Goal: Task Accomplishment & Management: Use online tool/utility

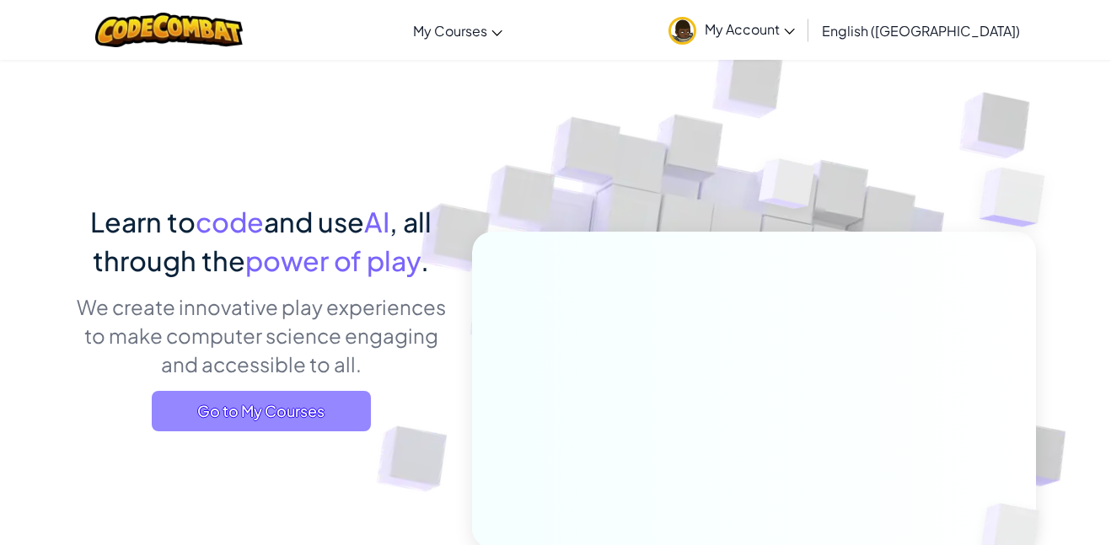
click at [159, 424] on span "Go to My Courses" at bounding box center [261, 411] width 219 height 40
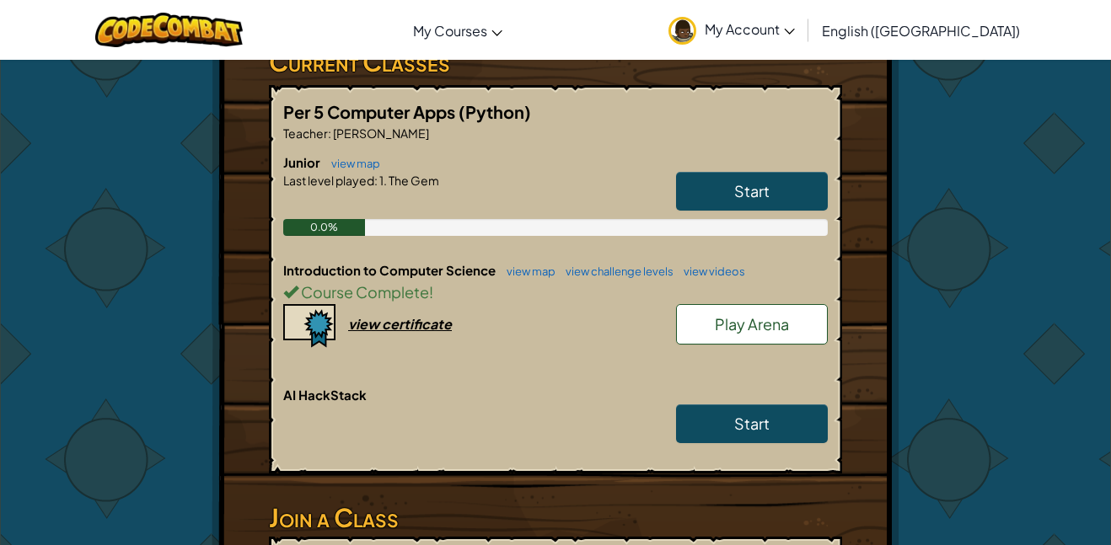
scroll to position [342, 0]
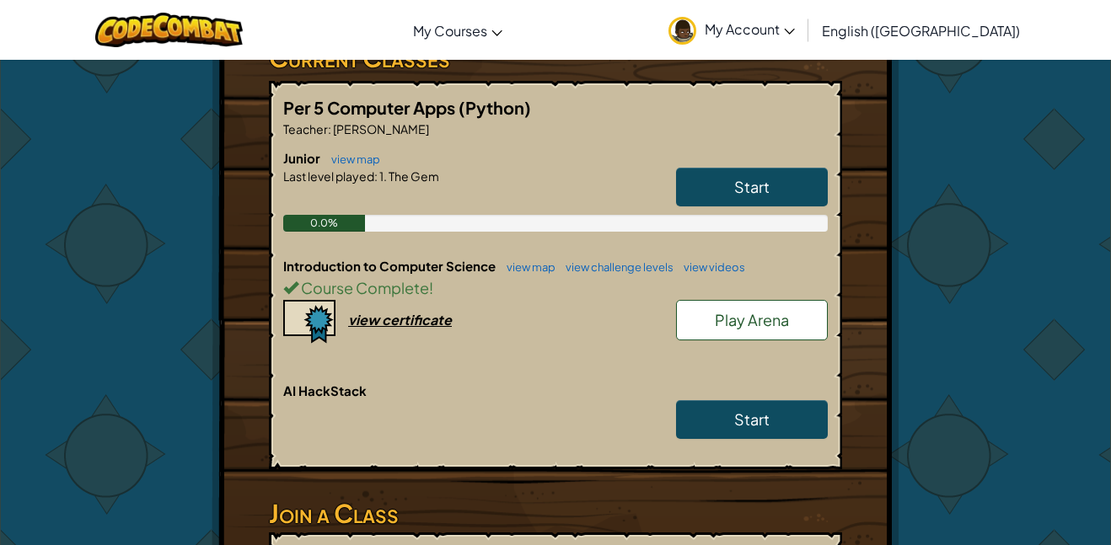
click at [800, 300] on link "Play Arena" at bounding box center [752, 320] width 152 height 40
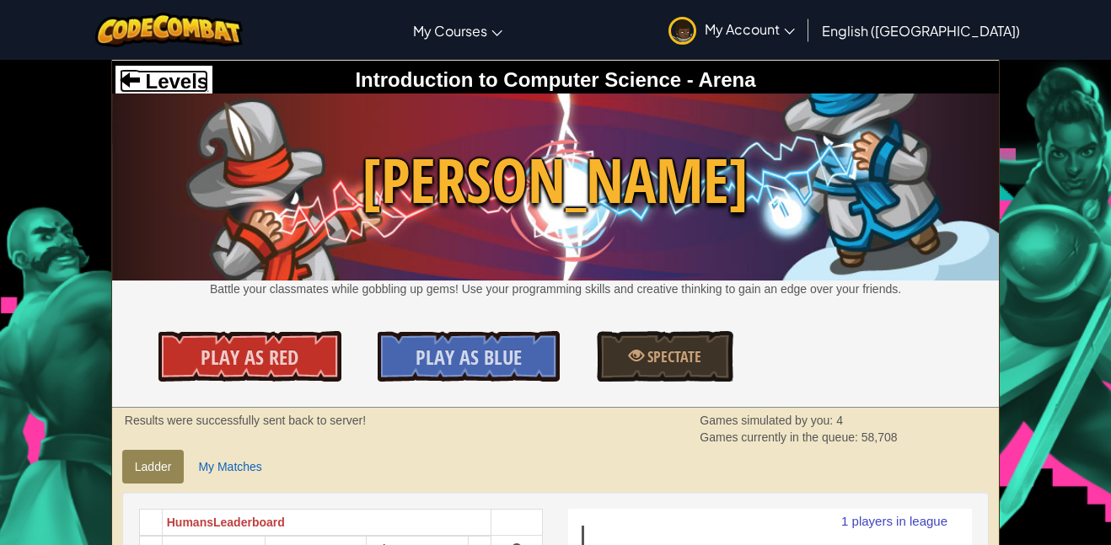
click at [145, 80] on span "Levels" at bounding box center [174, 81] width 68 height 23
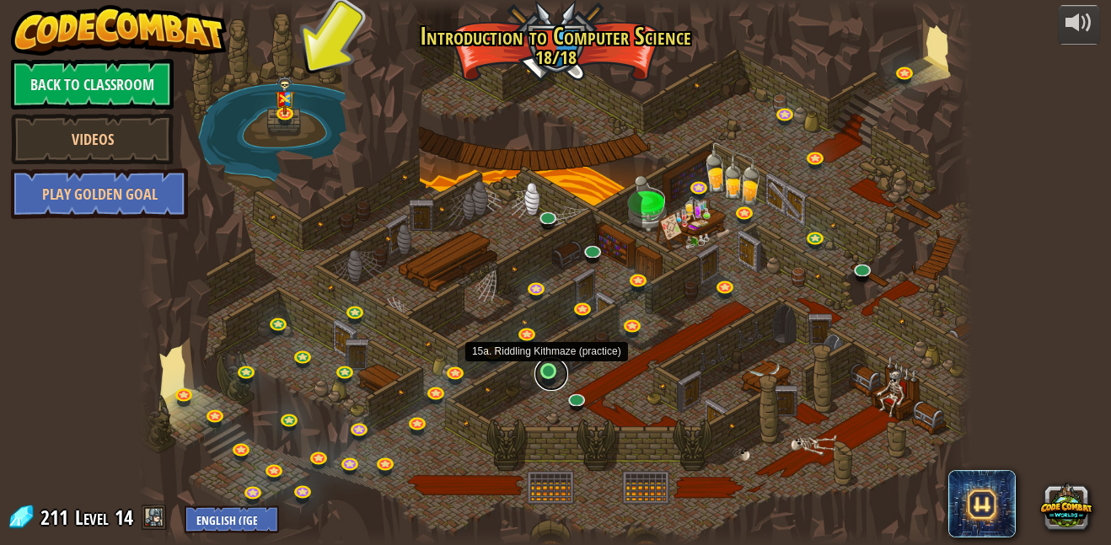
click at [536, 377] on link at bounding box center [551, 374] width 34 height 34
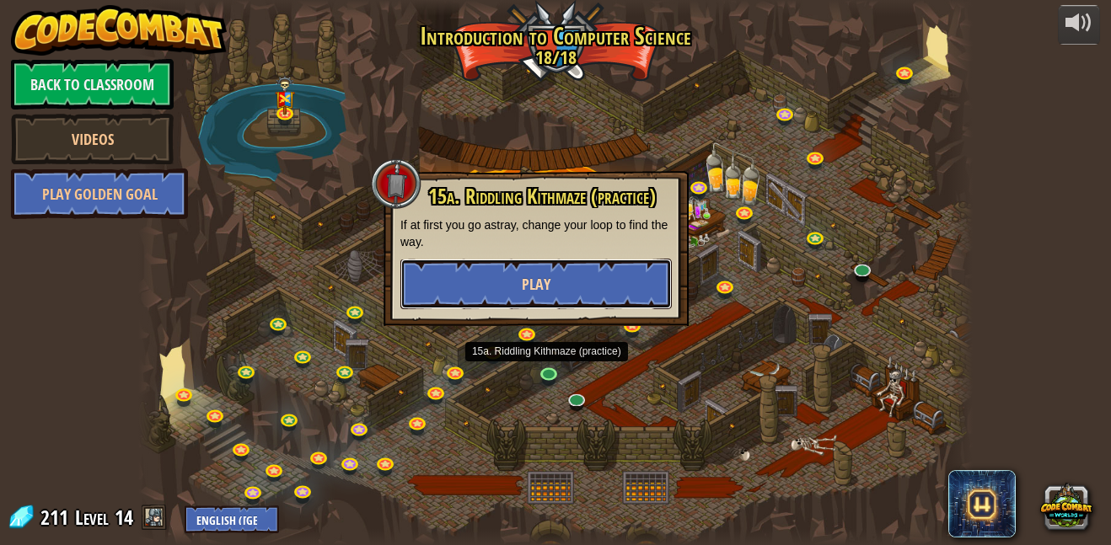
click at [529, 276] on span "Play" at bounding box center [536, 284] width 29 height 21
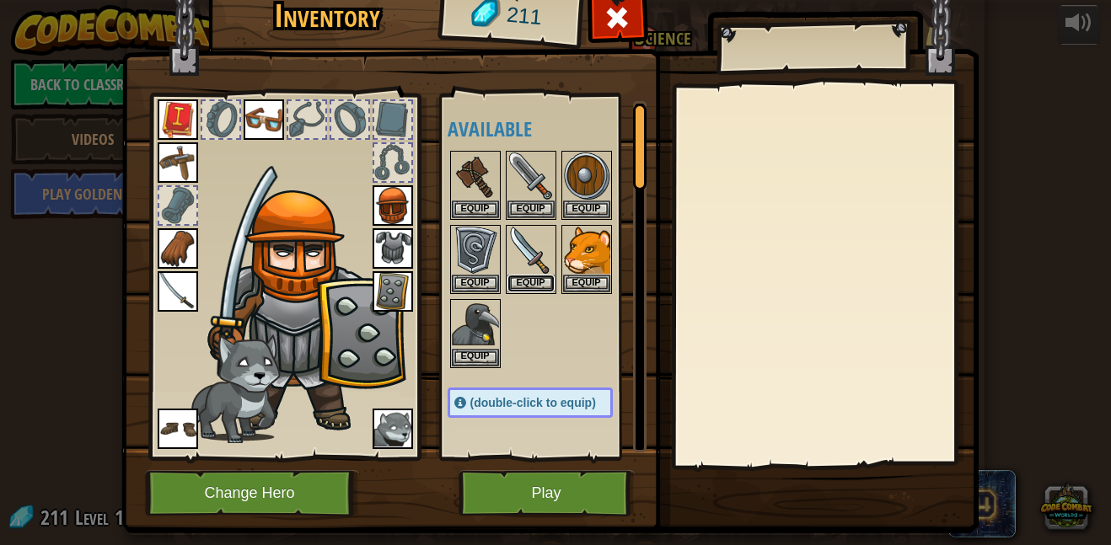
click at [529, 276] on button "Equip" at bounding box center [530, 284] width 47 height 18
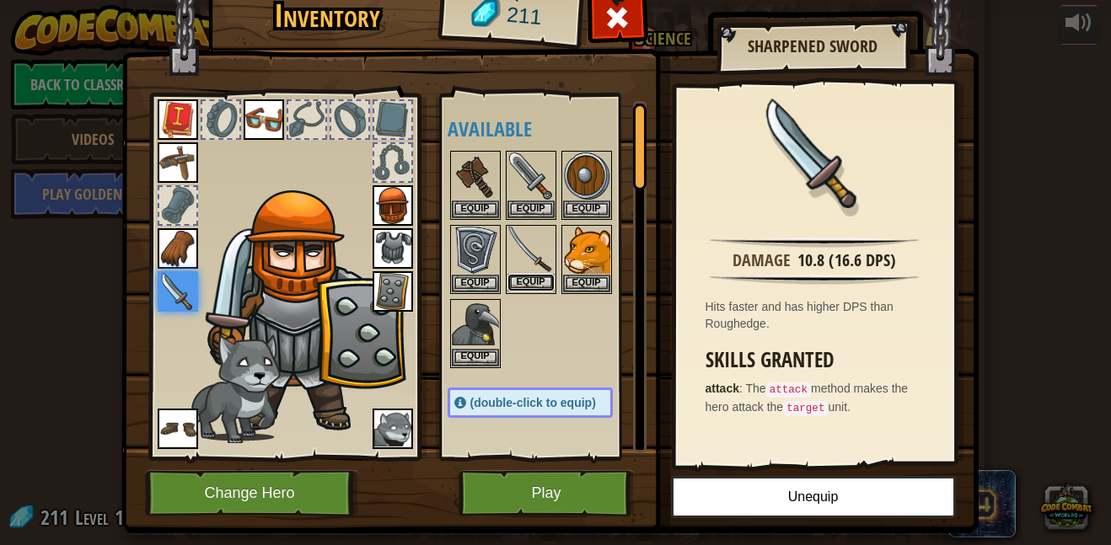
click at [522, 277] on button "Equip" at bounding box center [530, 283] width 47 height 18
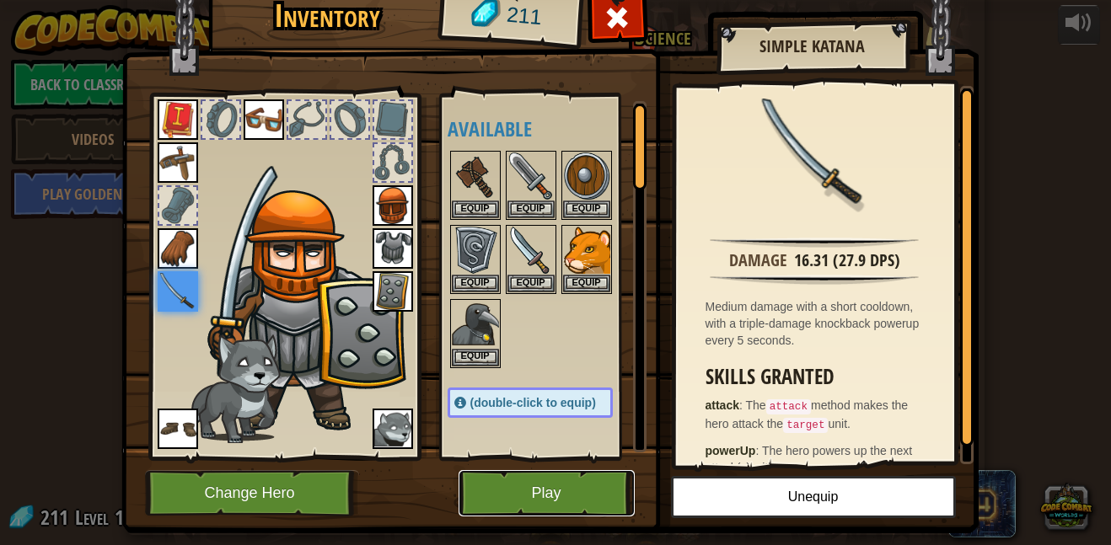
click at [570, 490] on button "Play" at bounding box center [546, 493] width 176 height 46
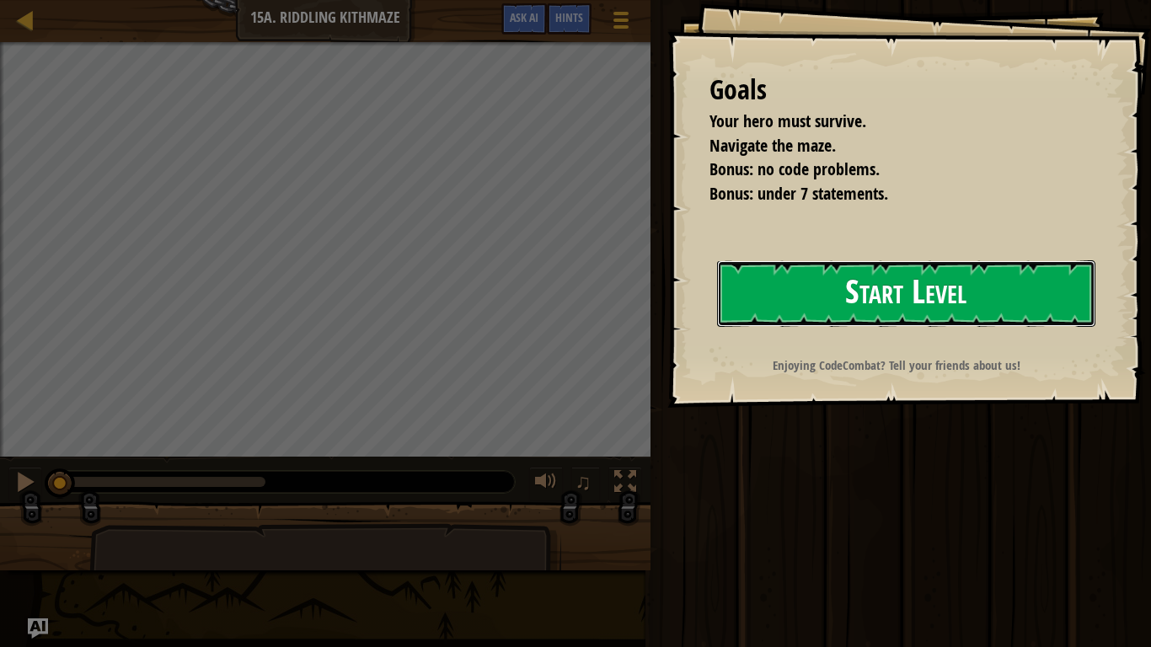
click at [919, 324] on button "Start Level" at bounding box center [906, 293] width 378 height 67
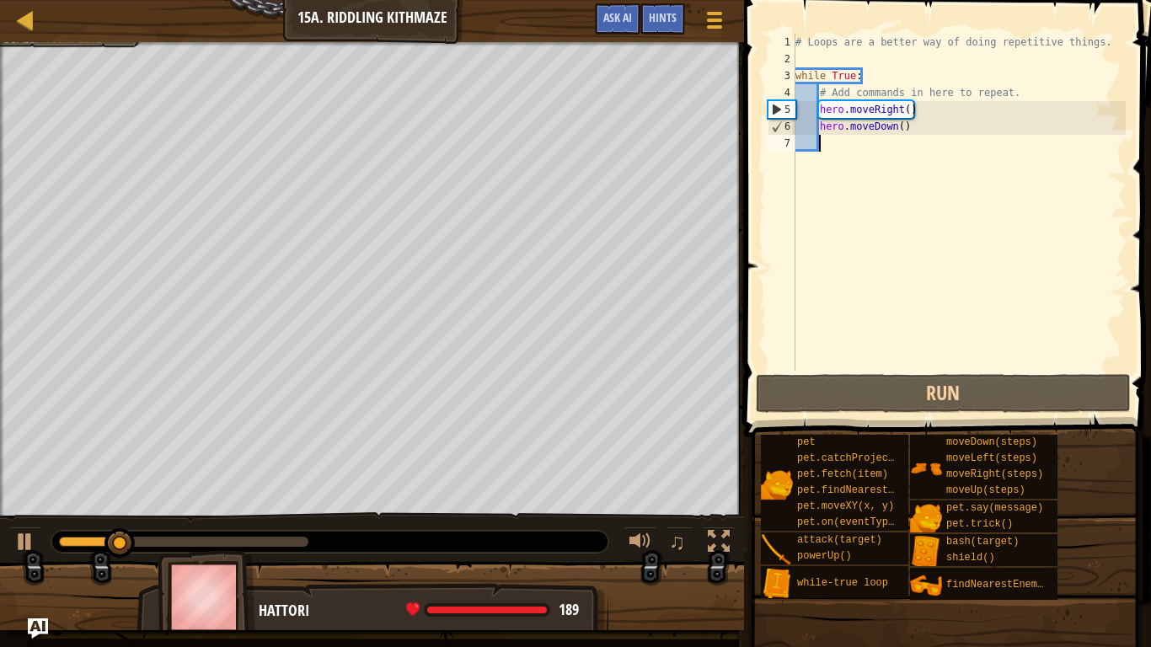
click at [860, 180] on div "# Loops are a better way of doing repetitive things. while True : # Add command…" at bounding box center [959, 219] width 334 height 371
click at [901, 125] on div "# Loops are a better way of doing repetitive things. while True : # Add command…" at bounding box center [959, 219] width 334 height 371
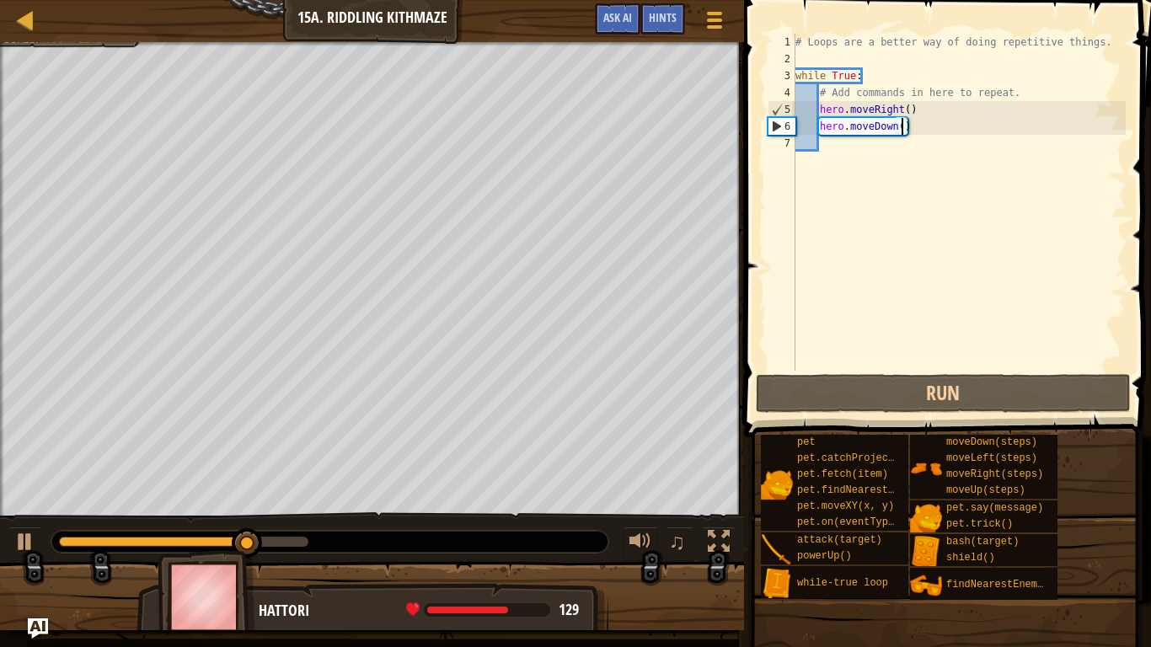
type textarea "hero.moveDown(2)"
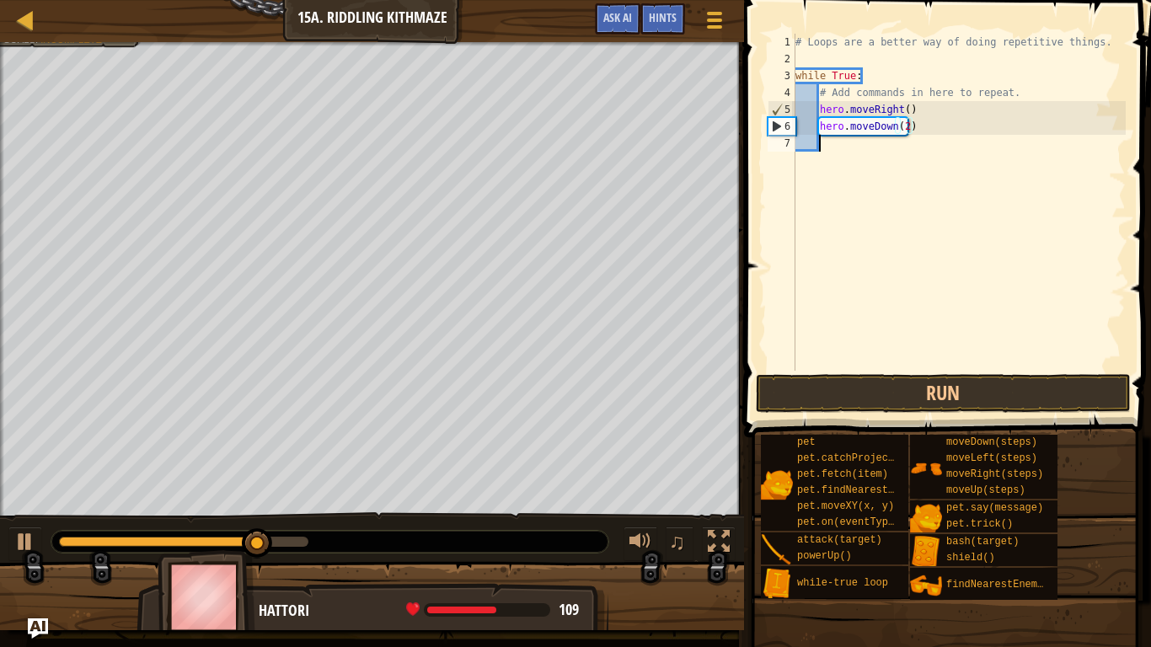
click at [906, 166] on div "# Loops are a better way of doing repetitive things. while True : # Add command…" at bounding box center [959, 219] width 334 height 371
type textarea "h"
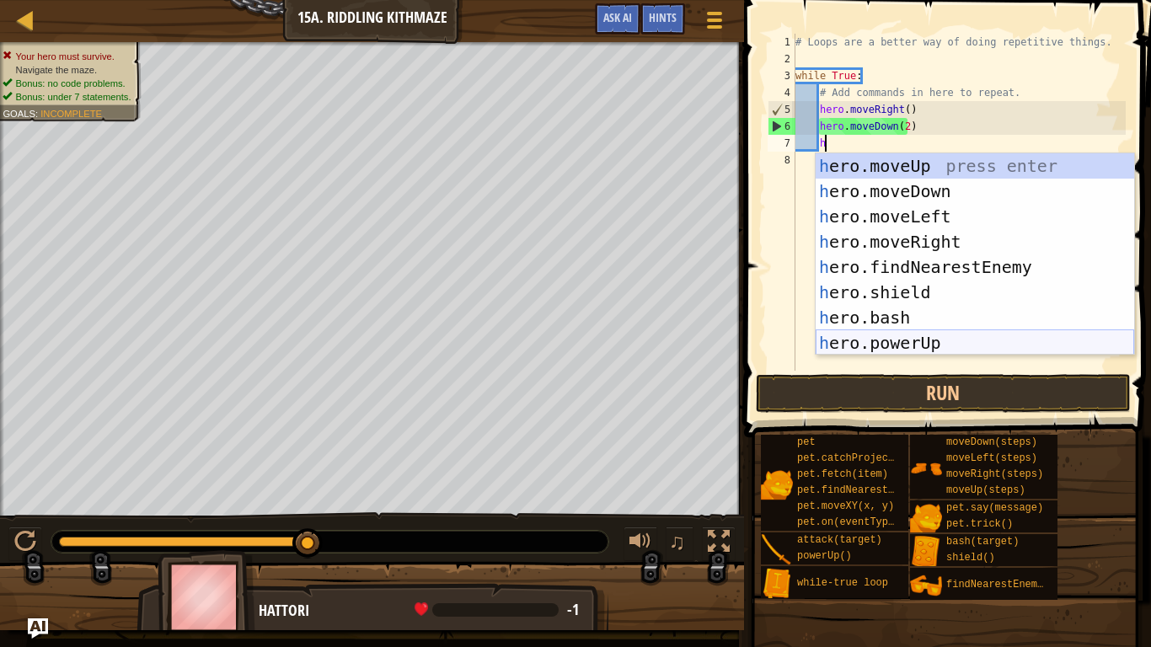
click at [920, 346] on div "h ero.moveUp press enter h ero.moveDown press enter h ero.moveLeft press enter …" at bounding box center [975, 279] width 319 height 253
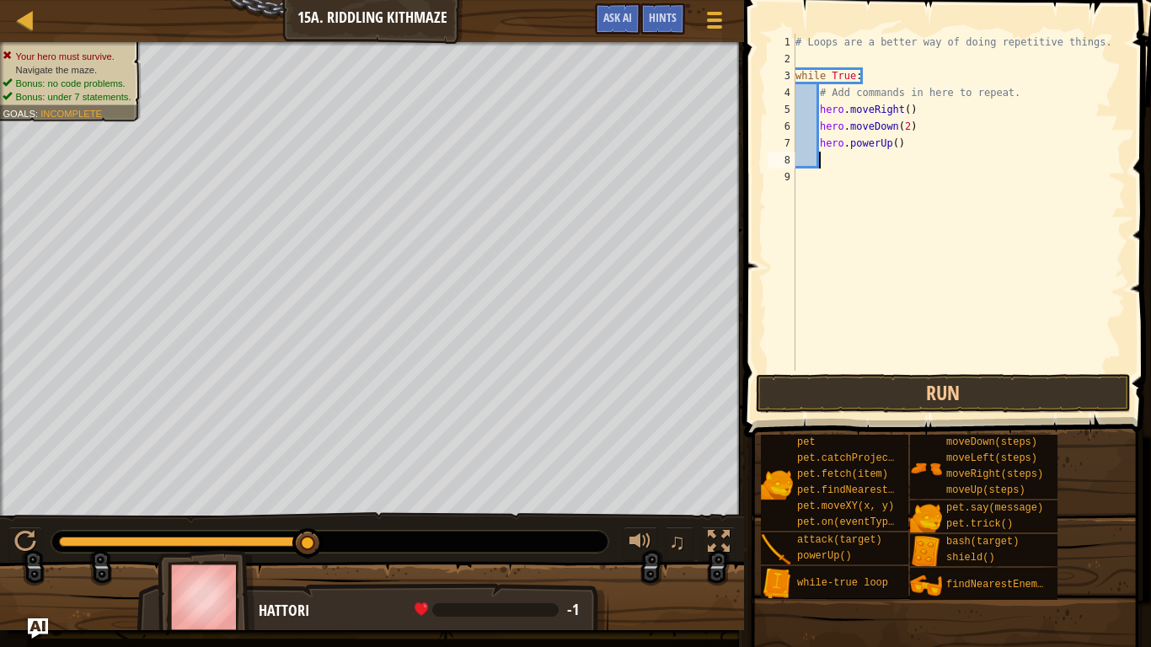
click at [885, 157] on div "# Loops are a better way of doing repetitive things. while True : # Add command…" at bounding box center [959, 219] width 334 height 371
click at [888, 146] on div "# Loops are a better way of doing repetitive things. while True : # Add command…" at bounding box center [959, 219] width 334 height 371
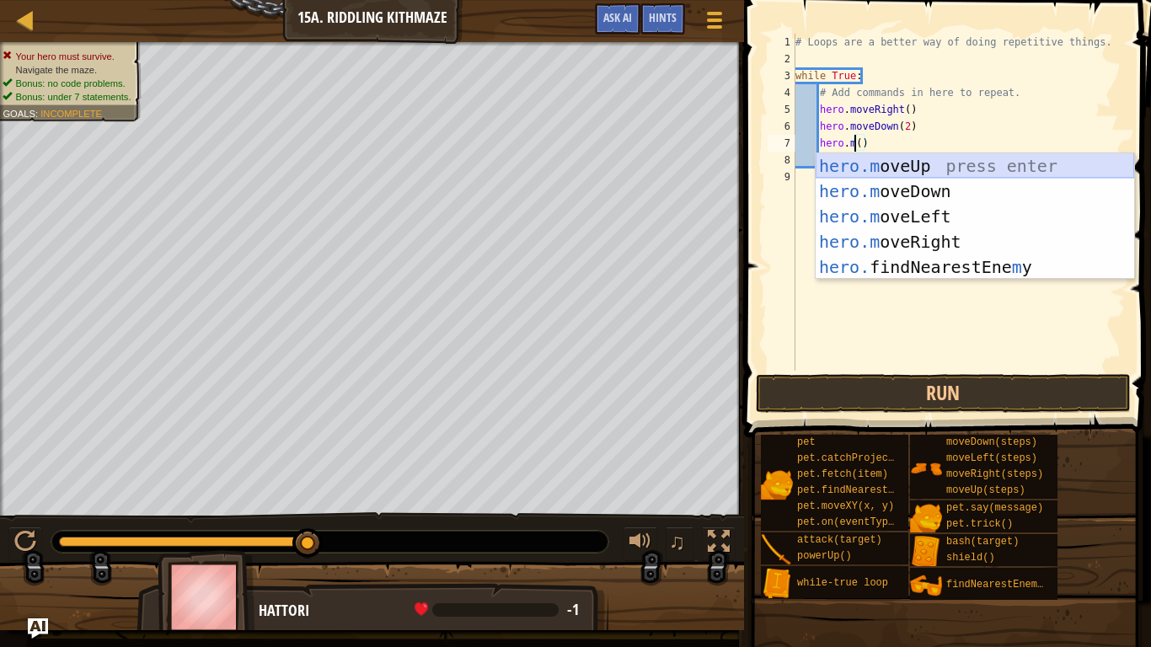
click at [915, 171] on div "hero.m oveUp press enter hero.m oveDown press enter hero.m oveLeft press enter …" at bounding box center [975, 241] width 319 height 177
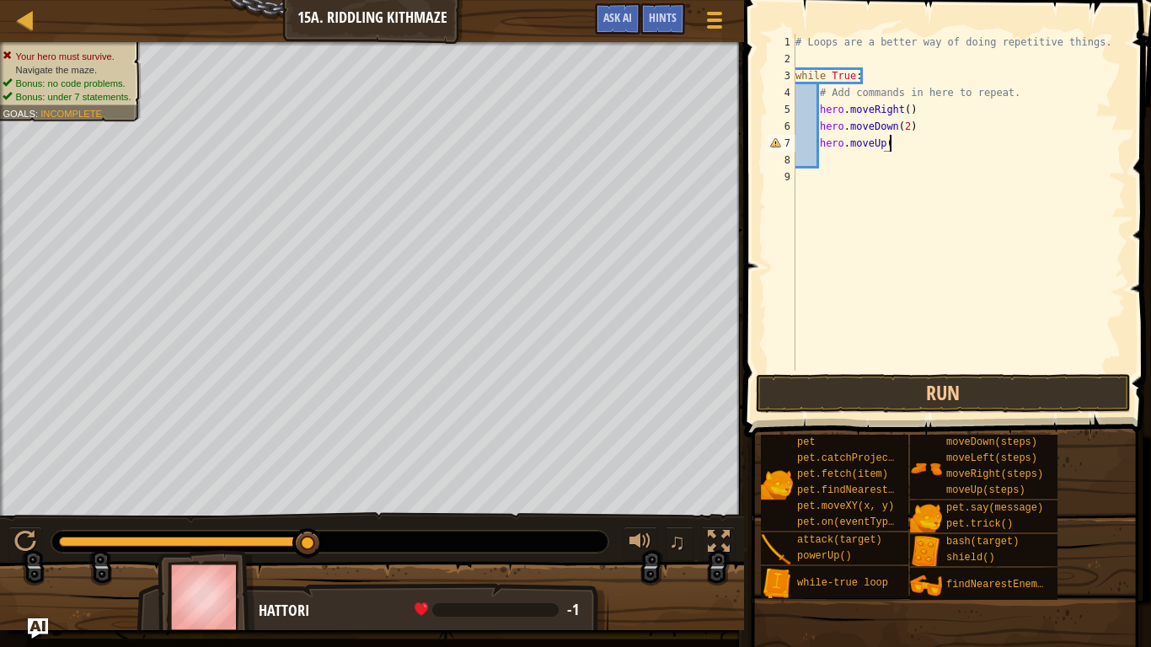
type textarea "hero.moveUp()"
click at [889, 142] on div "# Loops are a better way of doing repetitive things. while True : # Add command…" at bounding box center [959, 219] width 334 height 371
click at [942, 315] on div "# Loops are a better way of doing repetitive things. while True : # Add command…" at bounding box center [959, 219] width 334 height 371
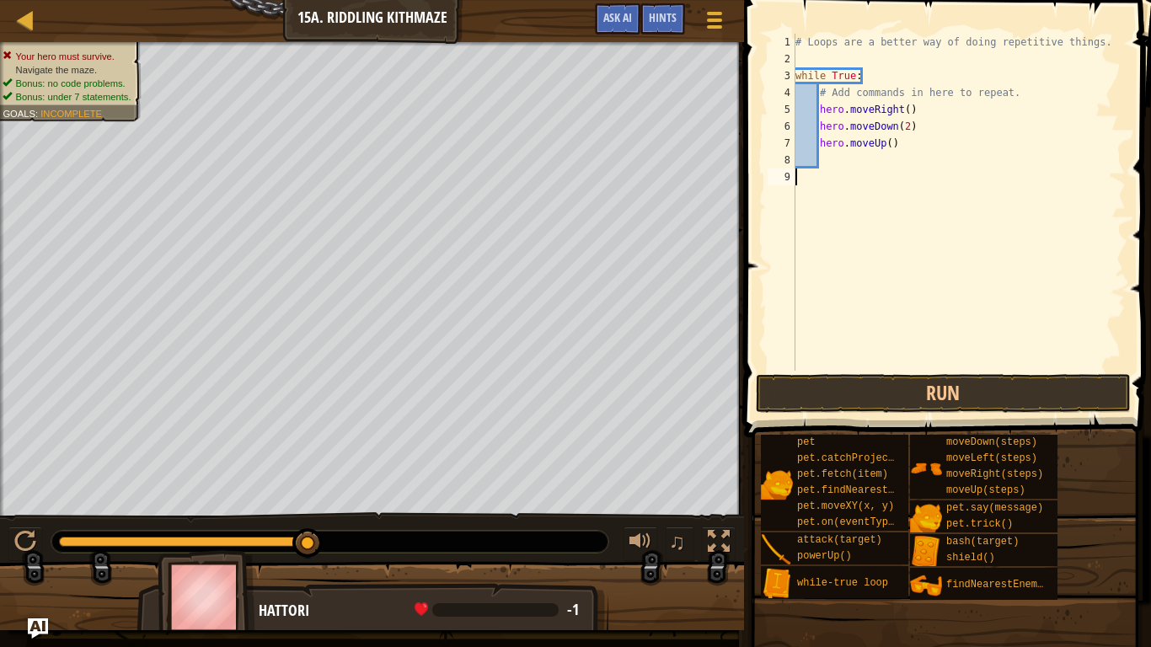
click at [870, 183] on div "# Loops are a better way of doing repetitive things. while True : # Add command…" at bounding box center [959, 219] width 334 height 371
click at [856, 157] on div "# Loops are a better way of doing repetitive things. while True : # Add command…" at bounding box center [959, 219] width 334 height 371
click at [904, 123] on div "# Loops are a better way of doing repetitive things. while True : # Add command…" at bounding box center [959, 219] width 334 height 371
click at [900, 130] on div "# Loops are a better way of doing repetitive things. while True : # Add command…" at bounding box center [959, 219] width 334 height 371
click at [910, 135] on div "# Loops are a better way of doing repetitive things. while True : # Add command…" at bounding box center [959, 219] width 334 height 371
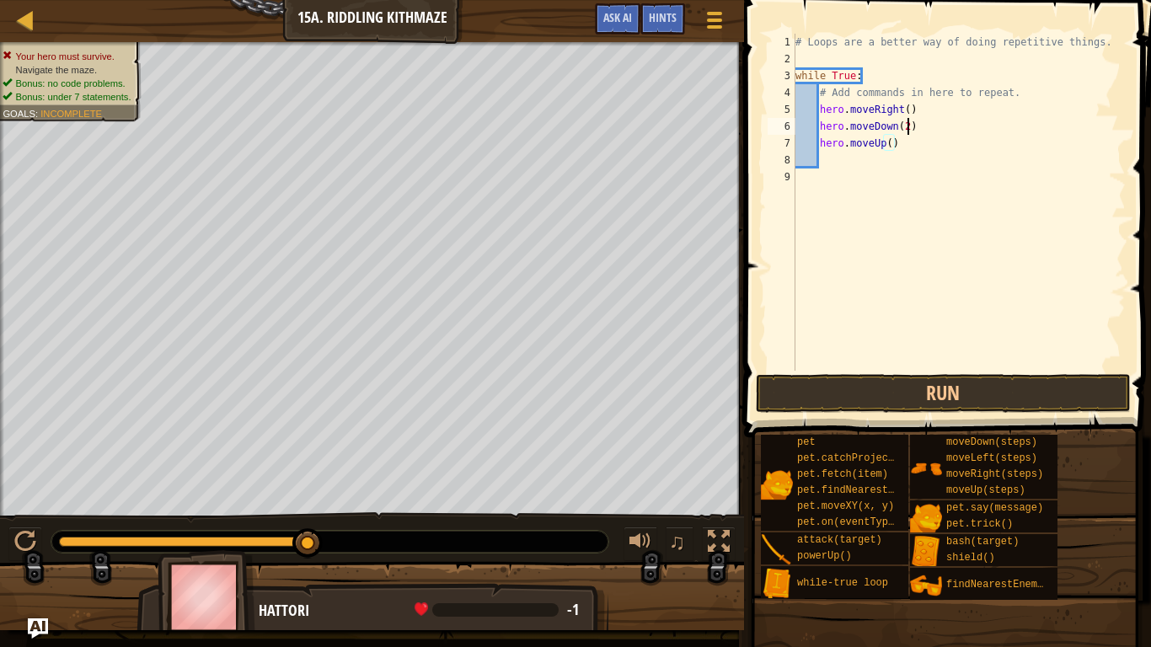
click at [909, 134] on div "# Loops are a better way of doing repetitive things. while True : # Add command…" at bounding box center [959, 219] width 334 height 371
click at [901, 104] on div "# Loops are a better way of doing repetitive things. while True : # Add command…" at bounding box center [959, 219] width 334 height 371
click at [903, 106] on div "# Loops are a better way of doing repetitive things. while True : # Add command…" at bounding box center [959, 219] width 334 height 371
click at [908, 109] on div "# Loops are a better way of doing repetitive things. while True : # Add command…" at bounding box center [959, 219] width 334 height 371
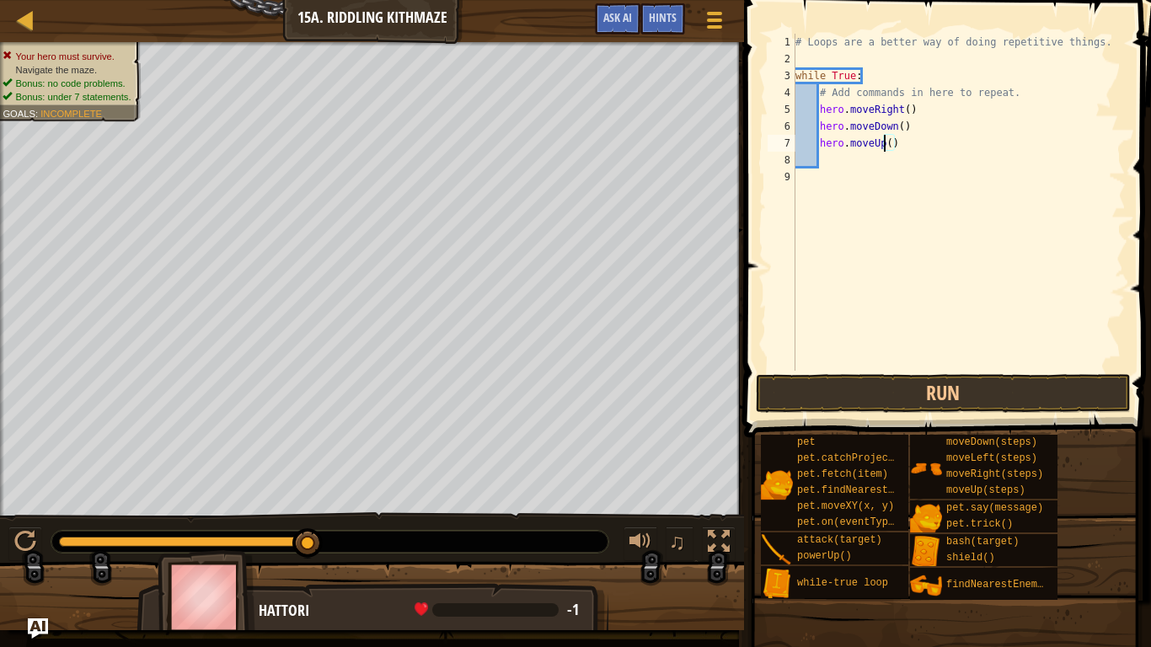
click at [881, 140] on div "# Loops are a better way of doing repetitive things. while True : # Add command…" at bounding box center [959, 219] width 334 height 371
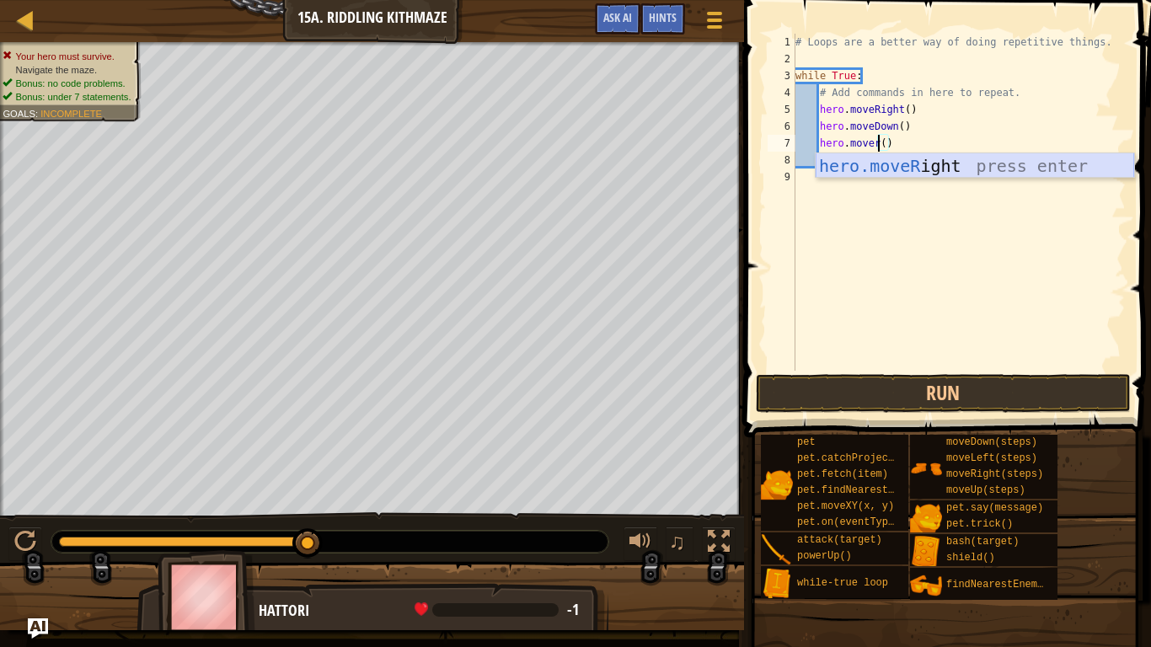
click at [907, 166] on div "hero.moveR ight press enter" at bounding box center [975, 191] width 319 height 76
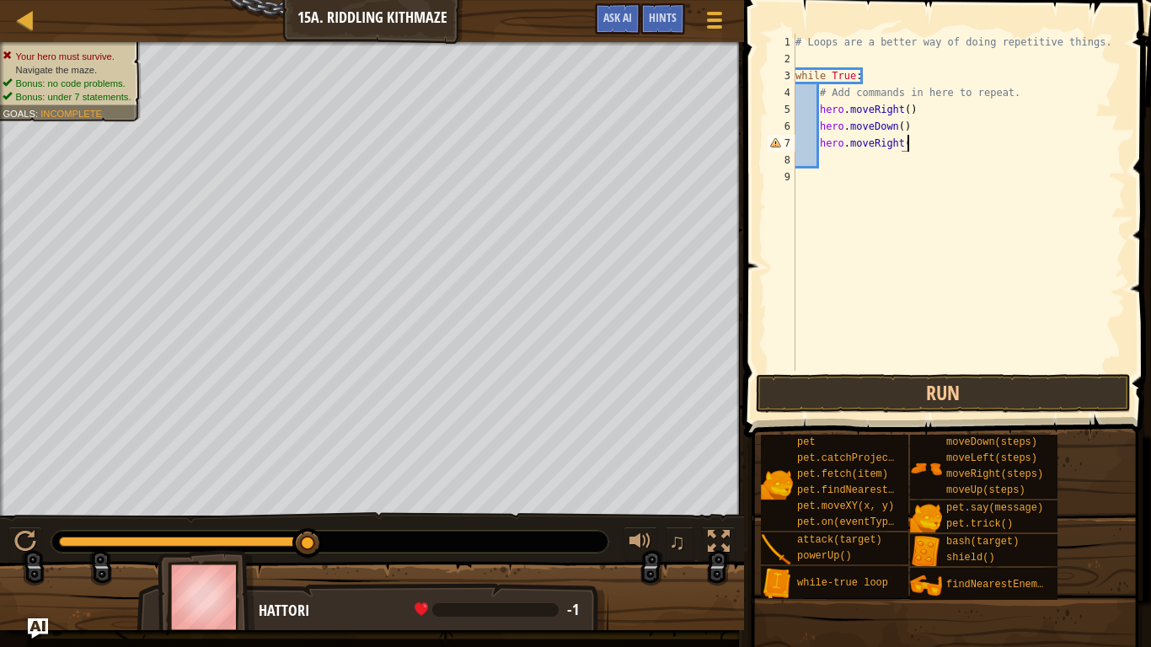
scroll to position [8, 16]
click at [905, 141] on div "# Loops are a better way of doing repetitive things. while True : # Add command…" at bounding box center [959, 219] width 334 height 371
type textarea "hero.moveRight(2)"
click at [849, 176] on div "# Loops are a better way of doing repetitive things. while True : # Add command…" at bounding box center [959, 219] width 334 height 371
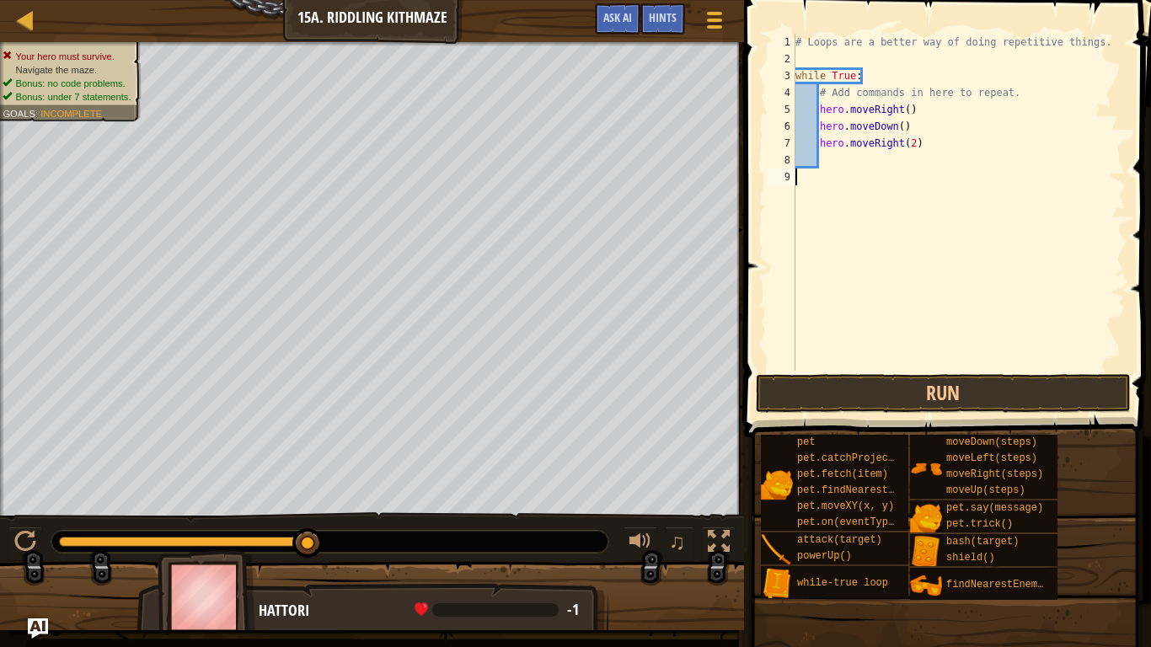
scroll to position [8, 0]
click at [846, 163] on div "# Loops are a better way of doing repetitive things. while True : # Add command…" at bounding box center [959, 219] width 334 height 371
type textarea "h"
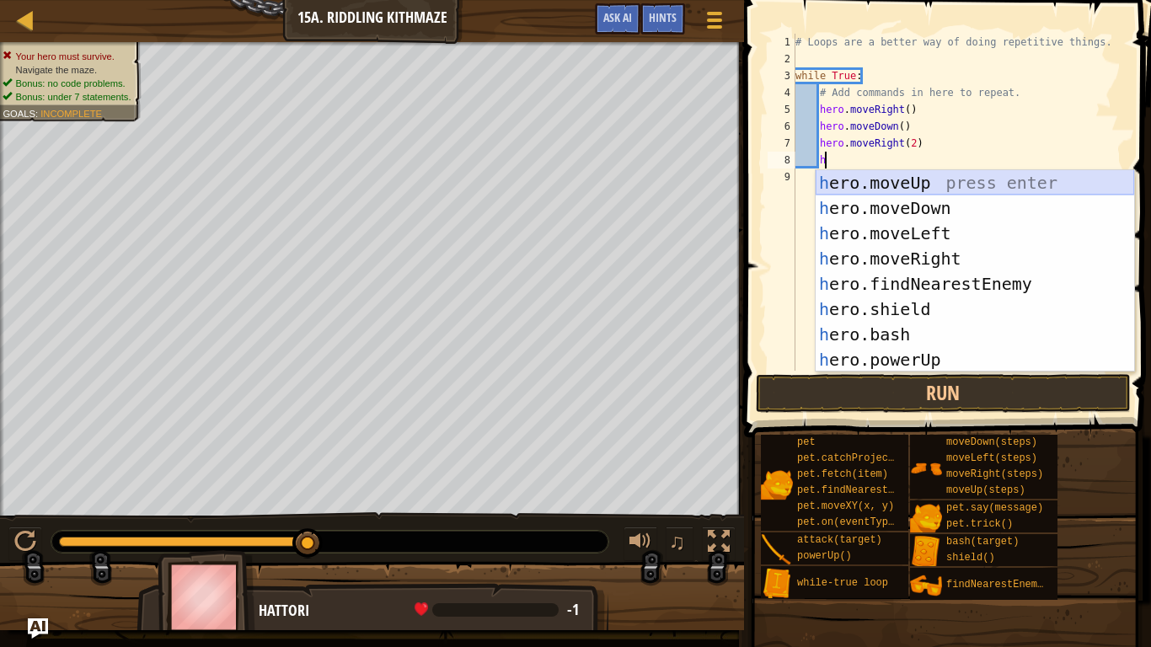
click at [851, 179] on div "h ero.moveUp press enter h ero.moveDown press enter h ero.moveLeft press enter …" at bounding box center [975, 296] width 319 height 253
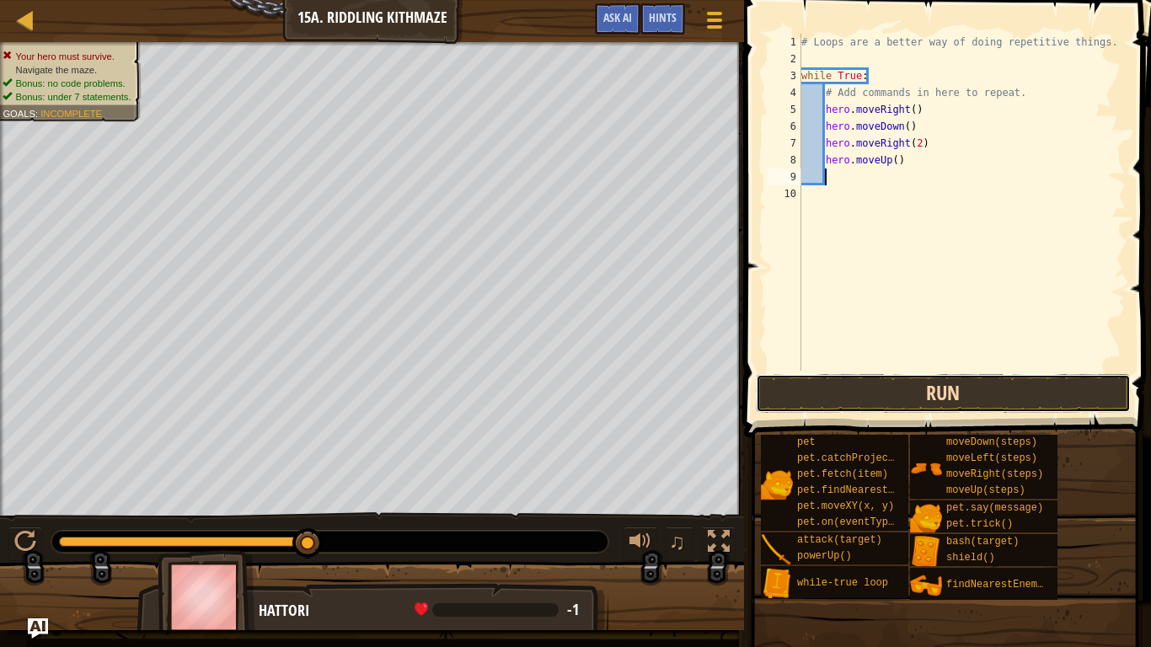
click at [924, 397] on button "Run" at bounding box center [943, 393] width 375 height 39
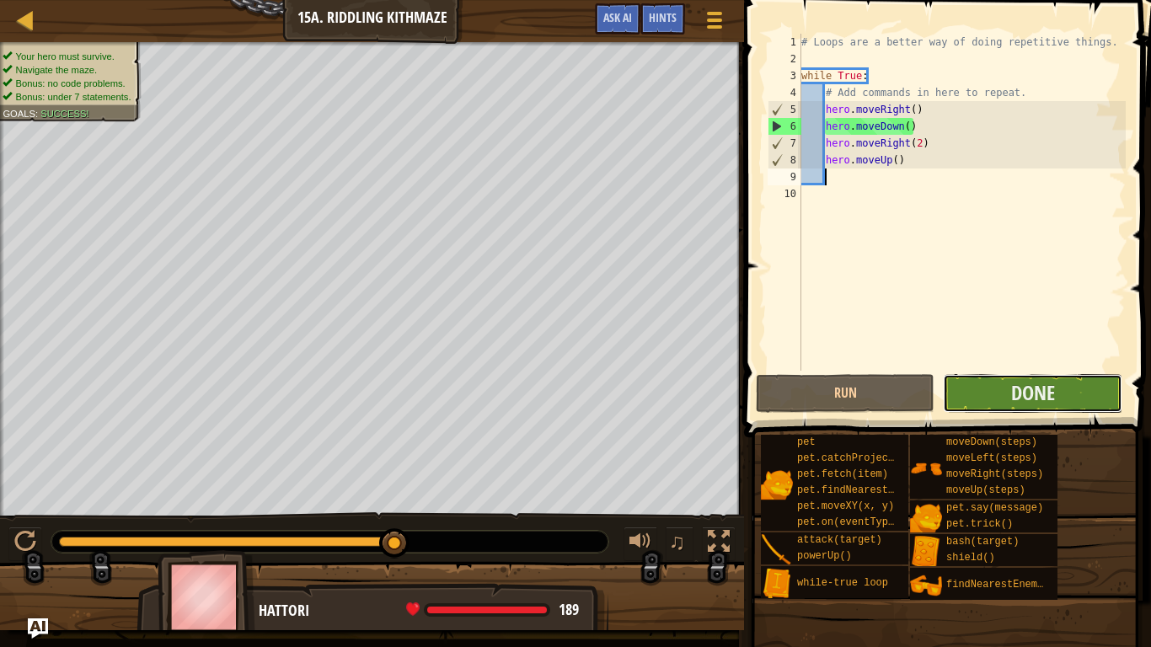
click at [1046, 407] on button "Done" at bounding box center [1032, 393] width 179 height 39
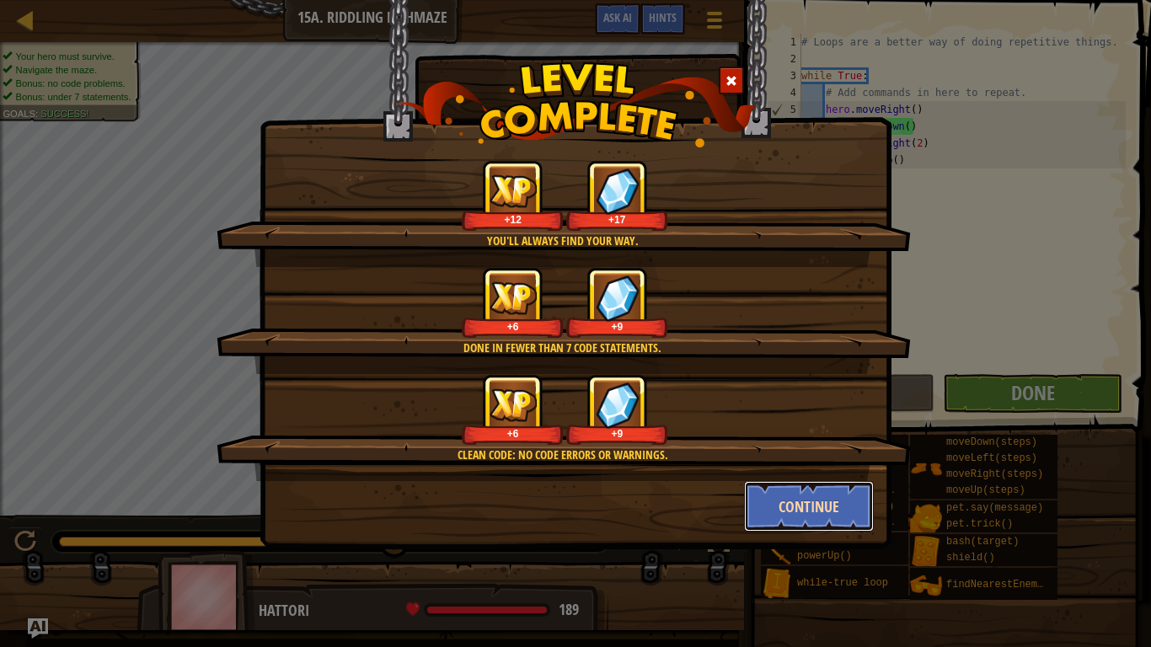
click at [850, 509] on button "Continue" at bounding box center [809, 506] width 131 height 51
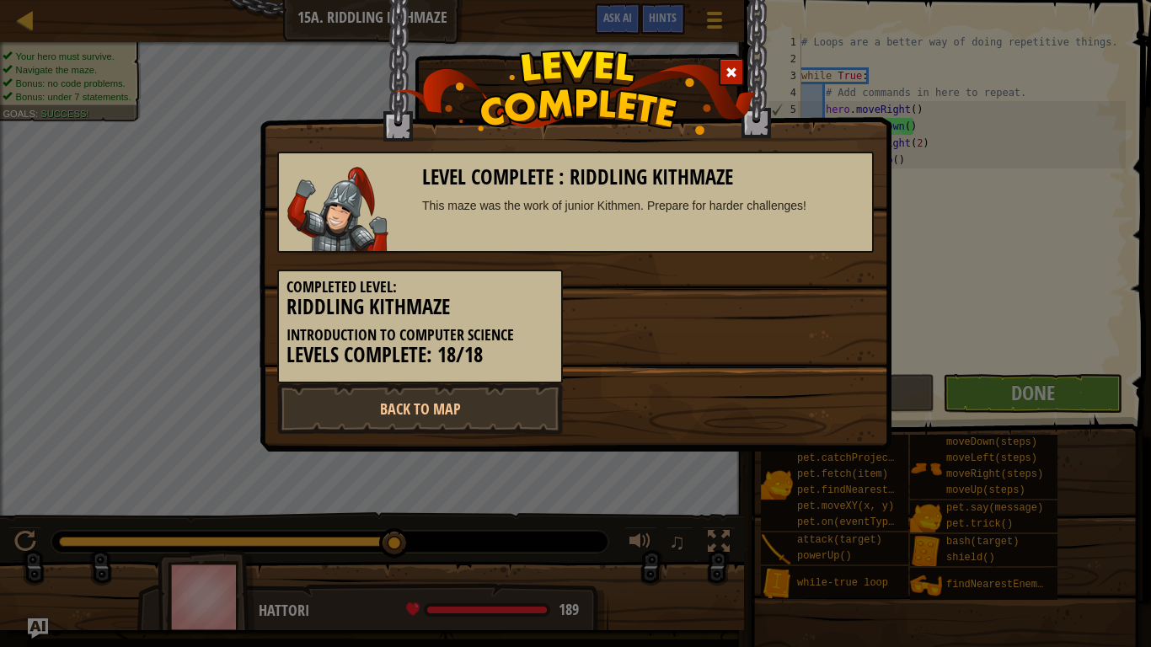
click at [853, 495] on div "Level Complete : Riddling Kithmaze This maze was the work of junior Kithmen. Pr…" at bounding box center [575, 323] width 1151 height 647
click at [499, 412] on link "Back to Map" at bounding box center [420, 408] width 286 height 51
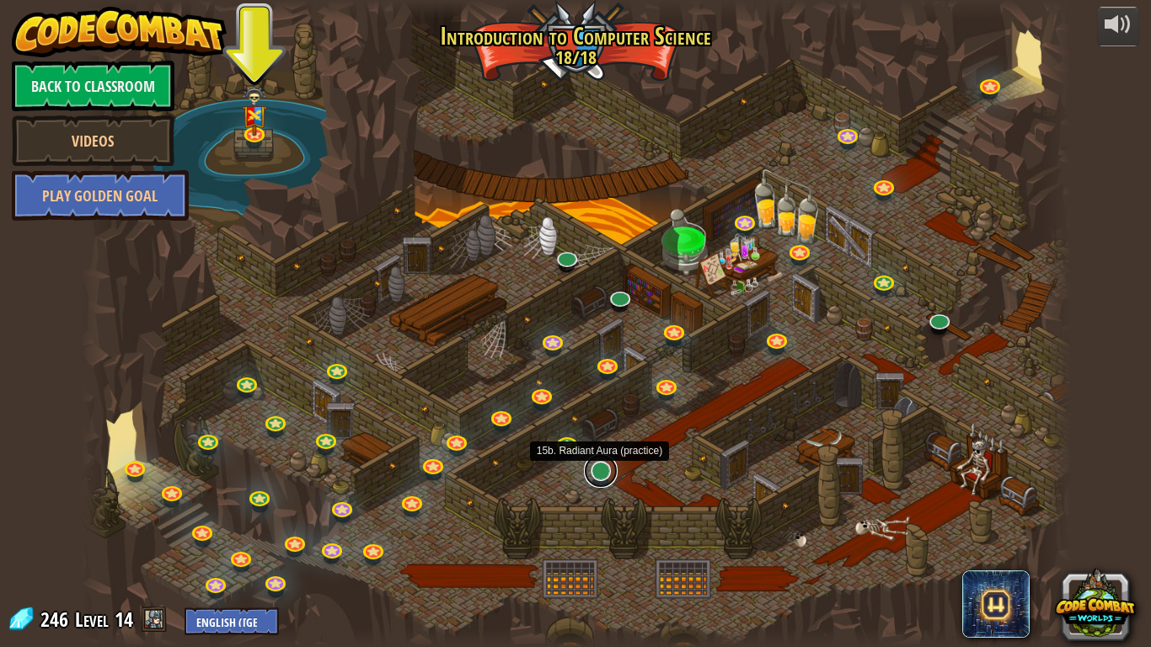
click at [593, 483] on div "25. Kithgard Gates Escape the Kithgard dungeons, and don't let the guardians ge…" at bounding box center [576, 323] width 990 height 647
click at [611, 480] on link at bounding box center [601, 471] width 34 height 34
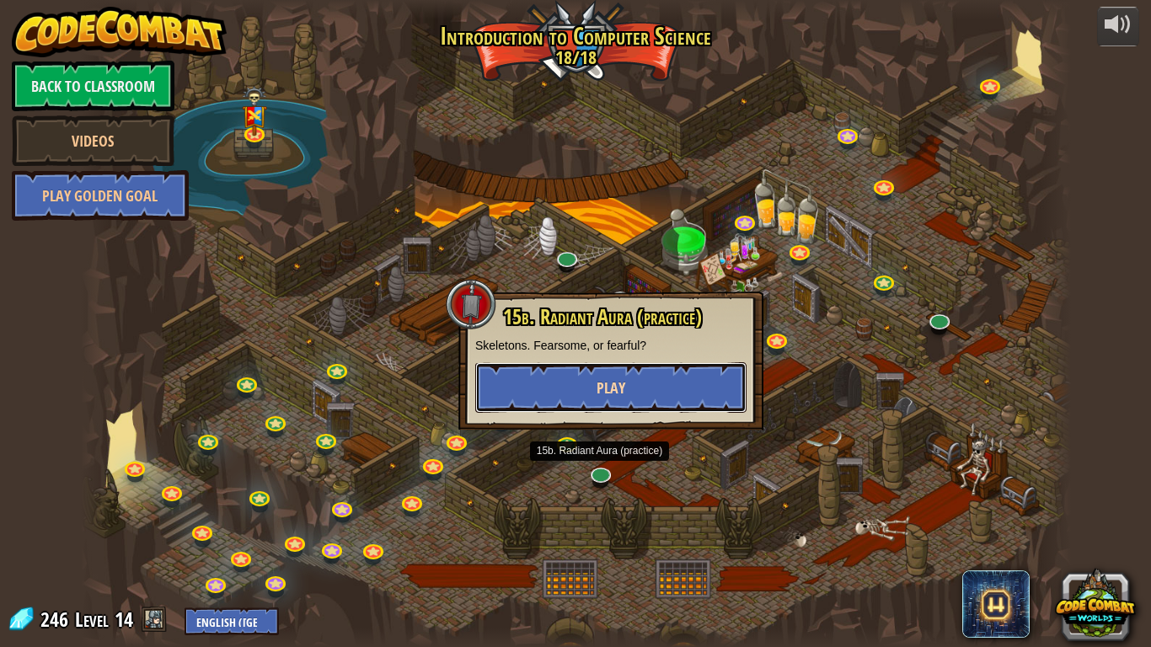
click at [550, 393] on button "Play" at bounding box center [610, 387] width 271 height 51
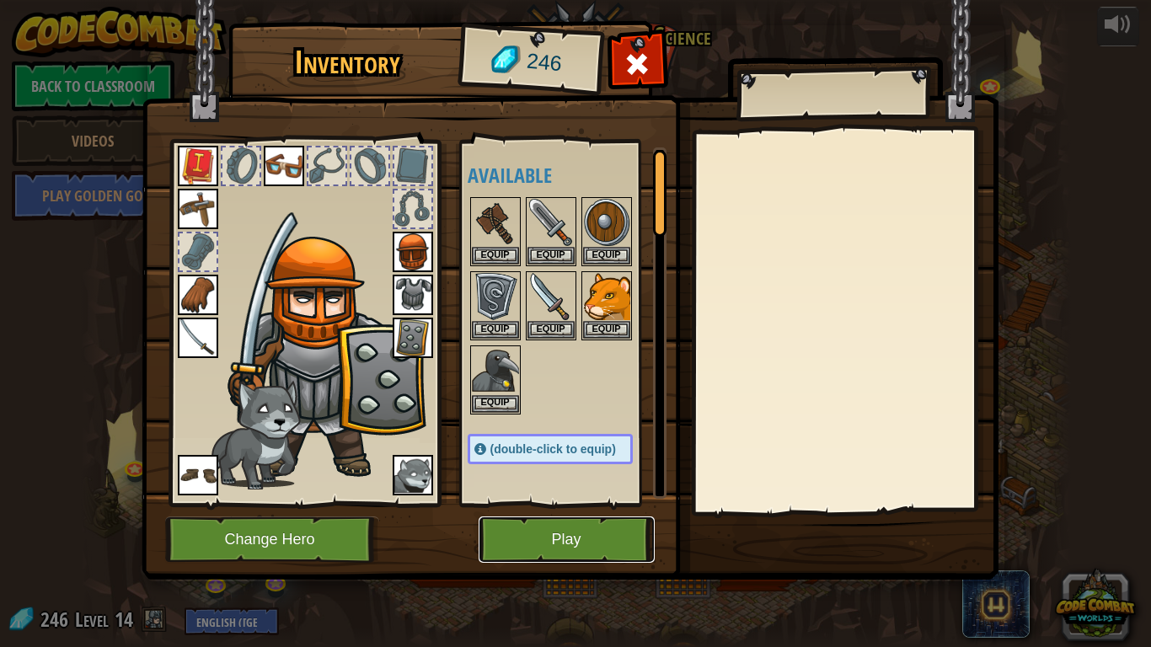
click at [603, 537] on button "Play" at bounding box center [567, 540] width 176 height 46
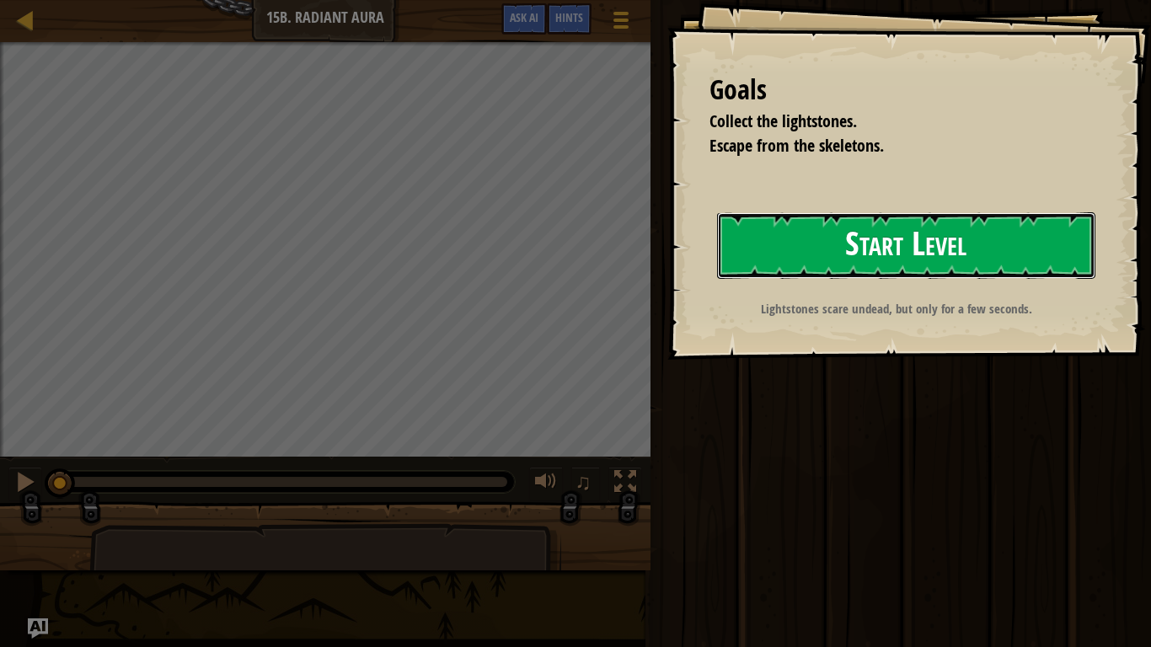
click at [923, 249] on button "Start Level" at bounding box center [906, 245] width 378 height 67
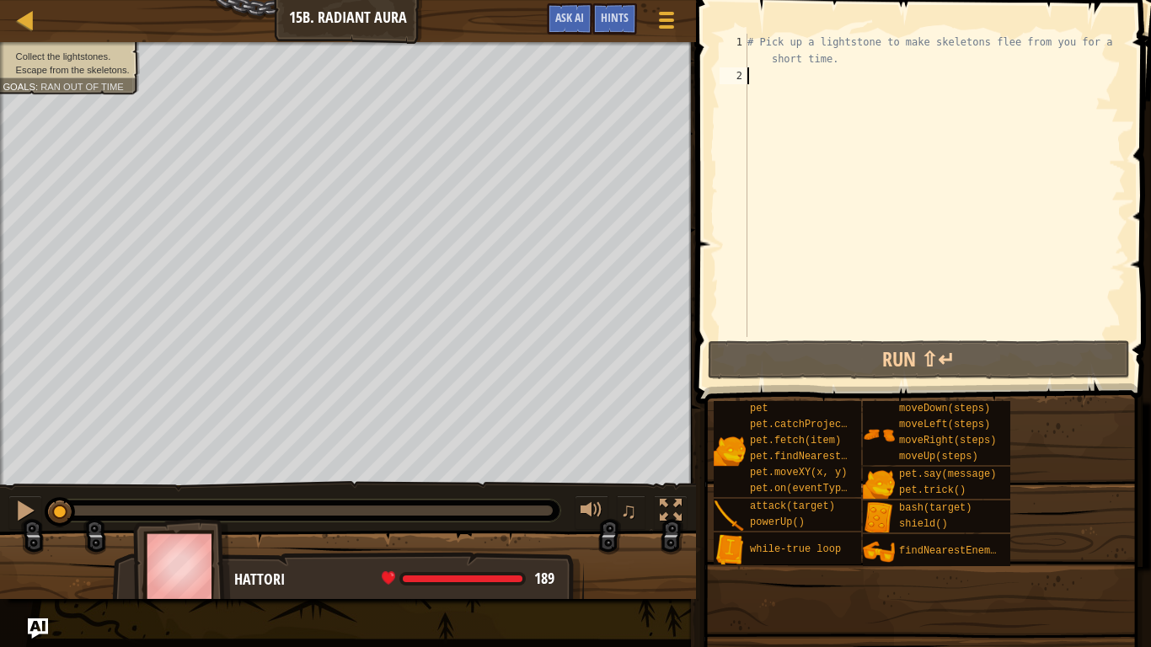
type textarea "m"
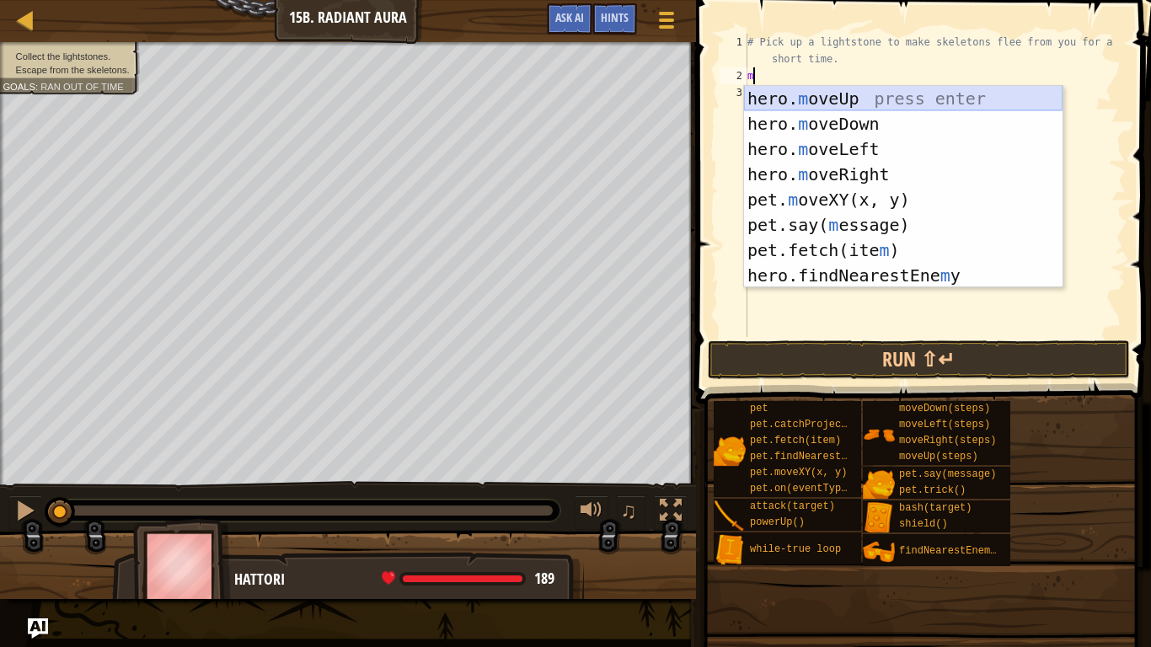
click at [893, 98] on div "hero. m oveUp press enter hero. m oveDown press enter hero. m oveLeft press ent…" at bounding box center [903, 212] width 319 height 253
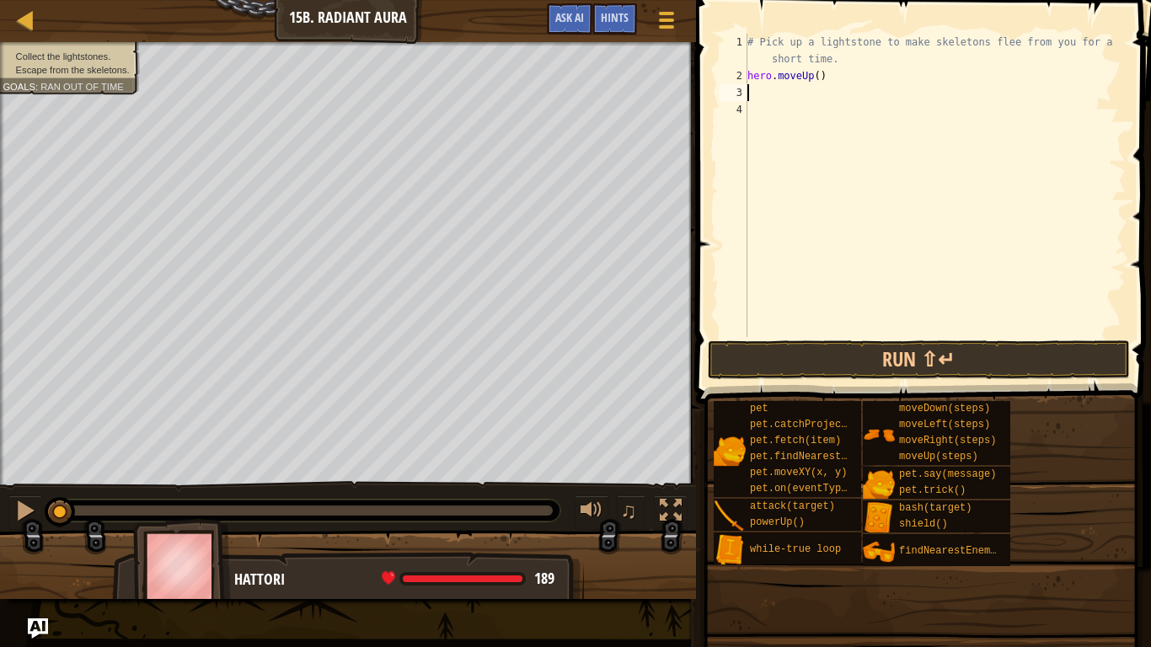
type textarea "h"
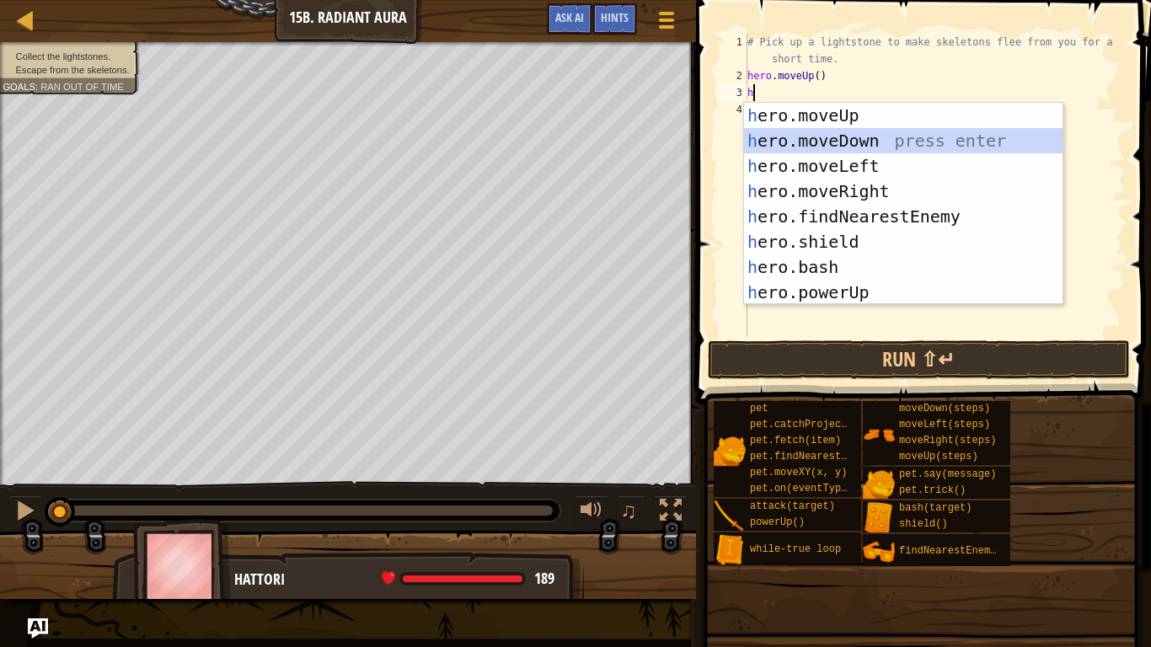
click at [814, 134] on div "h ero.moveUp press enter h ero.moveDown press enter h ero.moveLeft press enter …" at bounding box center [903, 229] width 319 height 253
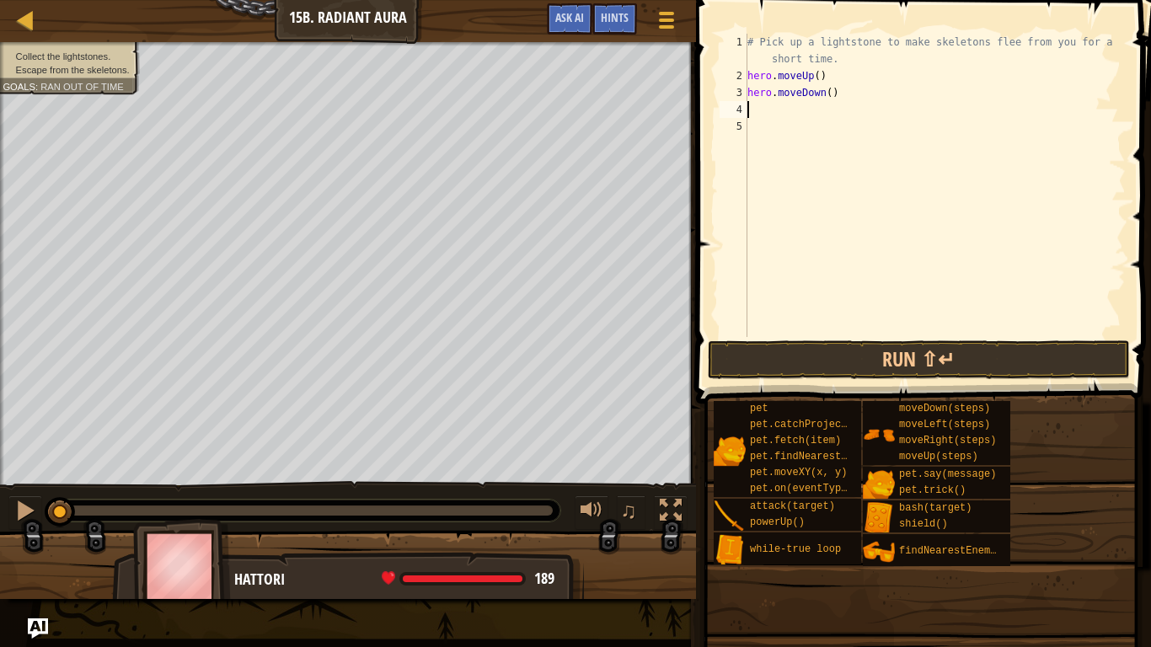
type textarea "h"
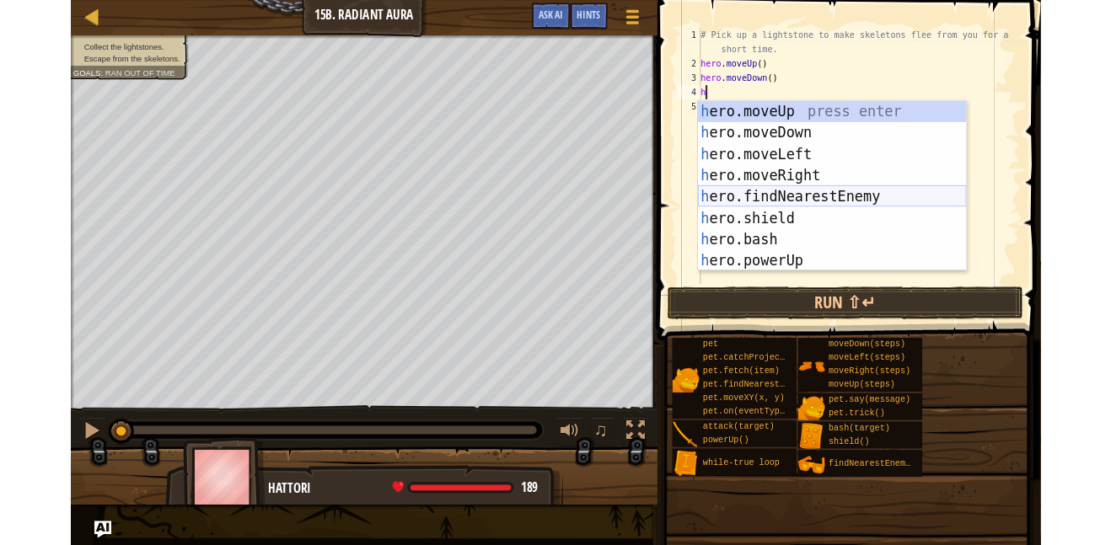
scroll to position [126, 0]
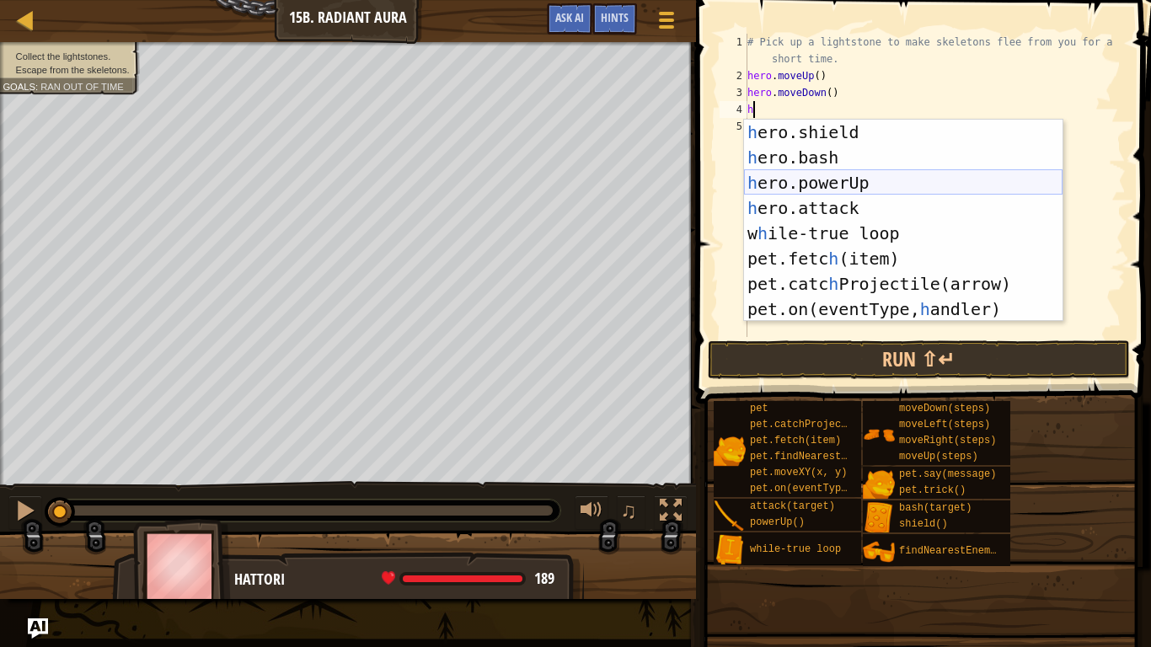
click at [891, 172] on div "h ero.shield press enter h ero.bash press enter h ero.powerUp press enter h ero…" at bounding box center [903, 246] width 319 height 253
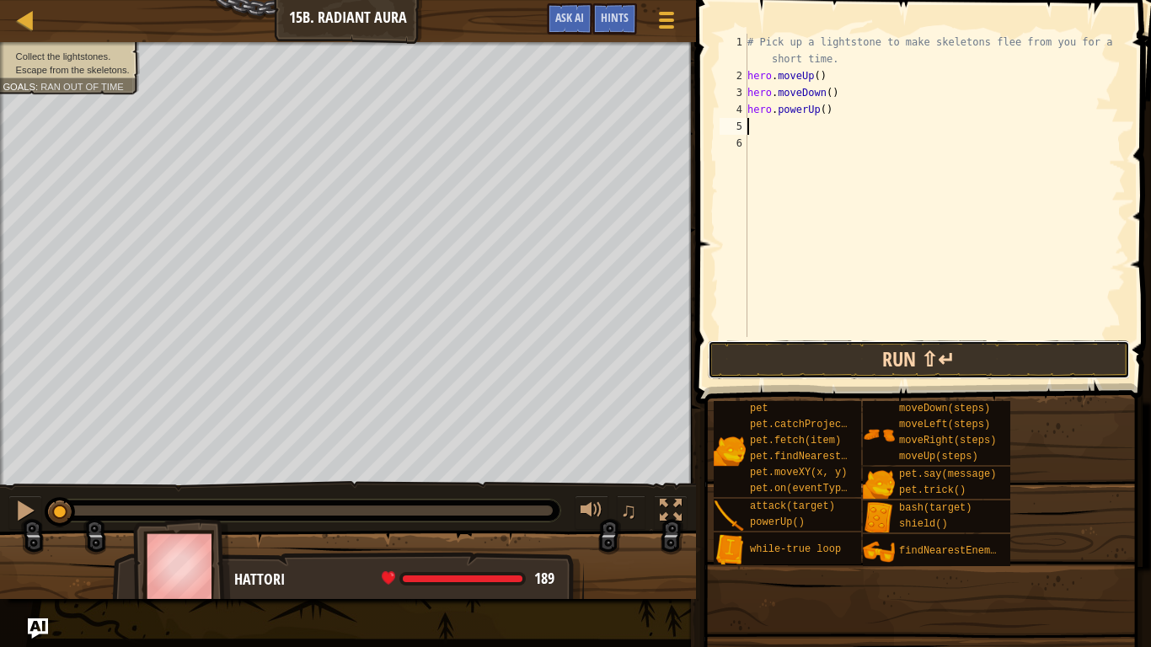
click at [914, 358] on button "Run ⇧↵" at bounding box center [919, 359] width 422 height 39
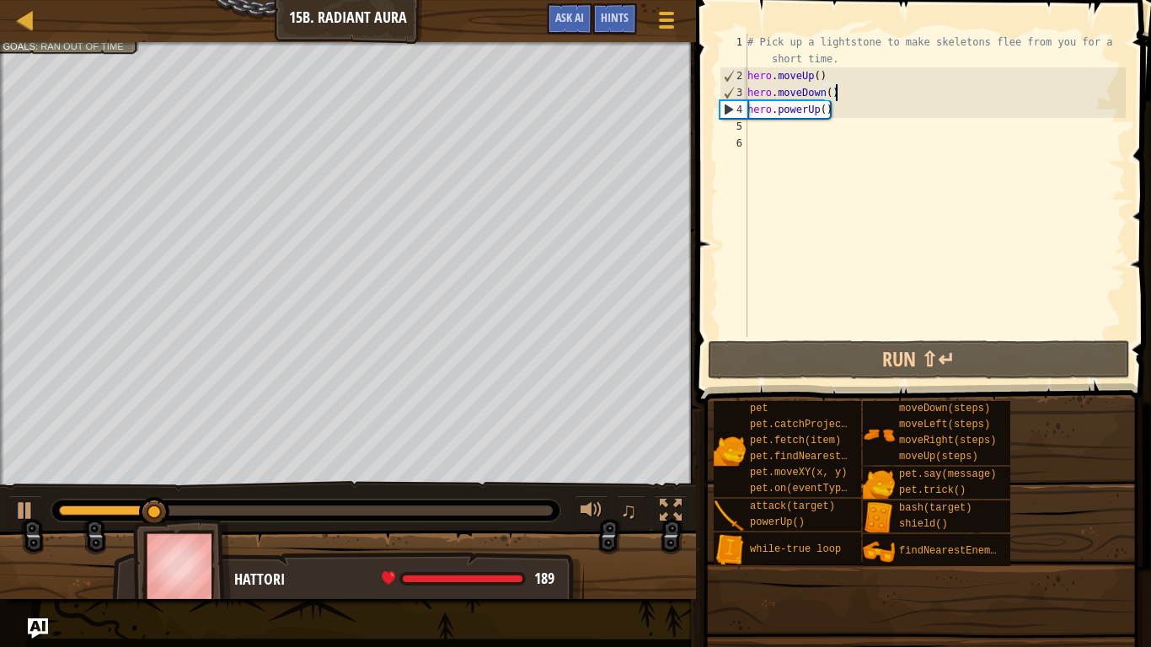
click at [833, 92] on div "# Pick up a lightstone to make skeletons flee from you for a short time. hero .…" at bounding box center [935, 211] width 382 height 354
type textarea "hero.moveDown()"
click at [833, 121] on div "# Pick up a lightstone to make skeletons flee from you for a short time. hero .…" at bounding box center [935, 211] width 382 height 354
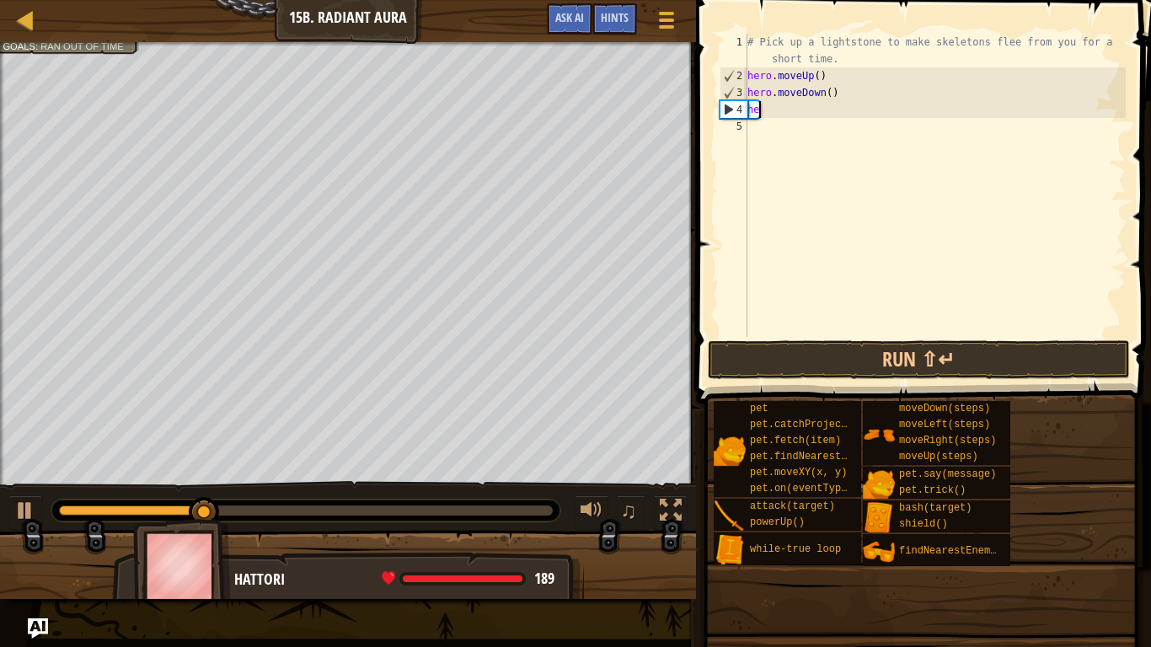
type textarea "h"
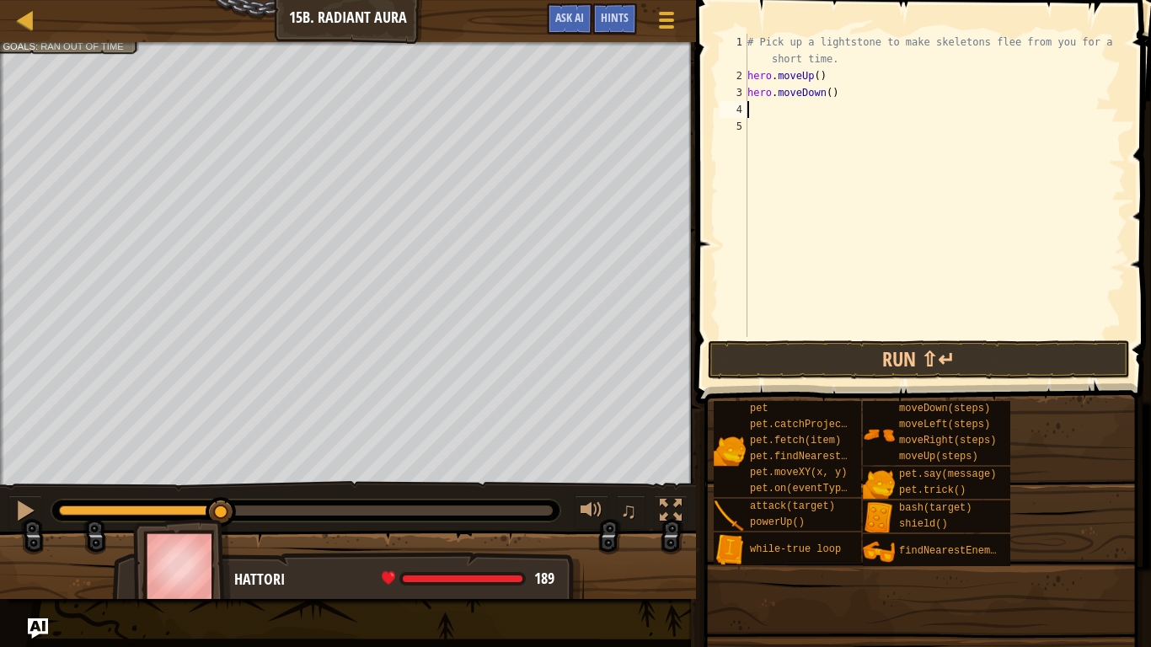
click at [833, 61] on div "# Pick up a lightstone to make skeletons flee from you for a short time. hero .…" at bounding box center [935, 211] width 382 height 354
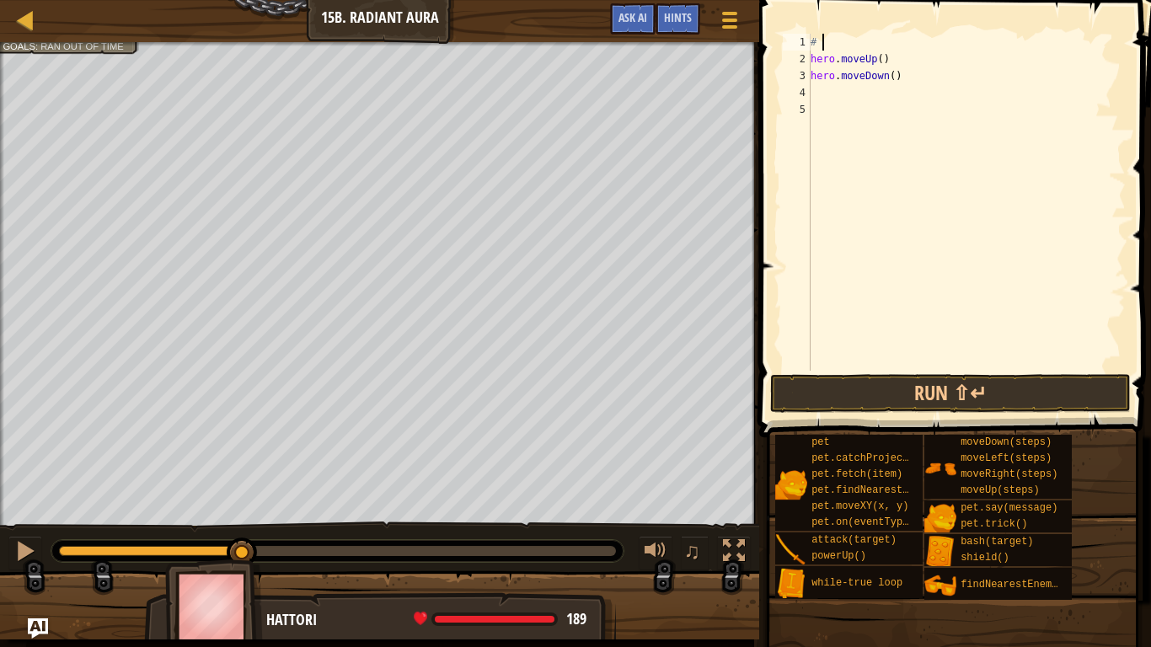
type textarea "#"
type textarea "w"
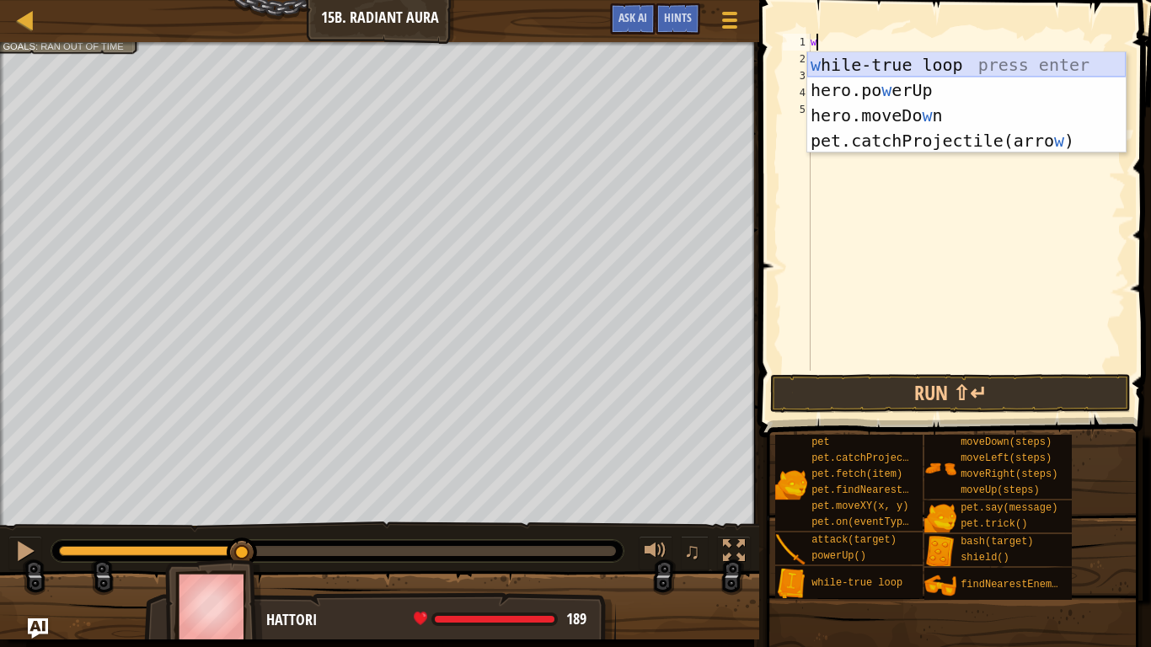
click at [932, 72] on div "w [PERSON_NAME]-true loop press enter hero.po w erUp press enter hero.moveDo w …" at bounding box center [966, 128] width 319 height 152
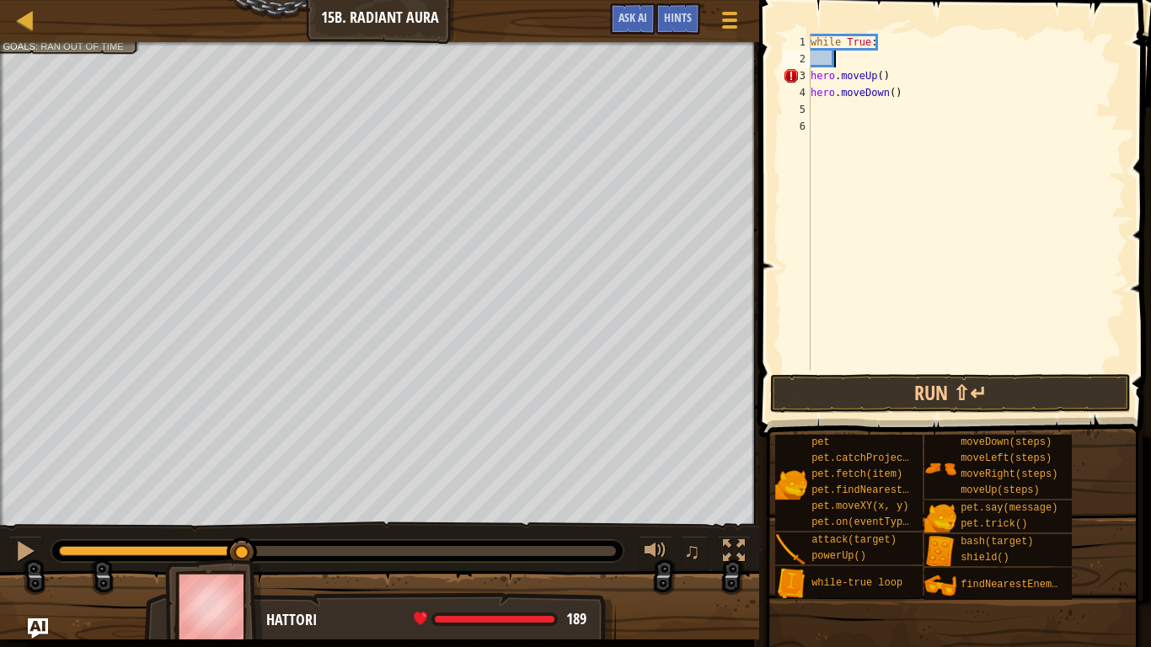
click at [967, 82] on div "while True : hero . moveUp ( ) hero . moveDown ( )" at bounding box center [966, 219] width 319 height 371
type textarea "hero.moveUp()"
click at [965, 109] on div "while True : hero . moveUp ( ) hero . moveDown ( )" at bounding box center [966, 219] width 319 height 371
click at [954, 99] on div "while True : hero . moveUp ( ) hero . moveDown ( )" at bounding box center [966, 219] width 319 height 371
type textarea "h"
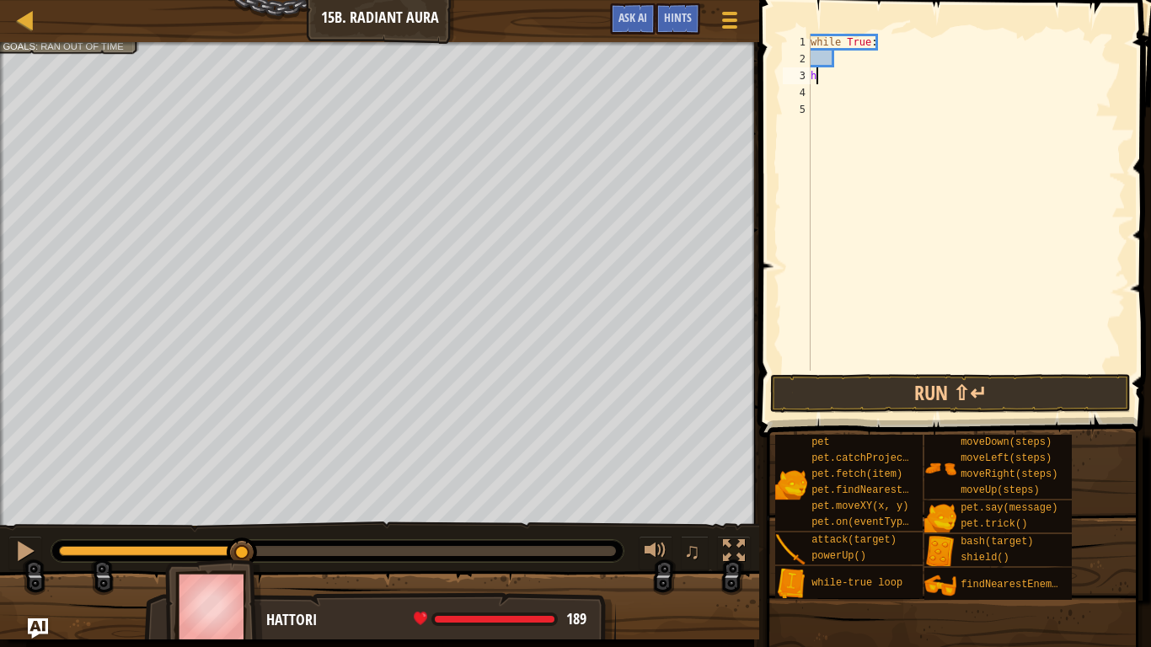
type textarea "h"
click at [565, 0] on div "Map Introduction to Computer Science 15b. Radiant Aura Game Menu Done Hints Ask…" at bounding box center [379, 21] width 759 height 42
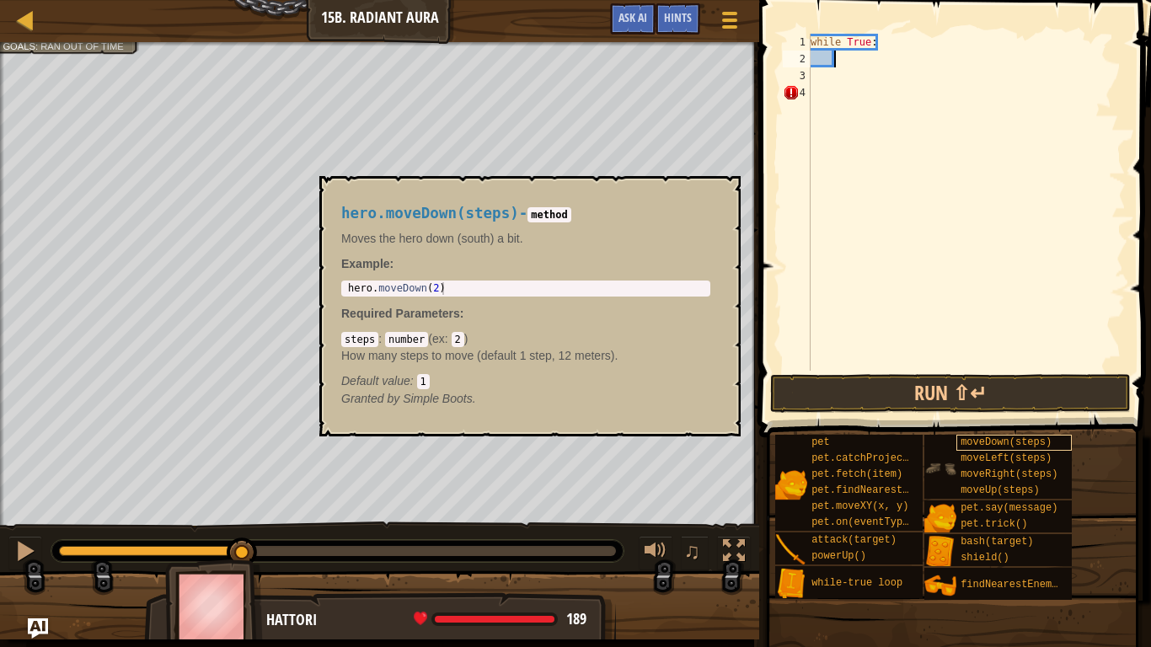
click at [1007, 448] on span "moveDown(steps)" at bounding box center [1006, 443] width 91 height 12
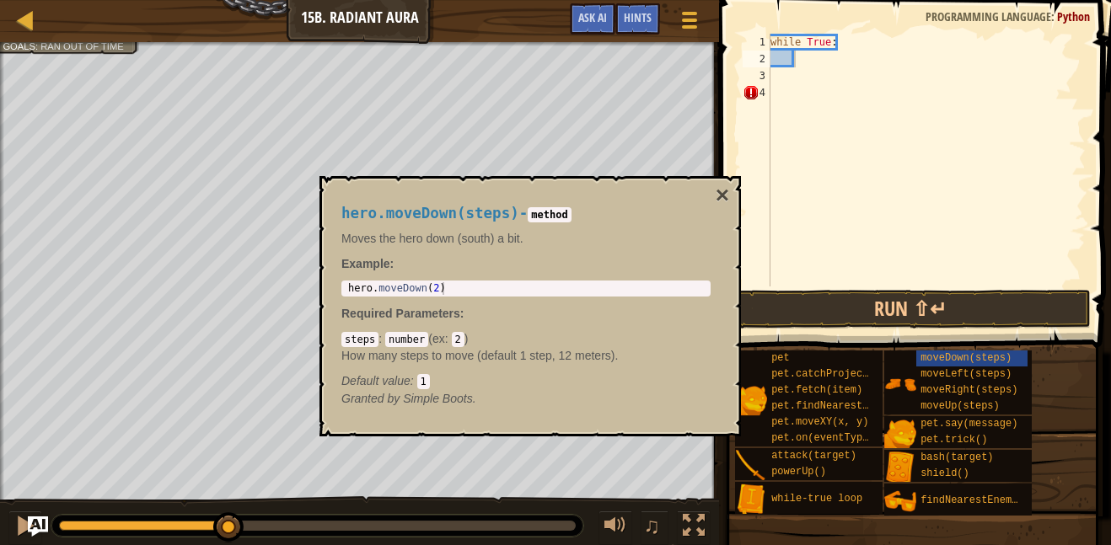
click at [714, 185] on div "hero.moveDown(steps) - method Moves the hero down (south) a bit. Example : 1 he…" at bounding box center [529, 306] width 421 height 260
click at [718, 189] on button "×" at bounding box center [721, 196] width 13 height 24
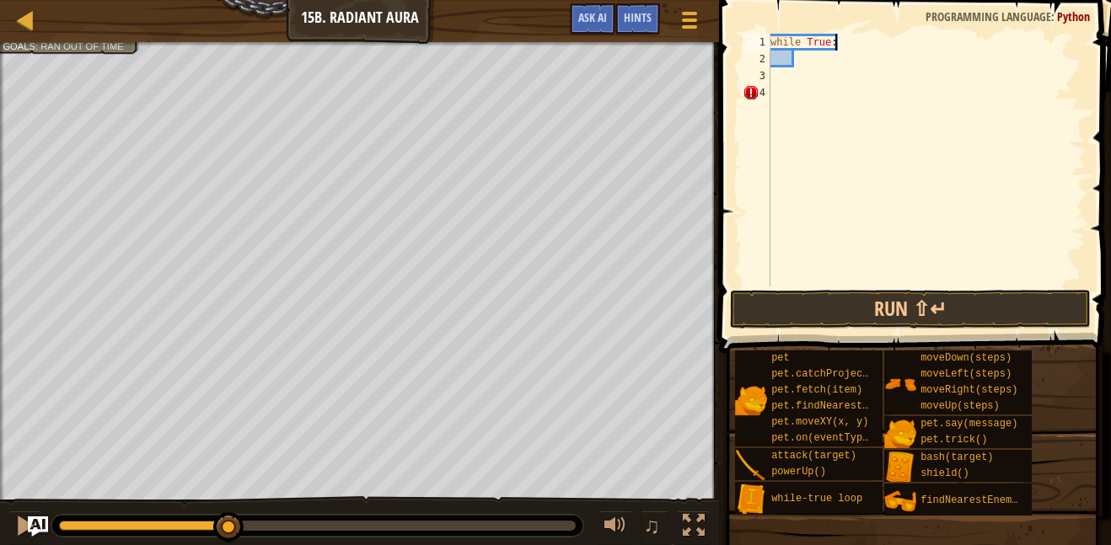
click at [870, 46] on div "while True :" at bounding box center [926, 177] width 319 height 287
type textarea "w"
click at [820, 51] on div at bounding box center [926, 177] width 319 height 287
click at [811, 44] on div at bounding box center [926, 177] width 319 height 287
type textarea "m"
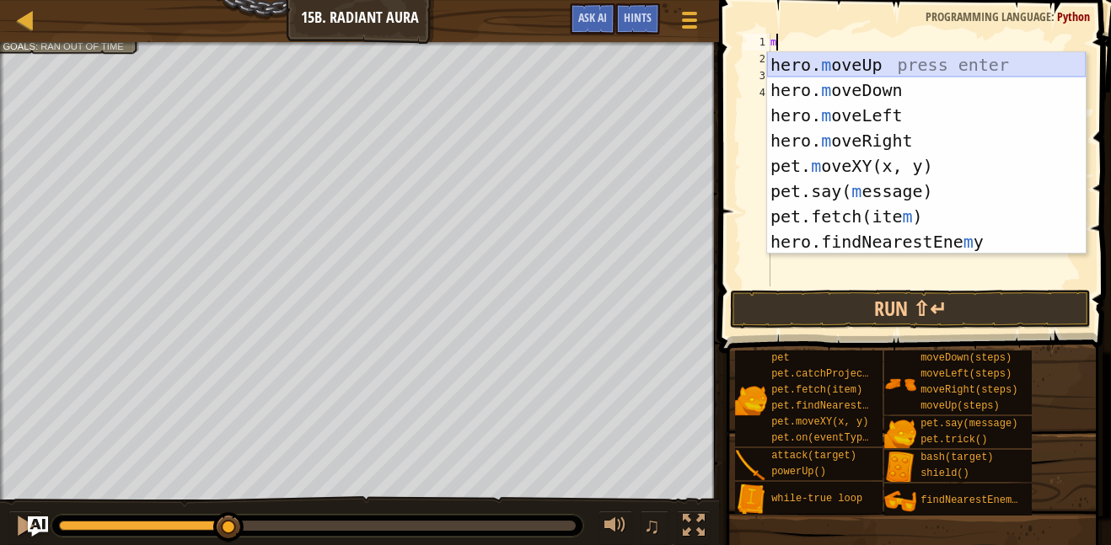
click at [824, 63] on div "hero. m oveUp press enter hero. m oveDown press enter hero. m oveLeft press ent…" at bounding box center [926, 178] width 319 height 253
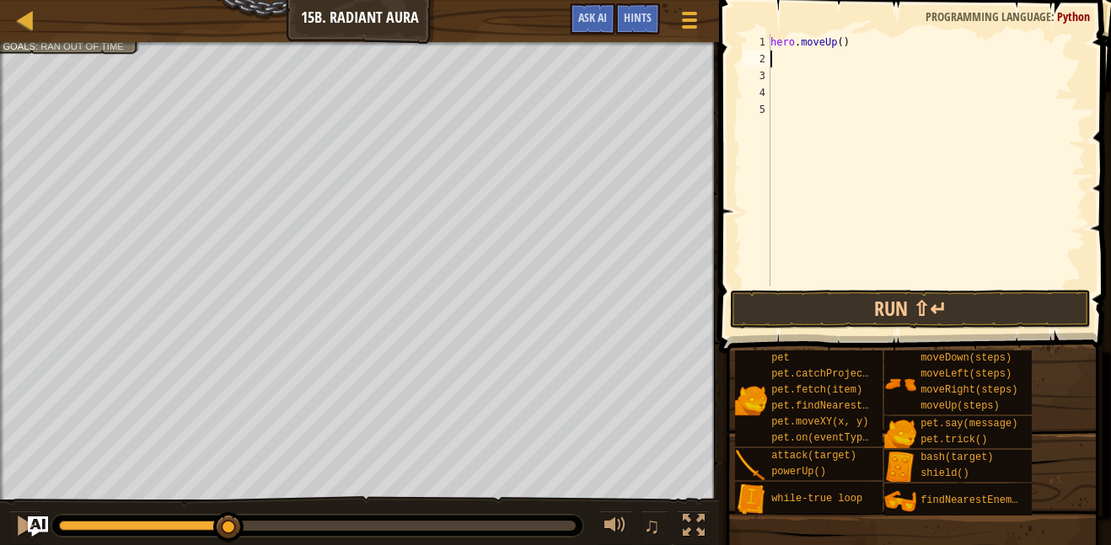
click at [827, 62] on div "hero . moveUp ( )" at bounding box center [926, 177] width 319 height 287
type textarea "h"
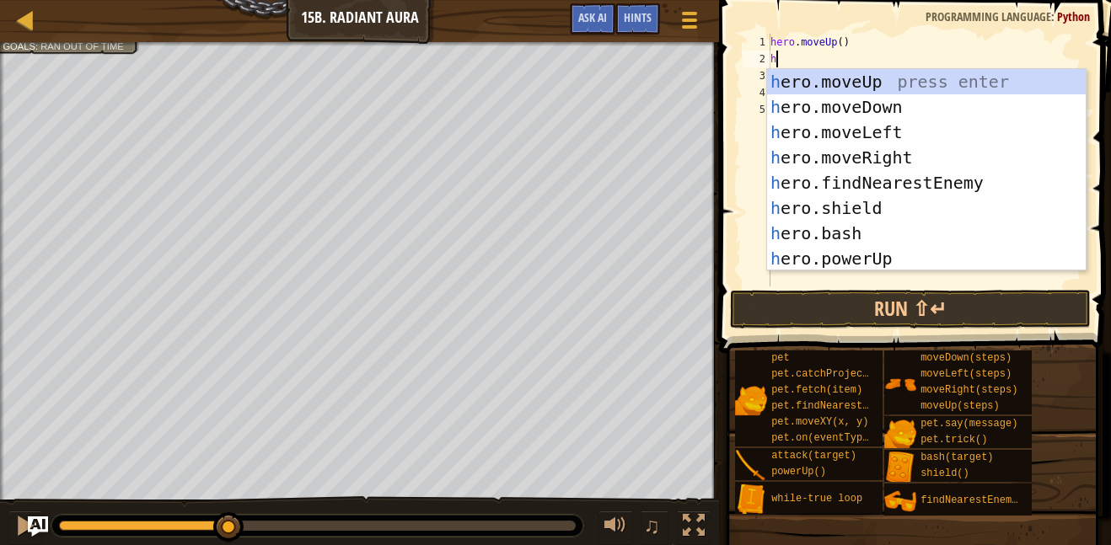
scroll to position [0, 0]
click at [860, 110] on div "h ero.moveUp press enter h ero.moveDown press enter h ero.moveLeft press enter …" at bounding box center [926, 195] width 319 height 253
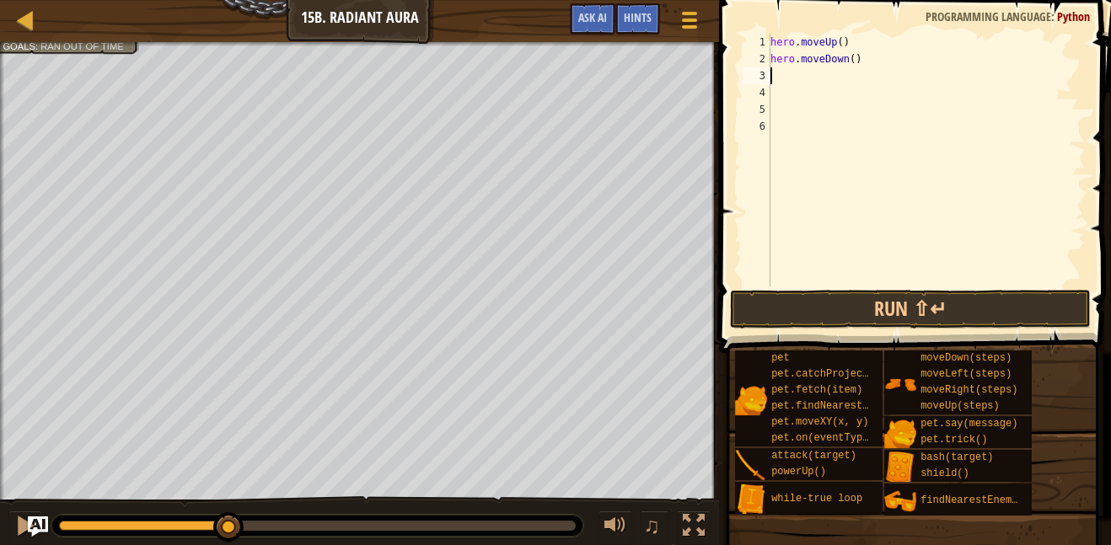
type textarea "w"
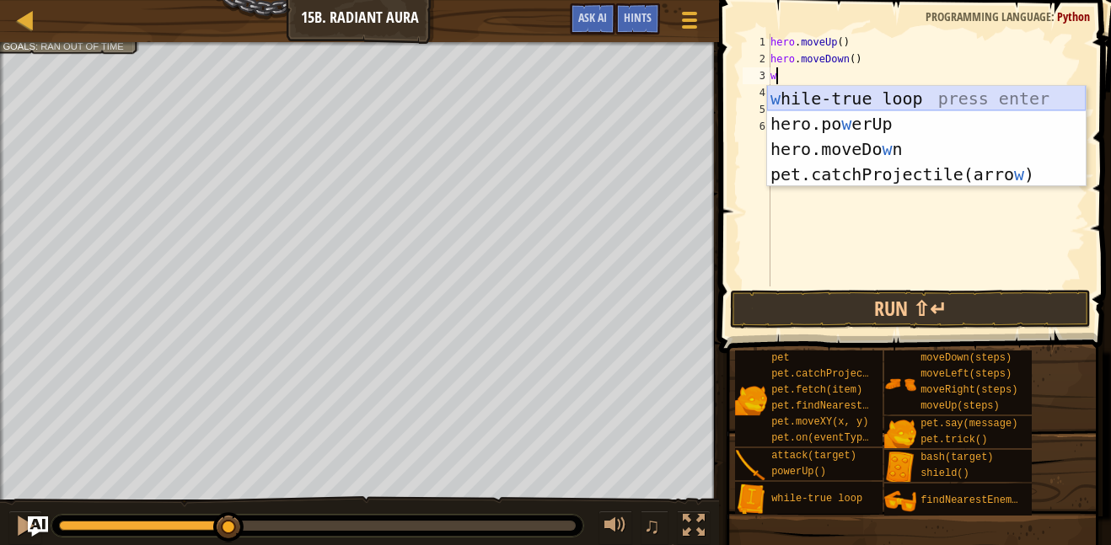
click at [863, 92] on div "w [PERSON_NAME]-true loop press enter hero.po w erUp press enter hero.moveDo w …" at bounding box center [926, 162] width 319 height 152
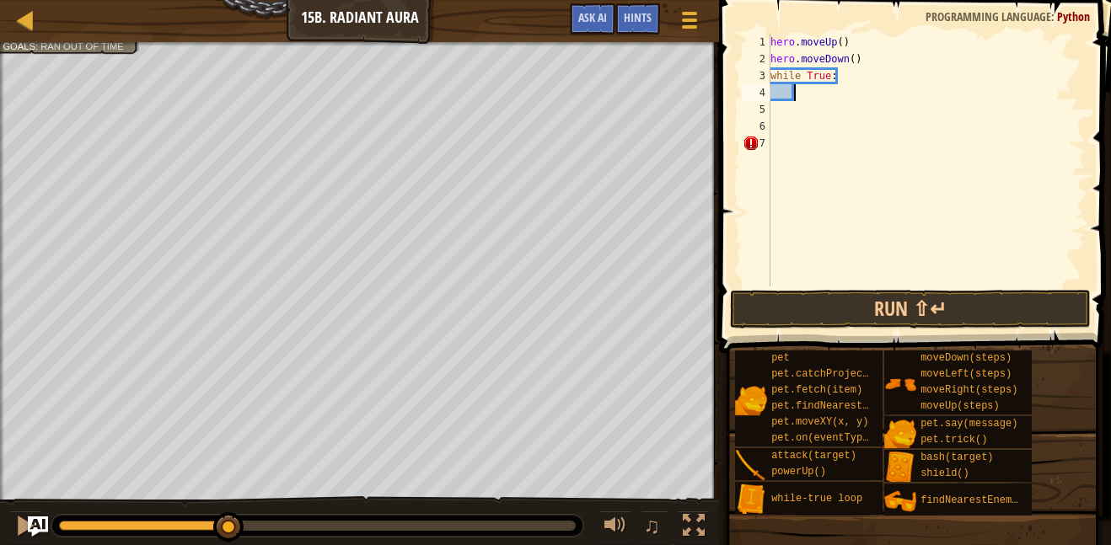
type textarea "m"
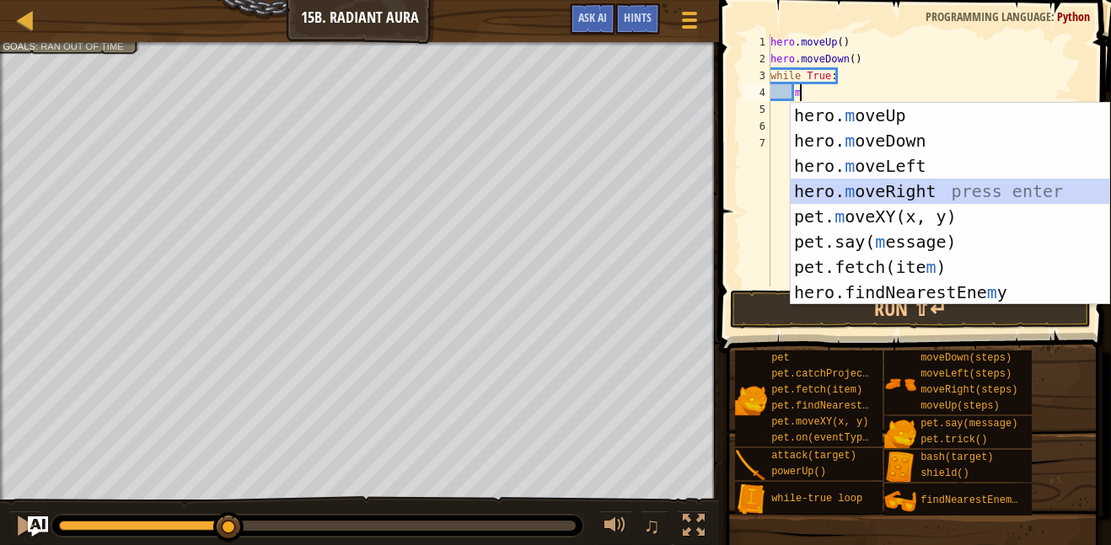
click at [875, 191] on div "hero. m oveUp press enter hero. m oveDown press enter hero. m oveLeft press ent…" at bounding box center [949, 229] width 319 height 253
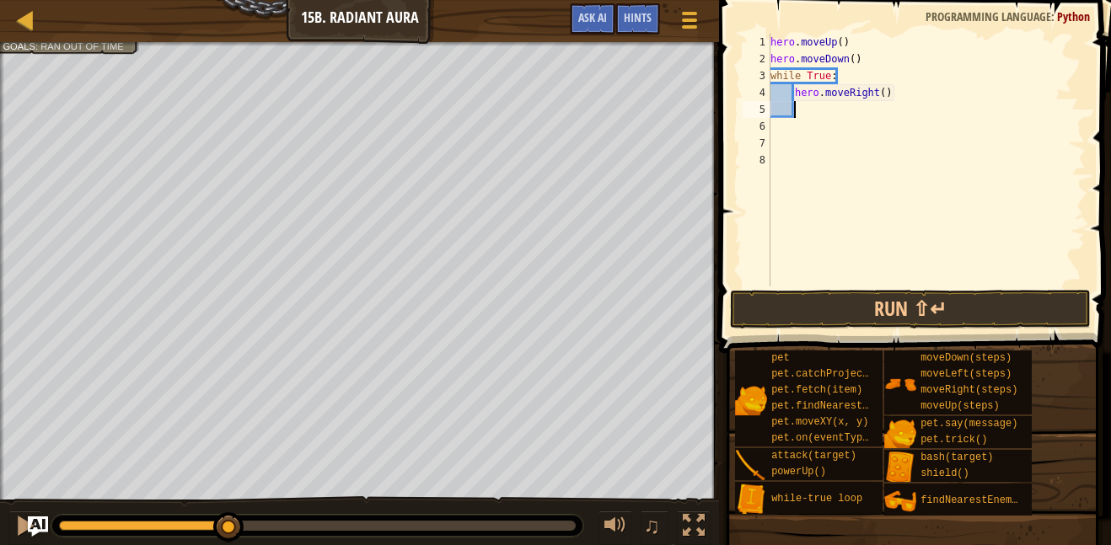
type textarea "h"
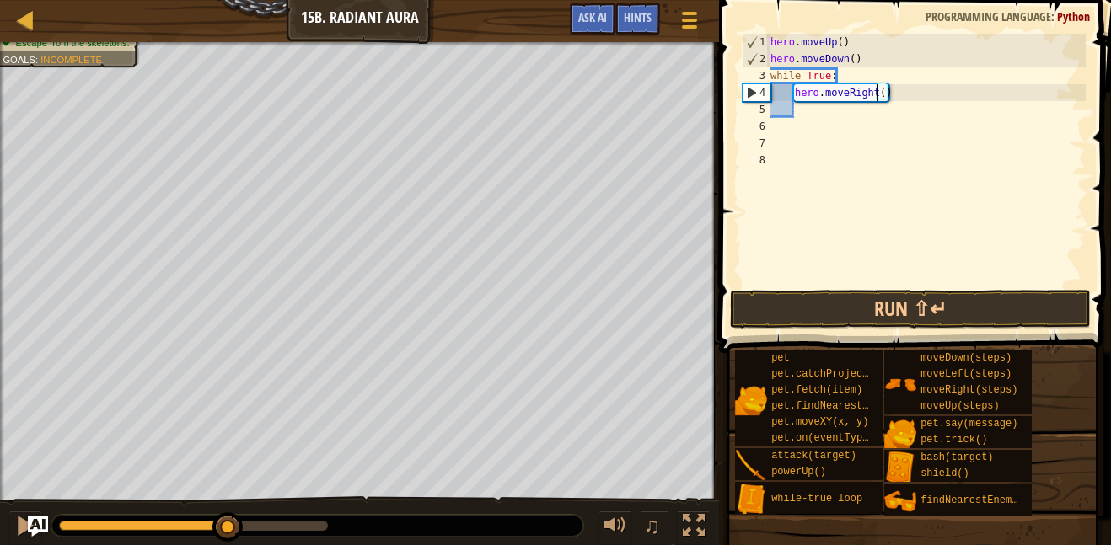
click at [879, 90] on div "hero . moveUp ( ) hero . moveDown ( ) while True : hero . moveRight ( )" at bounding box center [926, 177] width 319 height 287
click at [881, 90] on div "hero . moveUp ( ) hero . moveDown ( ) while True : hero . moveRight ( )" at bounding box center [926, 177] width 319 height 287
type textarea "hero.moveRight(2)"
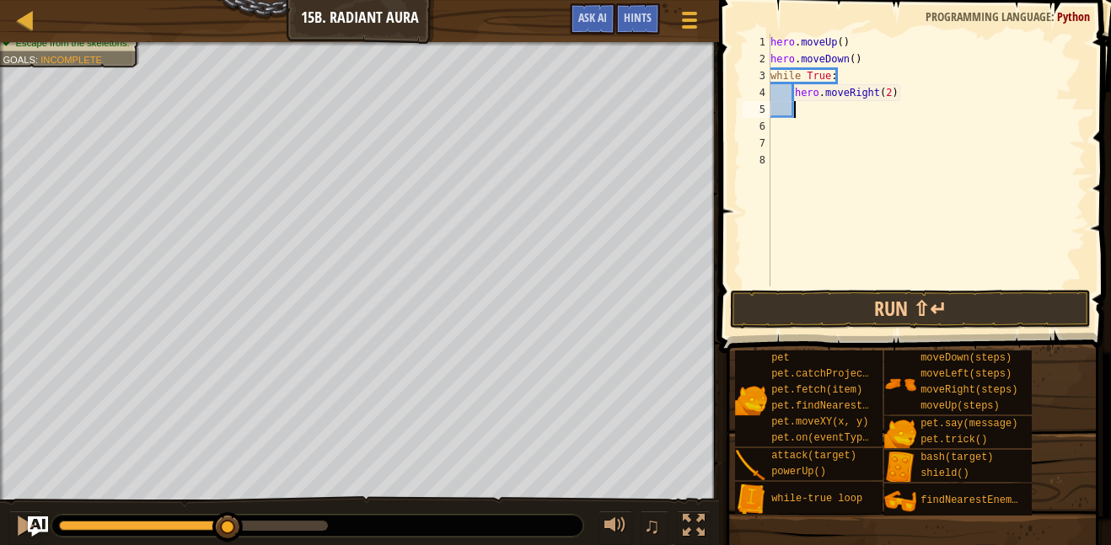
click at [892, 115] on div "hero . moveUp ( ) hero . moveDown ( ) while True : hero . moveRight ( 2 )" at bounding box center [926, 177] width 319 height 287
type textarea "m"
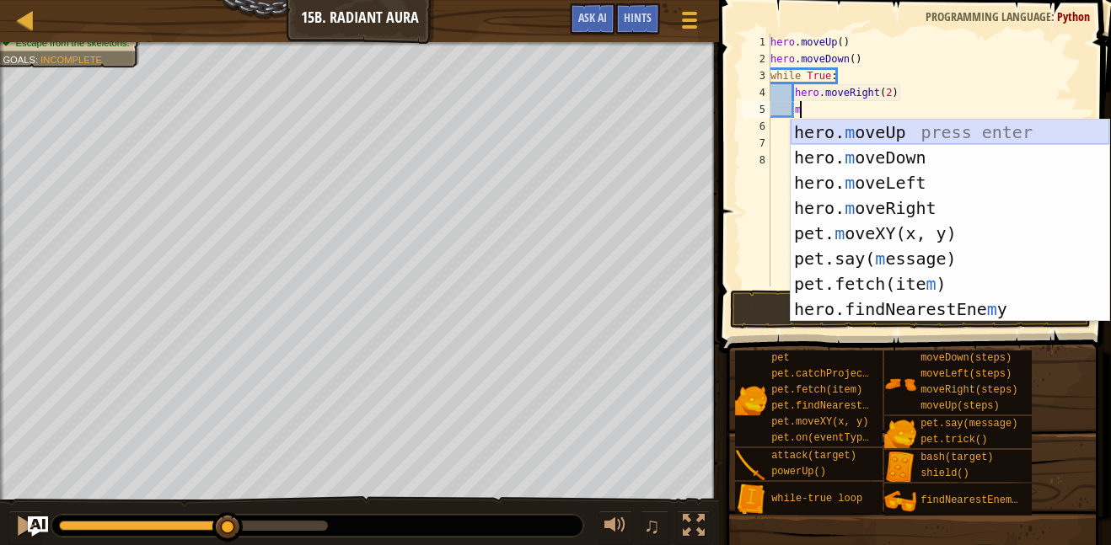
click at [876, 131] on div "hero. m oveUp press enter hero. m oveDown press enter hero. m oveLeft press ent…" at bounding box center [949, 246] width 319 height 253
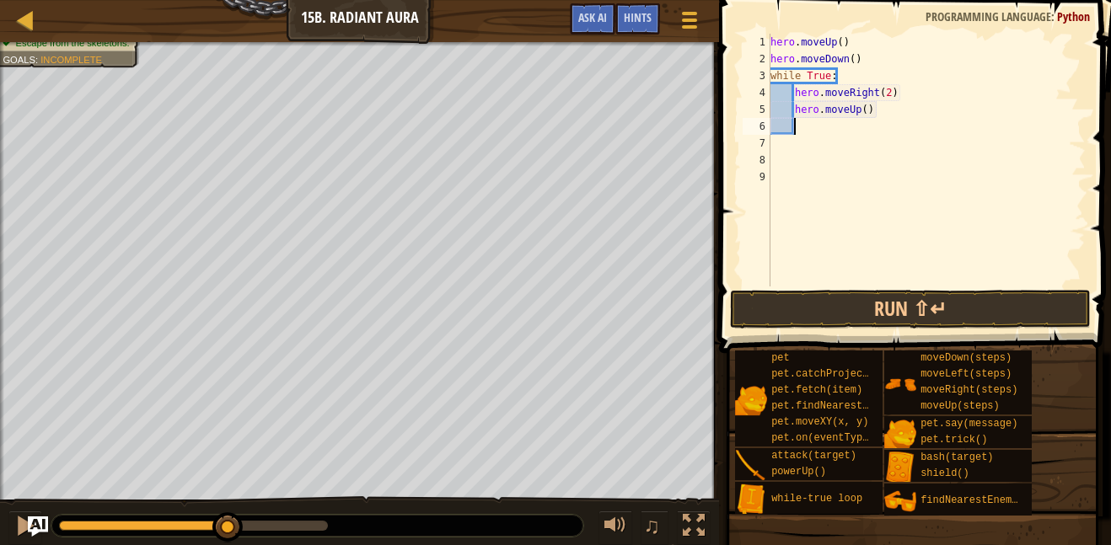
scroll to position [8, 3]
type textarea "h"
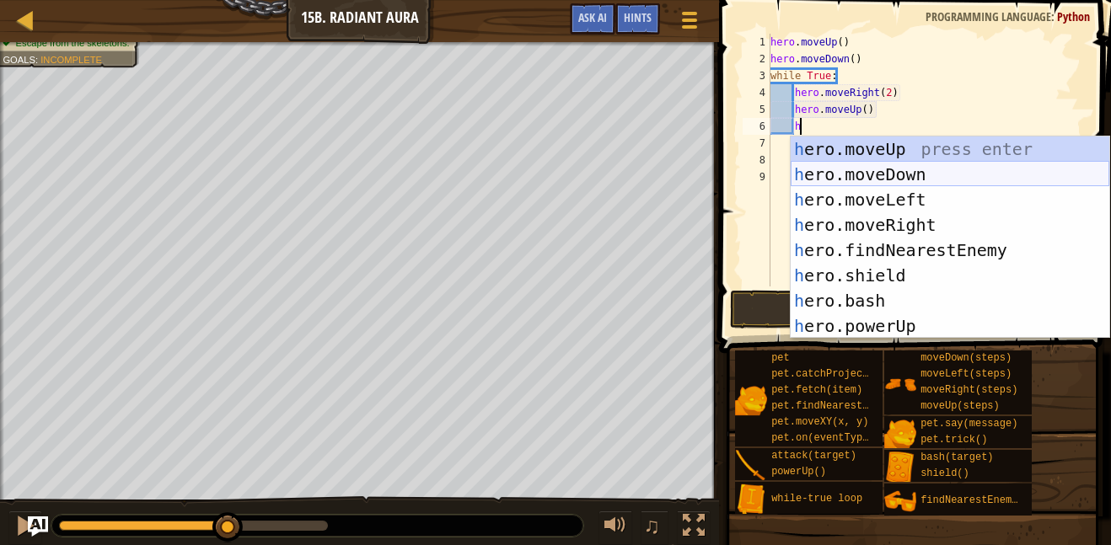
click at [952, 162] on div "h ero.moveUp press enter h ero.moveDown press enter h ero.moveLeft press enter …" at bounding box center [949, 263] width 319 height 253
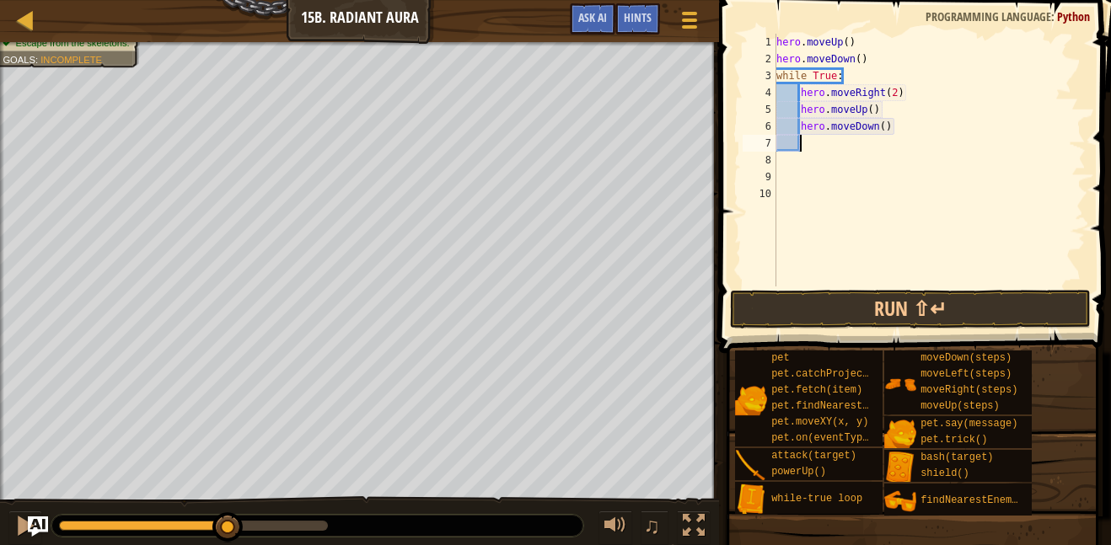
scroll to position [8, 3]
click at [935, 308] on button "Run ⇧↵" at bounding box center [910, 309] width 361 height 39
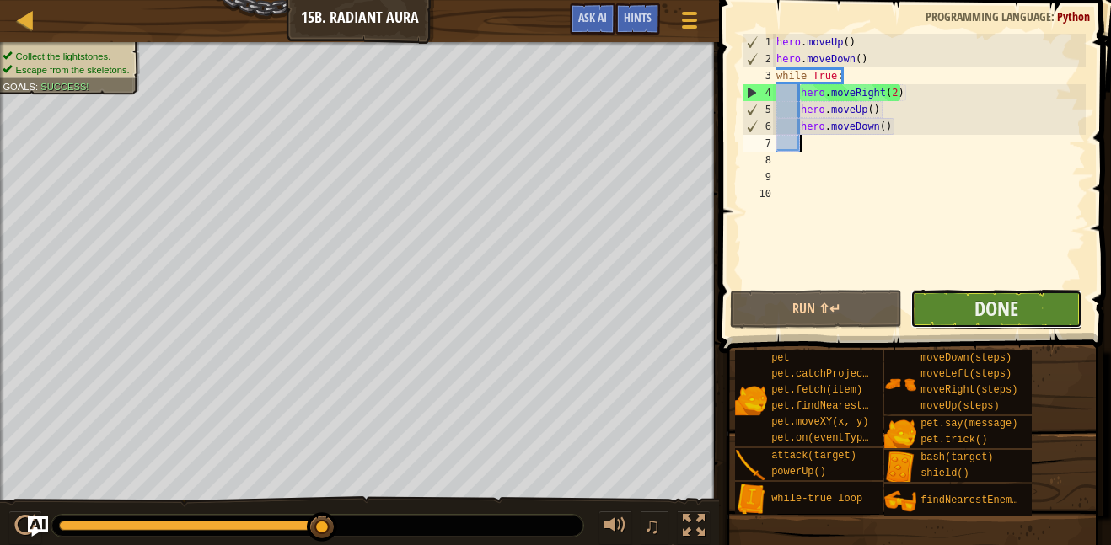
click at [929, 306] on button "Done" at bounding box center [996, 309] width 172 height 39
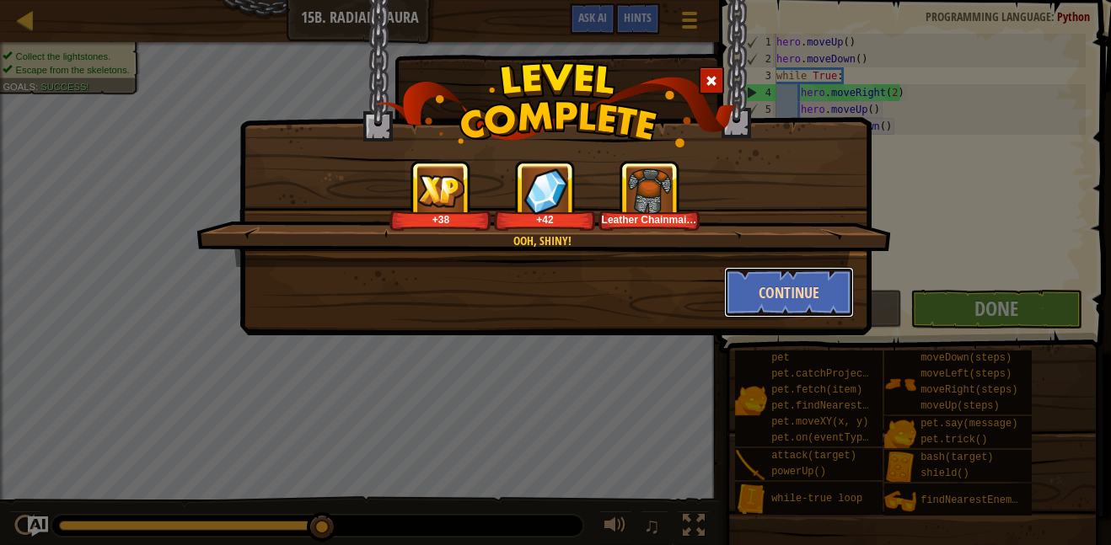
click at [779, 306] on button "Continue" at bounding box center [789, 292] width 131 height 51
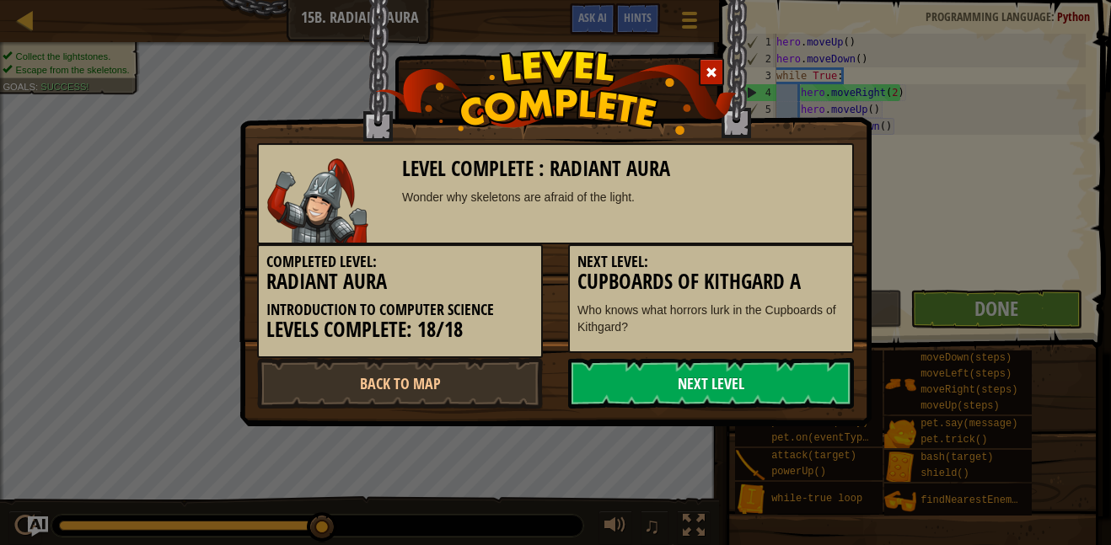
click at [789, 370] on link "Next Level" at bounding box center [711, 383] width 286 height 51
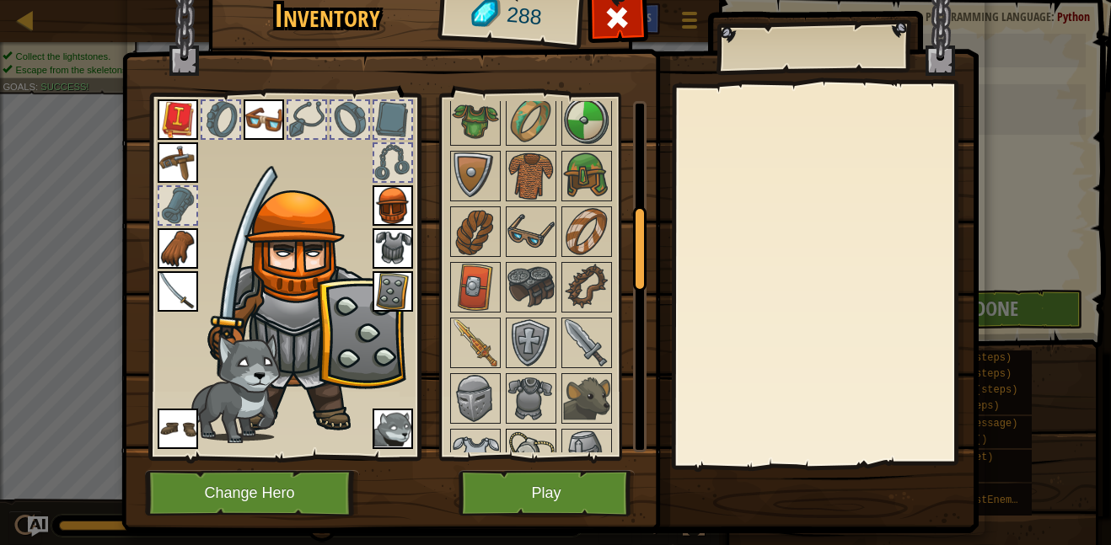
scroll to position [461, 0]
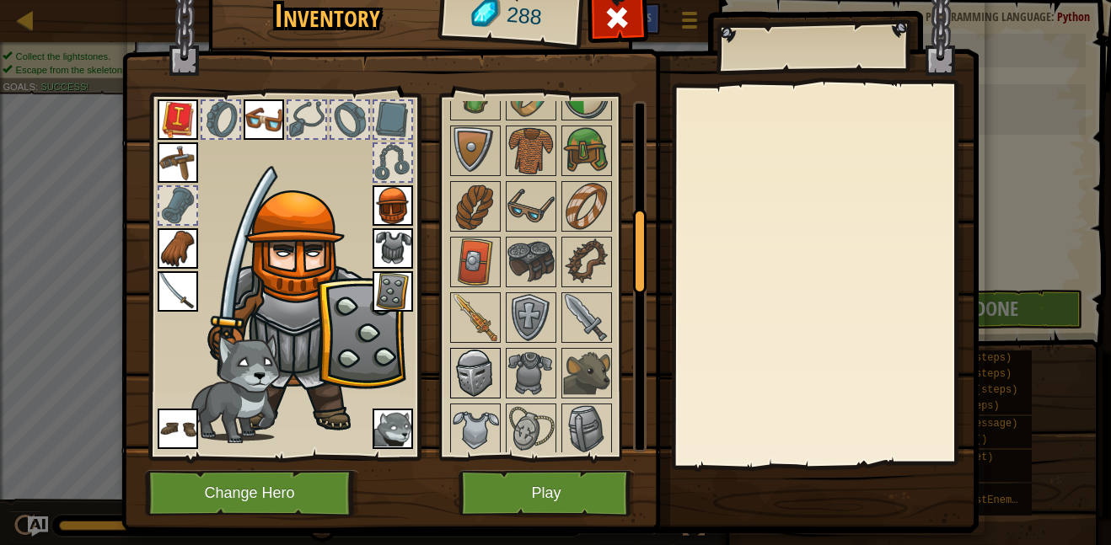
click at [478, 368] on img at bounding box center [475, 373] width 47 height 47
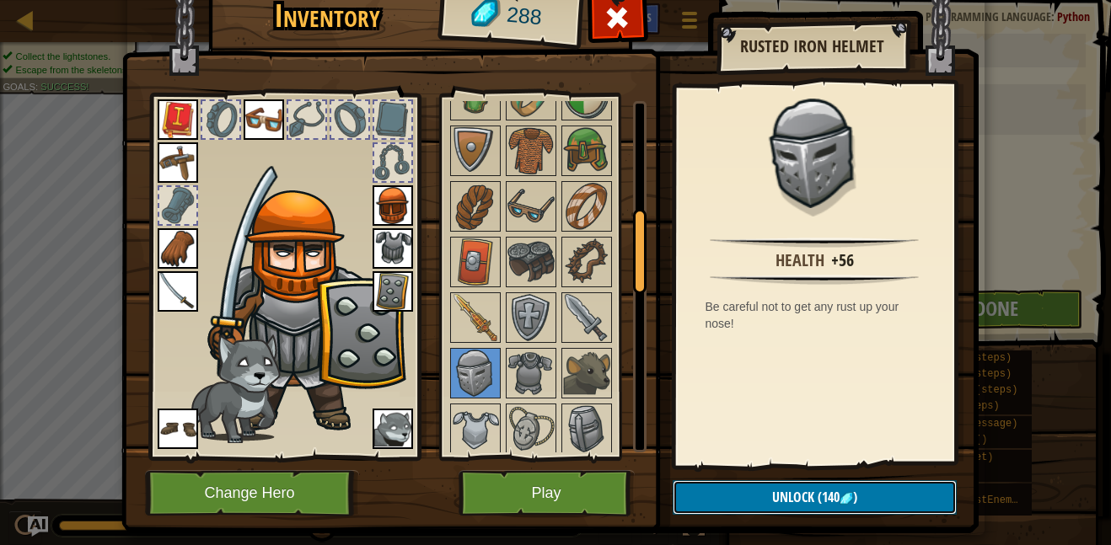
click at [758, 499] on button "Unlock (140 )" at bounding box center [814, 497] width 284 height 35
click at [742, 497] on button "Confirm" at bounding box center [814, 497] width 284 height 35
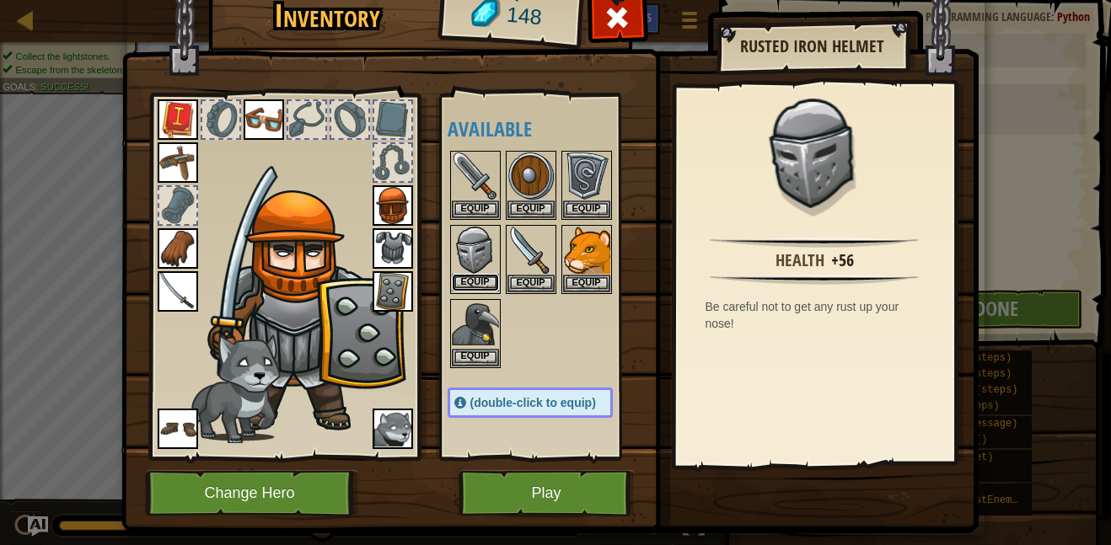
click at [474, 277] on button "Equip" at bounding box center [475, 283] width 47 height 18
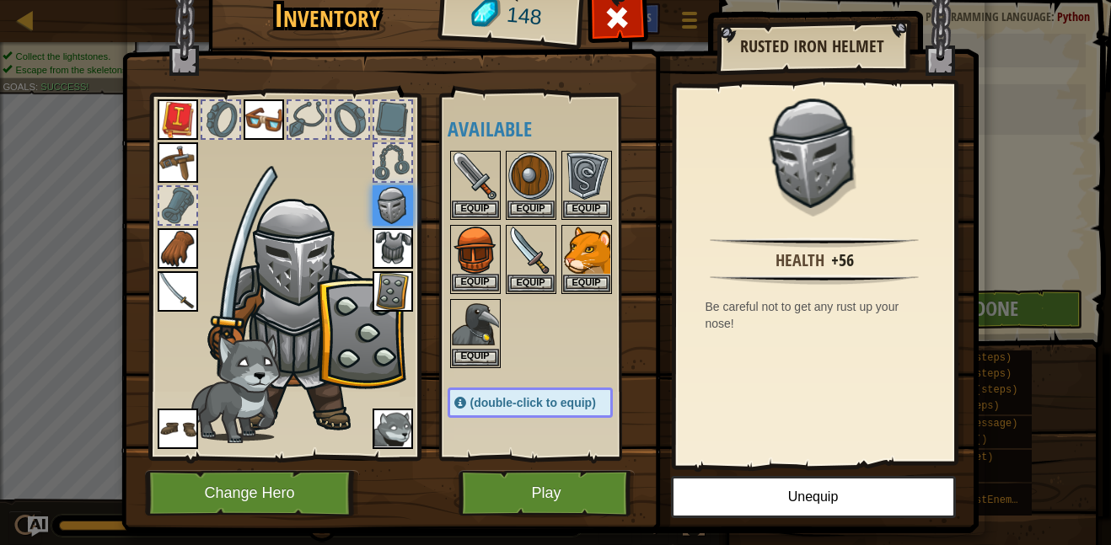
click at [469, 240] on img at bounding box center [475, 250] width 47 height 47
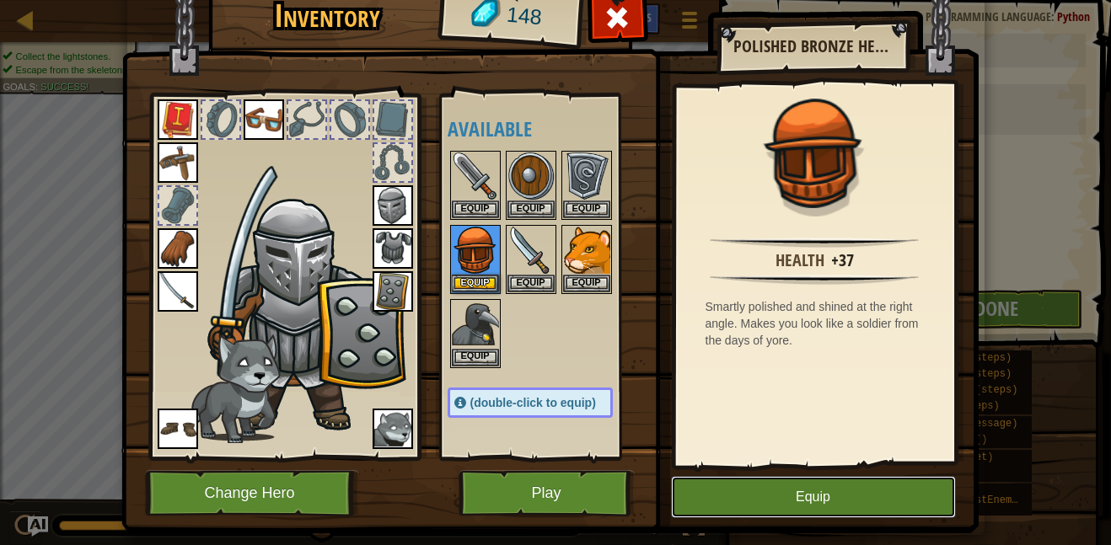
click at [777, 490] on button "Equip" at bounding box center [813, 497] width 285 height 42
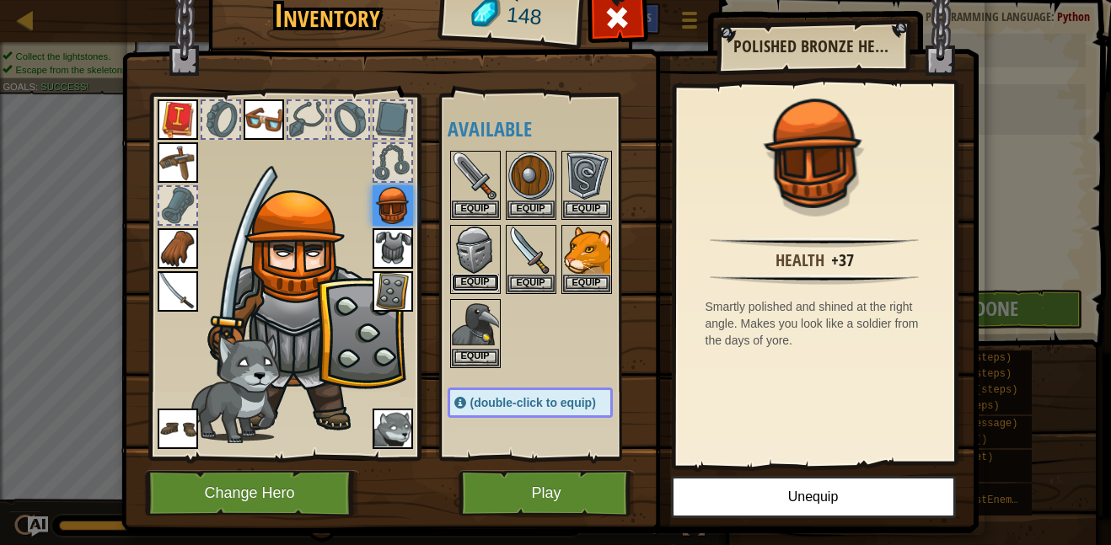
click at [478, 288] on button "Equip" at bounding box center [475, 283] width 47 height 18
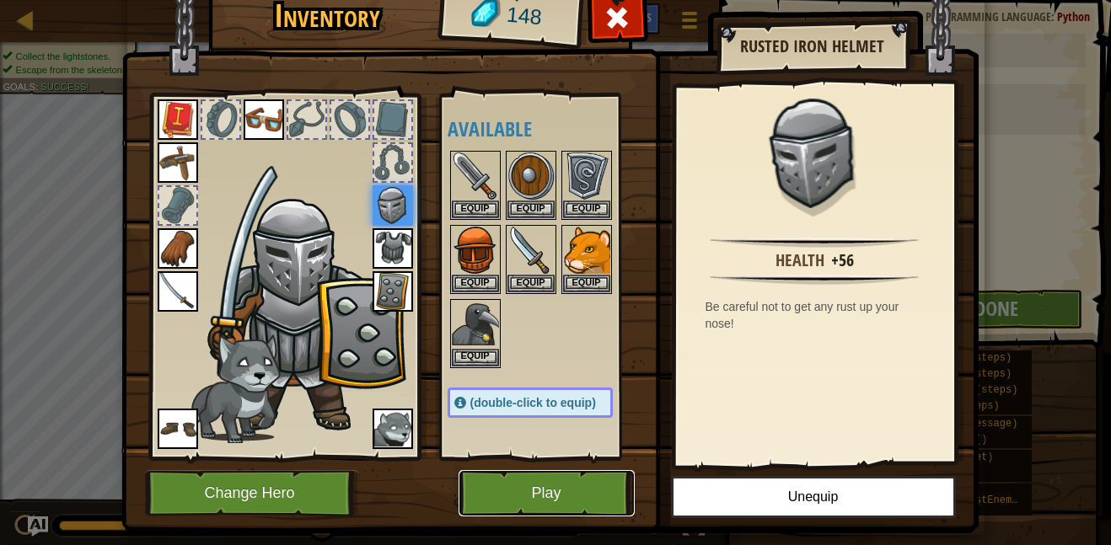
click at [574, 477] on button "Play" at bounding box center [546, 493] width 176 height 46
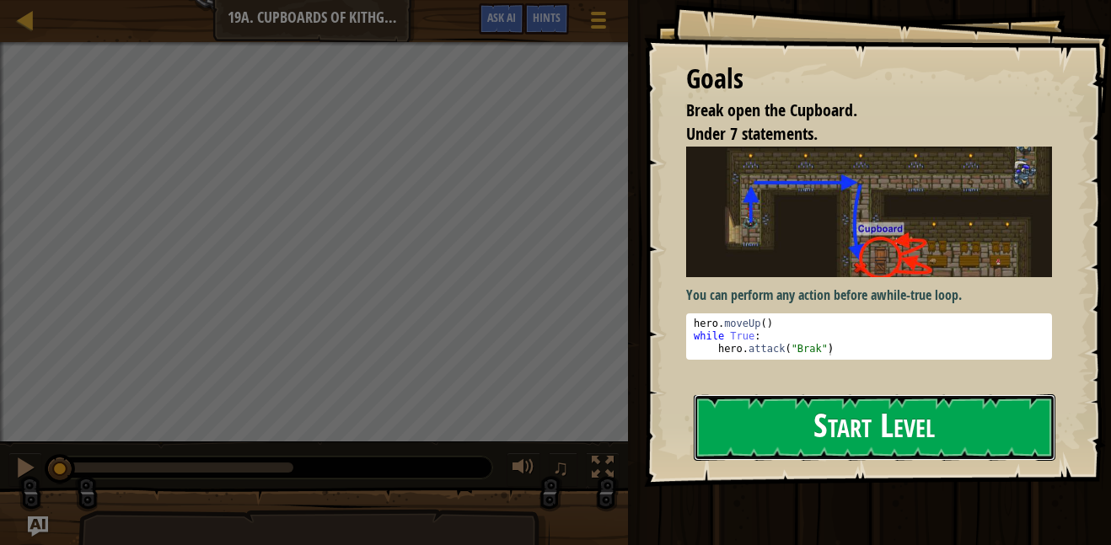
click at [876, 418] on button "Start Level" at bounding box center [875, 427] width 362 height 67
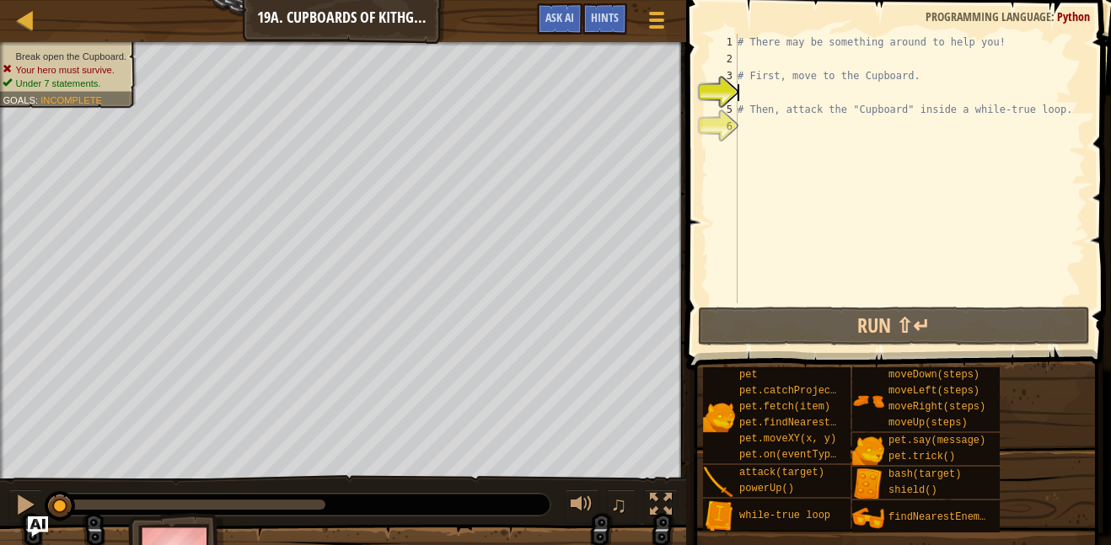
click at [769, 61] on div "# There may be something around to help you! # First, move to the Cupboard. # T…" at bounding box center [909, 185] width 351 height 303
type textarea "m"
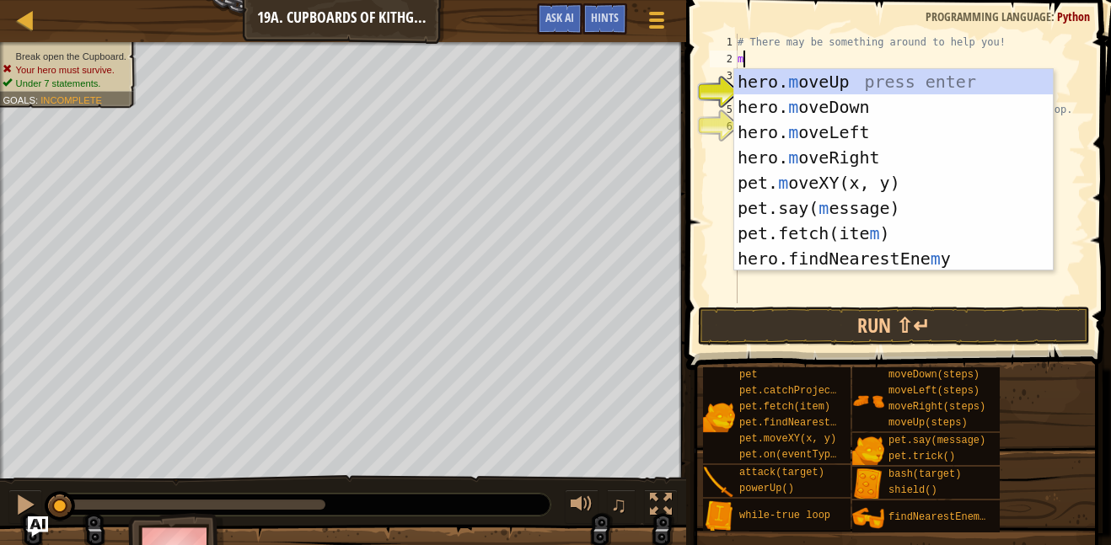
scroll to position [8, 0]
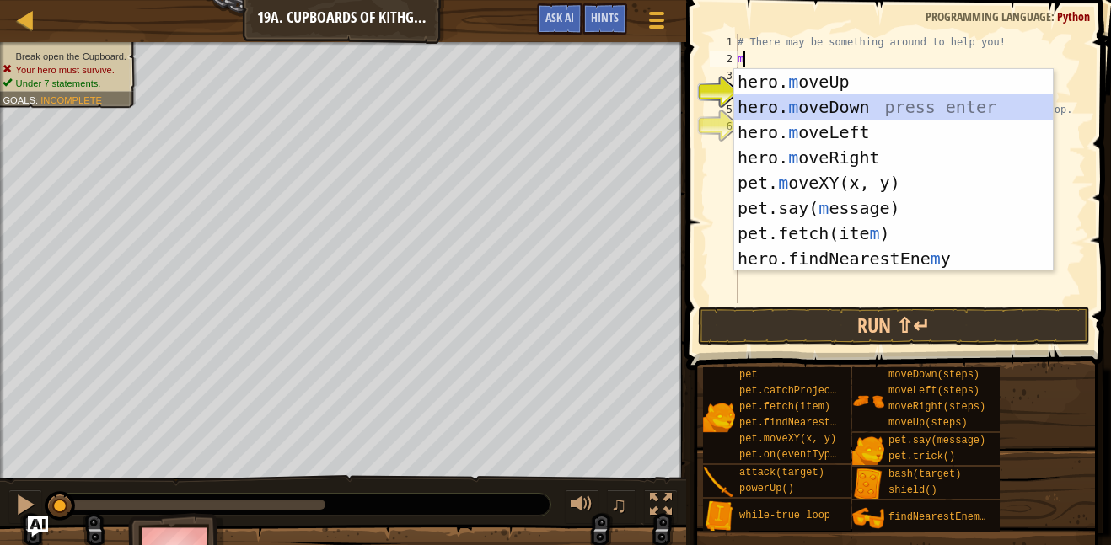
click at [849, 110] on div "hero. m oveUp press enter hero. m oveDown press enter hero. m oveLeft press ent…" at bounding box center [893, 195] width 319 height 253
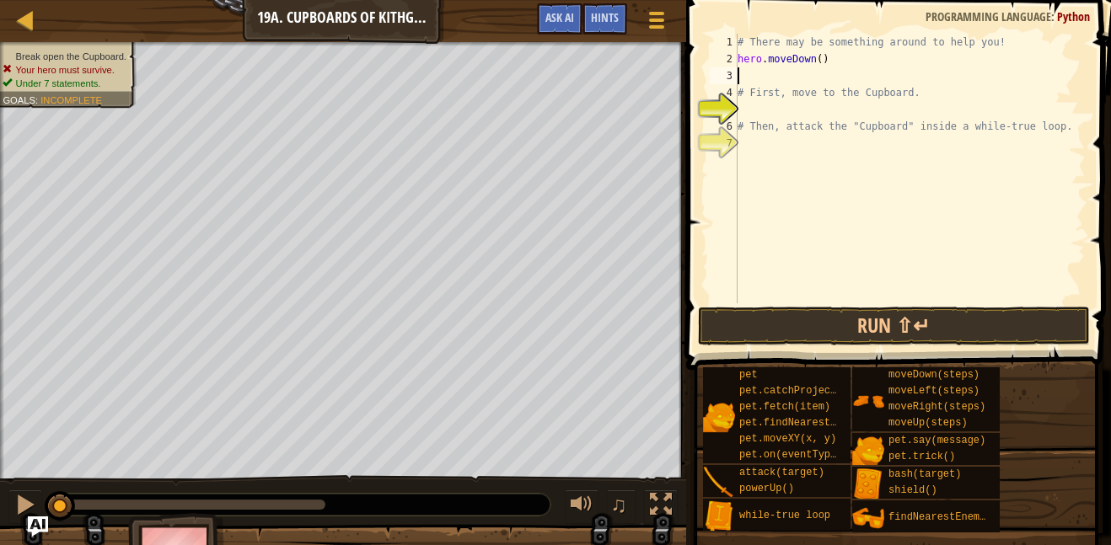
type textarea "h"
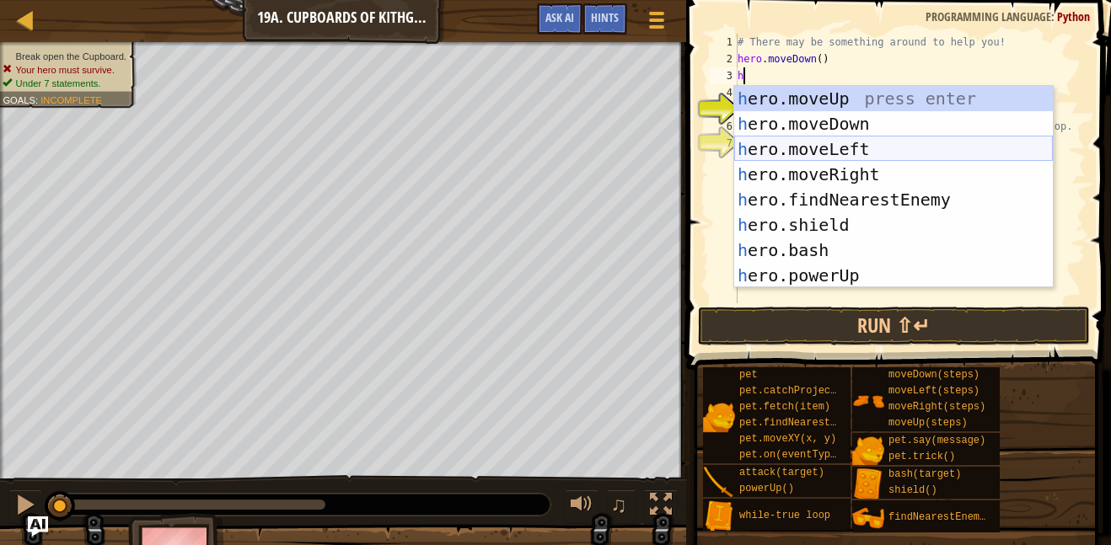
click at [821, 147] on div "h ero.moveUp press enter h ero.moveDown press enter h ero.moveLeft press enter …" at bounding box center [893, 212] width 319 height 253
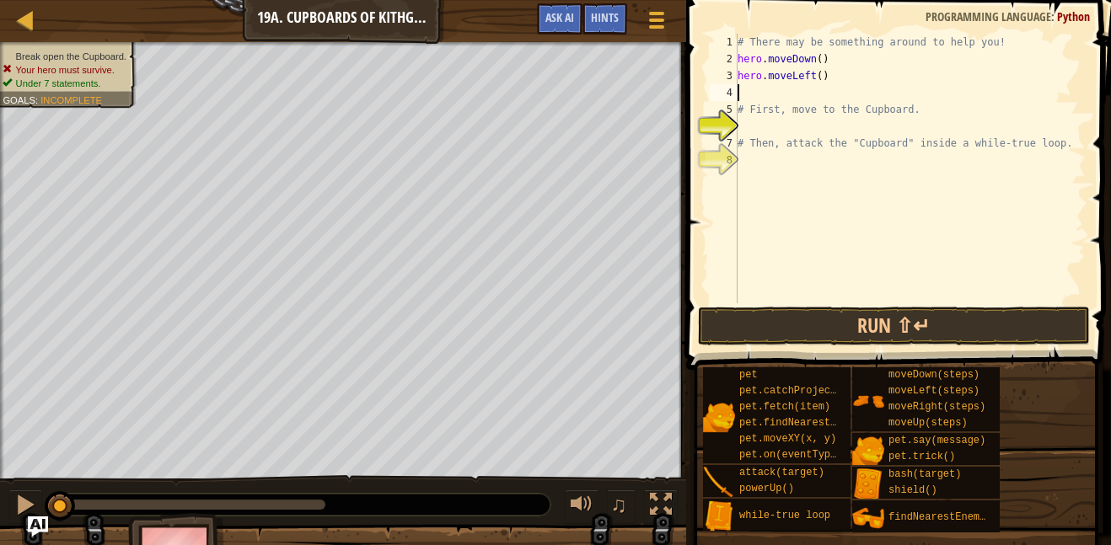
click at [819, 77] on div "# There may be something around to help you! hero . moveDown ( ) hero . moveLef…" at bounding box center [909, 185] width 351 height 303
type textarea "hero.moveLeft(2)"
click at [792, 94] on div "# There may be something around to help you! hero . moveDown ( ) hero . moveLef…" at bounding box center [909, 185] width 351 height 303
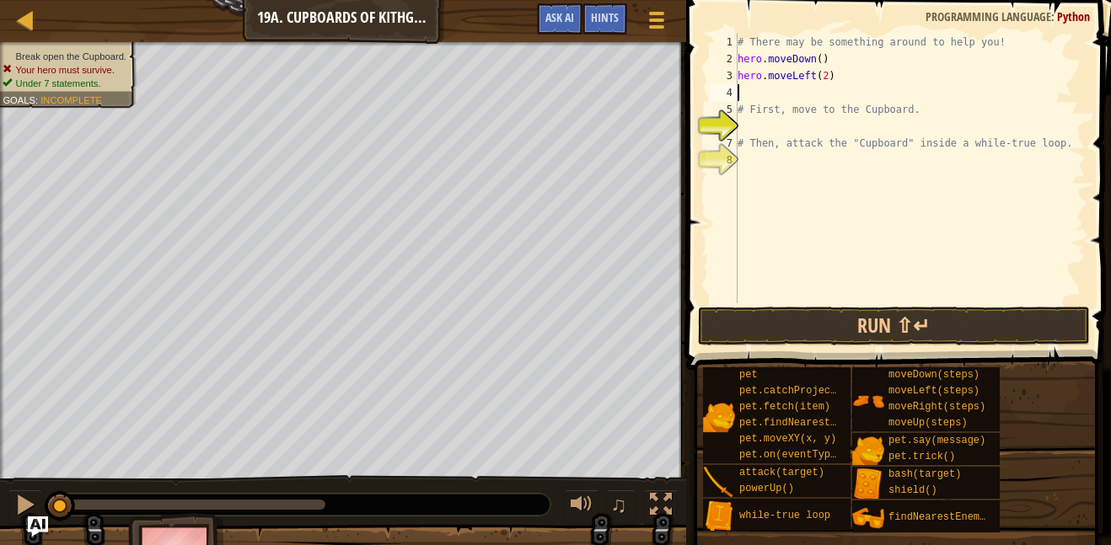
type textarea "h"
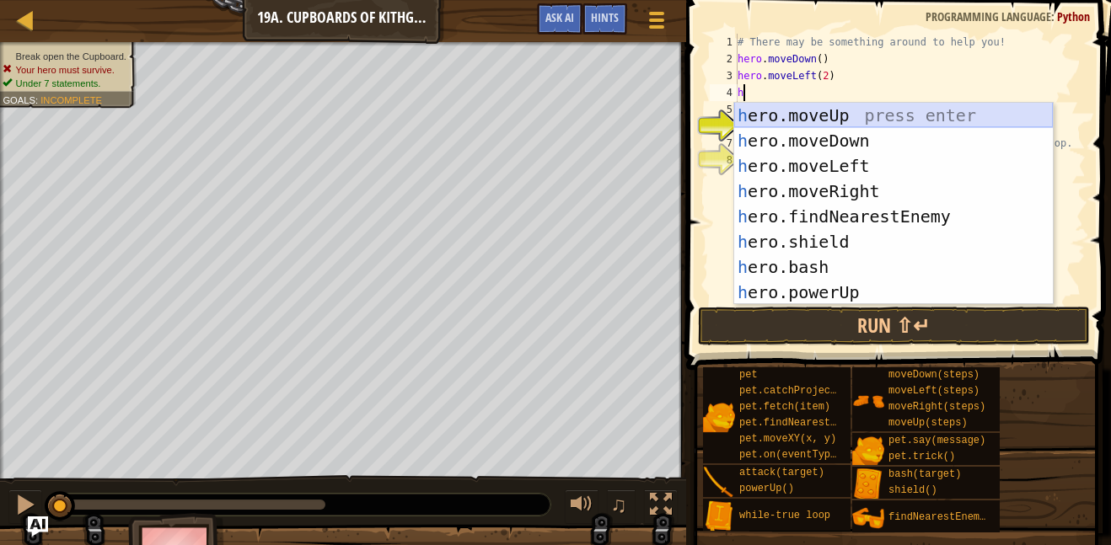
click at [844, 114] on div "h ero.moveUp press enter h ero.moveDown press enter h ero.moveLeft press enter …" at bounding box center [893, 229] width 319 height 253
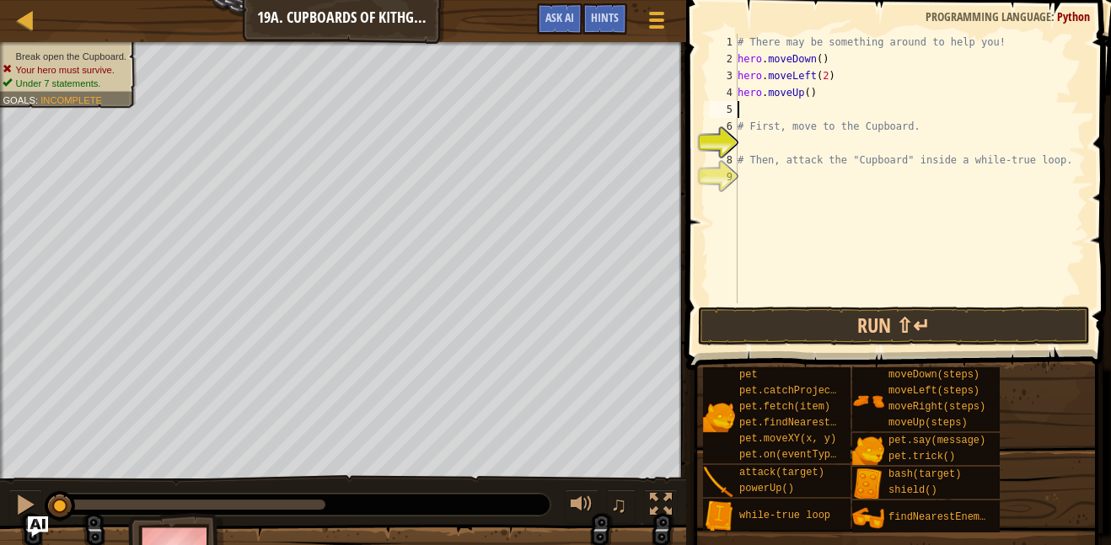
click at [805, 92] on div "# There may be something around to help you! hero . moveDown ( ) hero . moveLef…" at bounding box center [909, 185] width 351 height 303
click at [807, 92] on div "# There may be something around to help you! hero . moveDown ( ) hero . moveLef…" at bounding box center [909, 185] width 351 height 303
type textarea "hero.moveUp(2)"
click at [762, 110] on div "# There may be something around to help you! hero . moveDown ( ) hero . moveLef…" at bounding box center [909, 185] width 351 height 303
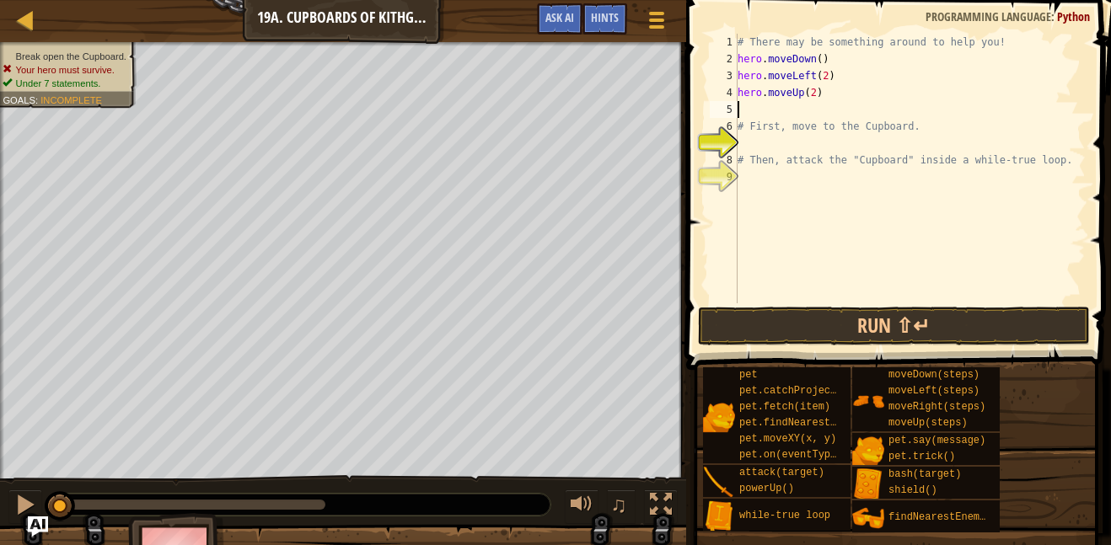
scroll to position [8, 0]
type textarea "w"
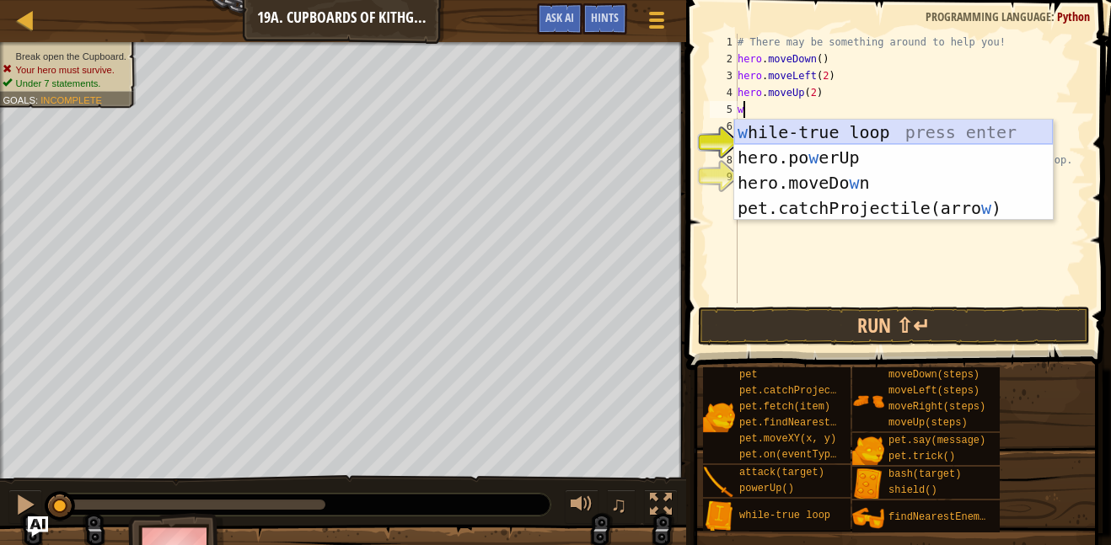
click at [790, 127] on div "w [PERSON_NAME]-true loop press enter hero.po w erUp press enter hero.moveDo w …" at bounding box center [893, 196] width 319 height 152
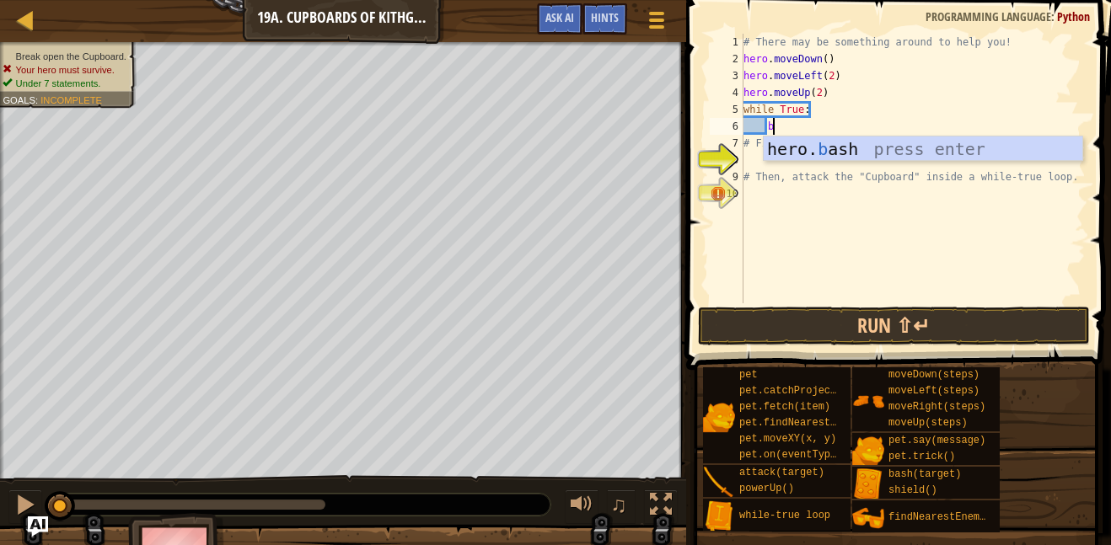
scroll to position [8, 3]
click at [839, 142] on div "hero. b ash press enter" at bounding box center [922, 175] width 319 height 76
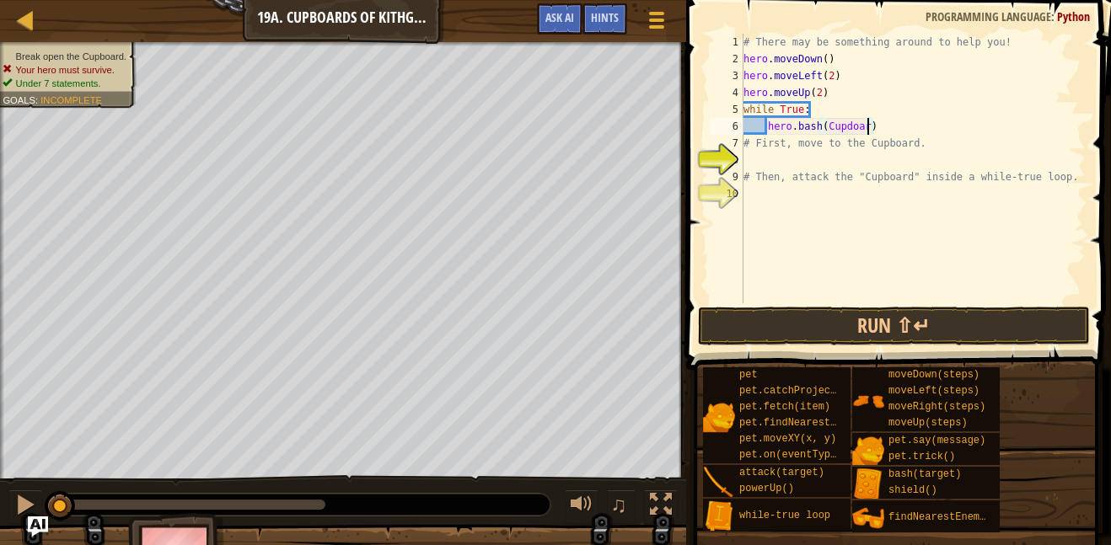
scroll to position [8, 19]
click at [851, 129] on div "# There may be something around to help you! hero . moveDown ( ) hero . moveLef…" at bounding box center [912, 185] width 345 height 303
click at [904, 305] on span at bounding box center [900, 161] width 438 height 420
click at [908, 318] on button "Run ⇧↵" at bounding box center [894, 326] width 393 height 39
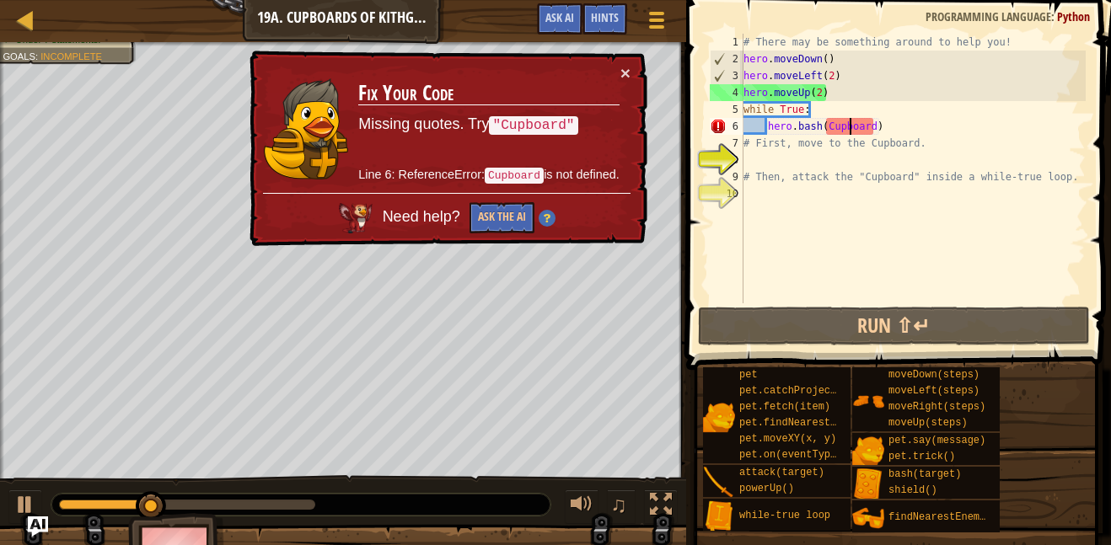
click at [827, 128] on div "# There may be something around to help you! hero . moveDown ( ) hero . moveLef…" at bounding box center [912, 185] width 345 height 303
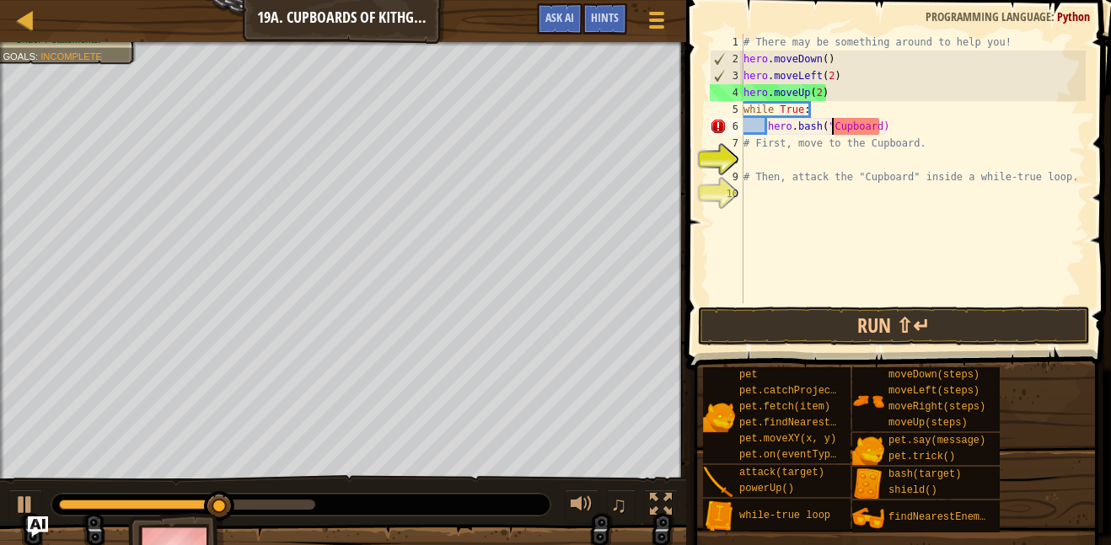
scroll to position [8, 13]
click at [879, 131] on div "# There may be something around to help you! hero . moveDown ( ) hero . moveLef…" at bounding box center [912, 185] width 345 height 303
type textarea "hero.bash("Cupboard")"
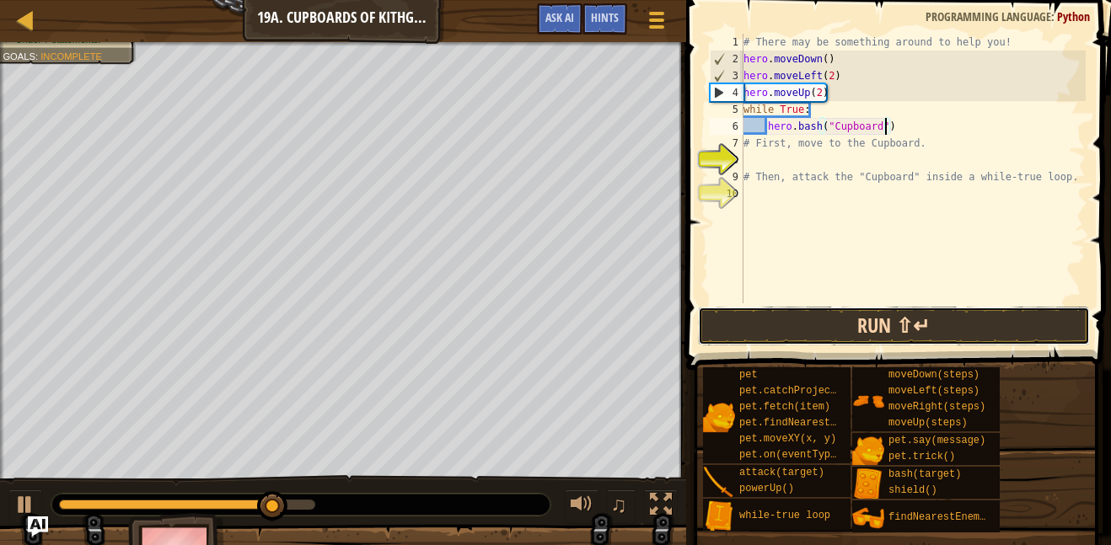
click at [936, 326] on button "Run ⇧↵" at bounding box center [894, 326] width 393 height 39
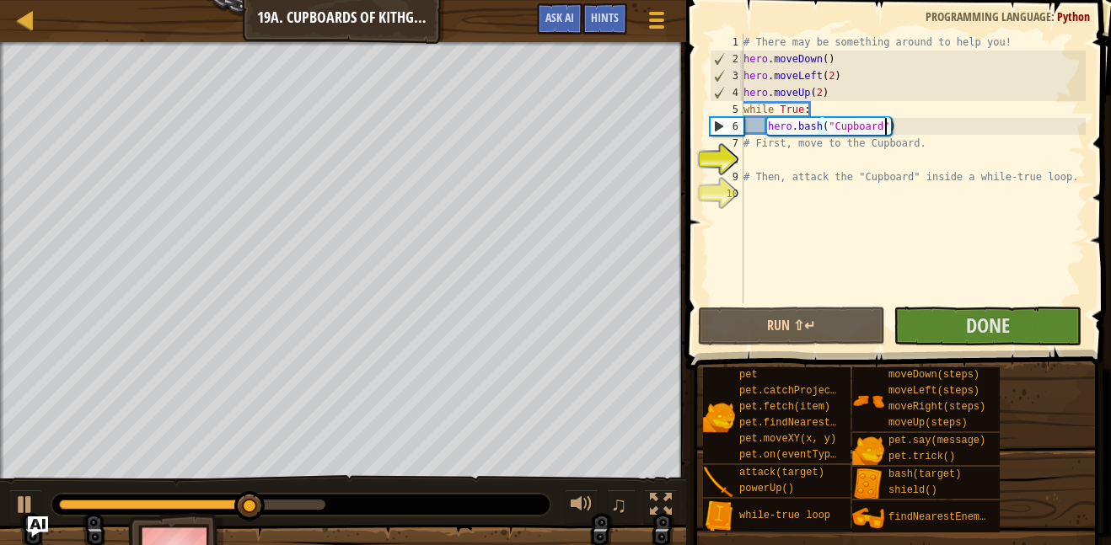
click at [802, 286] on div "Map Introduction to Computer Science 19a. Cupboards of Kithgard A Game Menu Don…" at bounding box center [555, 272] width 1111 height 545
click at [497, 510] on div at bounding box center [300, 505] width 499 height 22
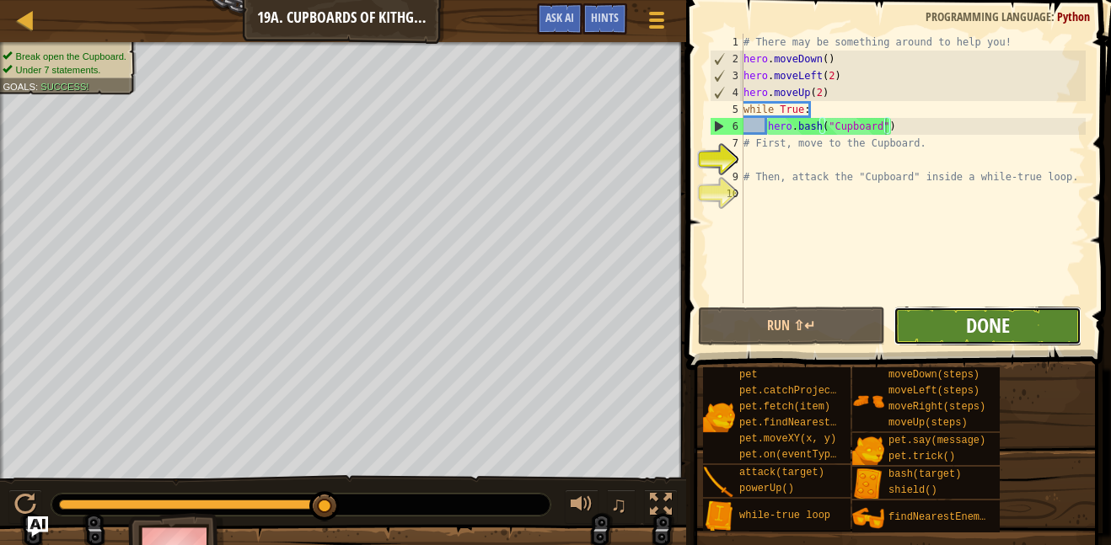
click at [967, 312] on span "Done" at bounding box center [988, 325] width 44 height 27
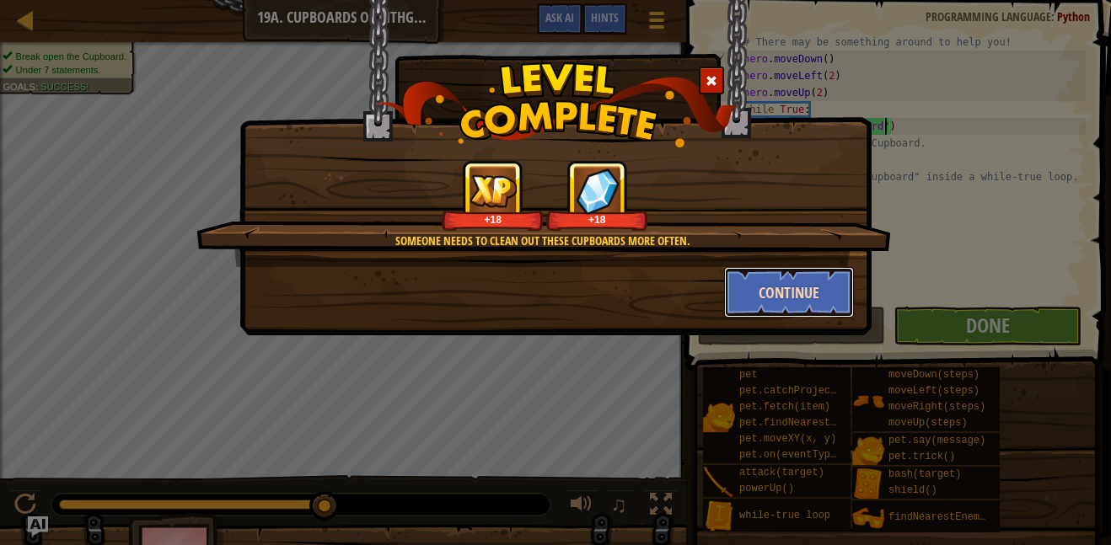
click at [799, 303] on button "Continue" at bounding box center [789, 292] width 131 height 51
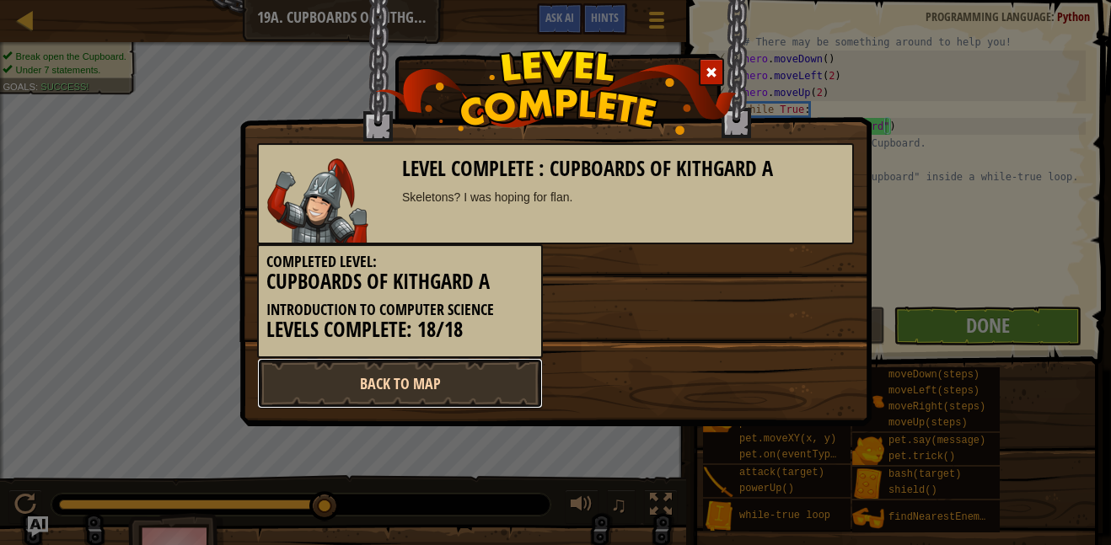
click at [445, 367] on link "Back to Map" at bounding box center [400, 383] width 286 height 51
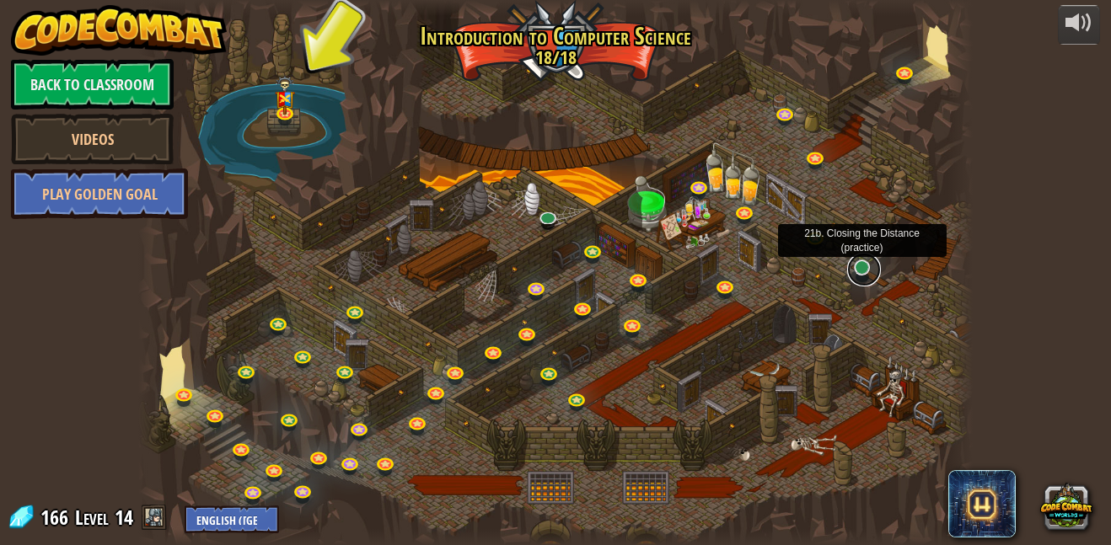
click at [867, 279] on link at bounding box center [864, 270] width 34 height 34
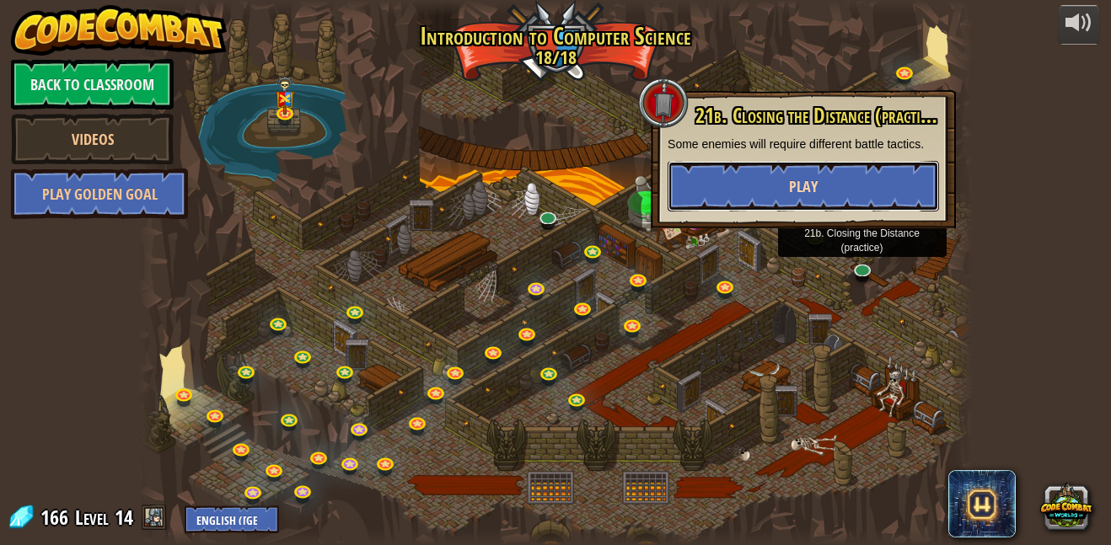
click at [801, 199] on button "Play" at bounding box center [802, 186] width 271 height 51
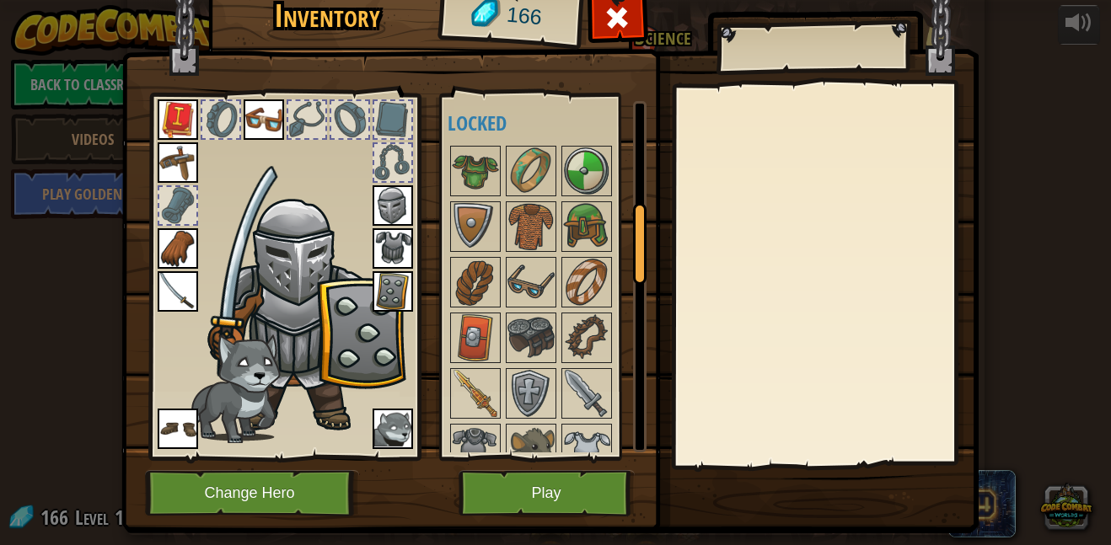
scroll to position [469, 0]
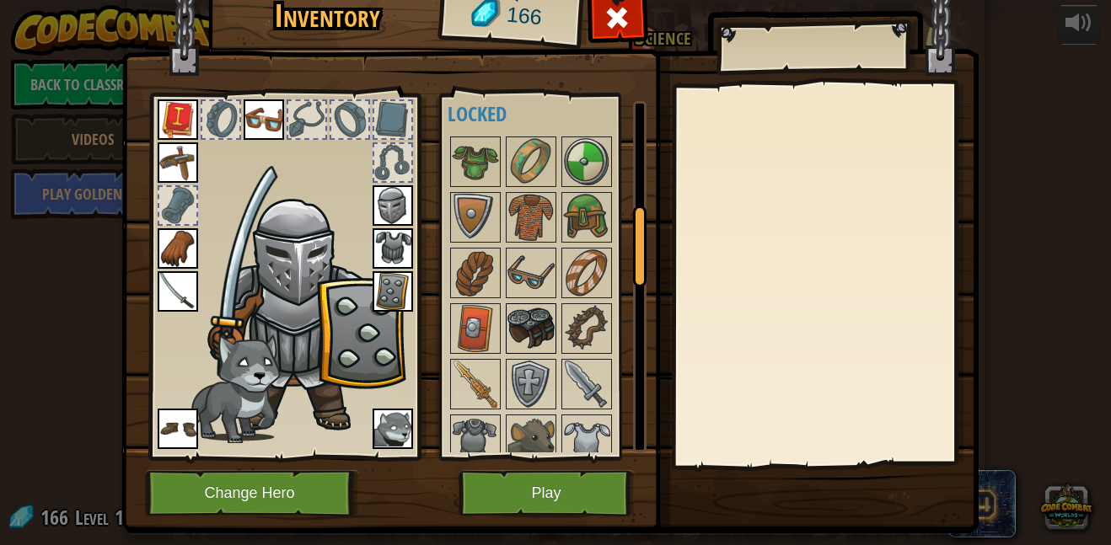
click at [523, 326] on img at bounding box center [530, 328] width 47 height 47
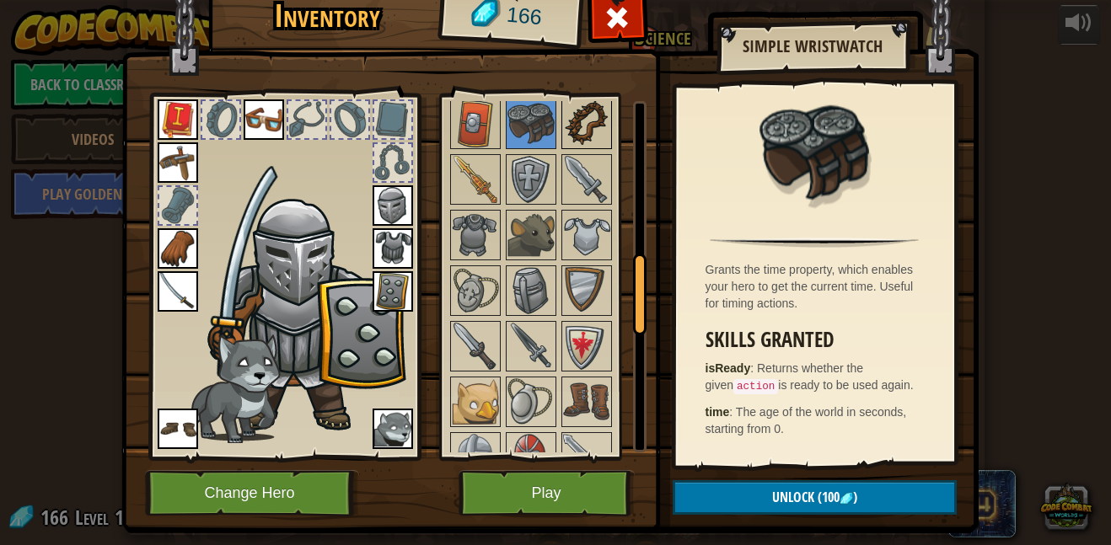
scroll to position [695, 0]
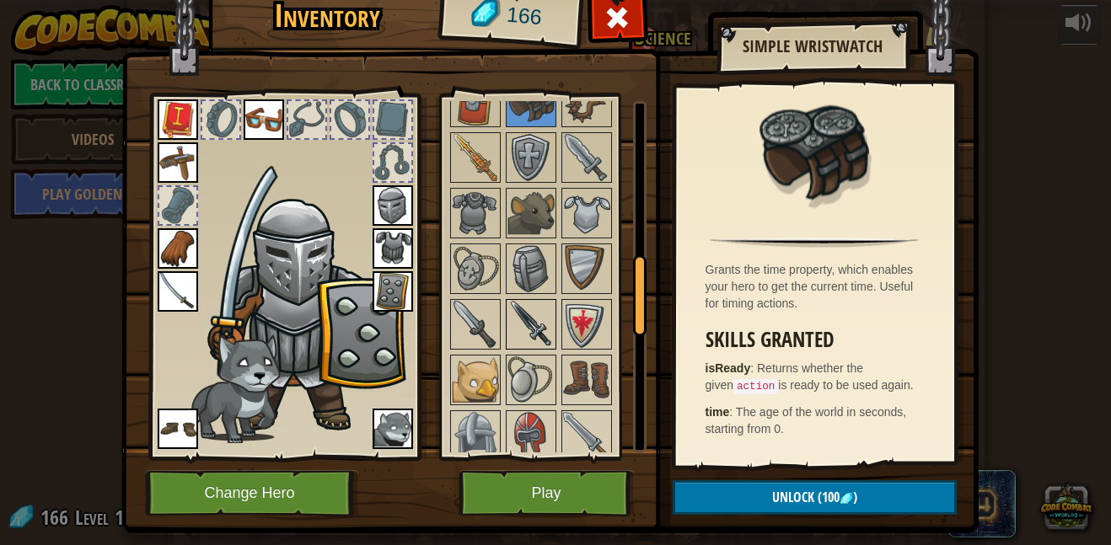
click at [547, 313] on img at bounding box center [530, 324] width 47 height 47
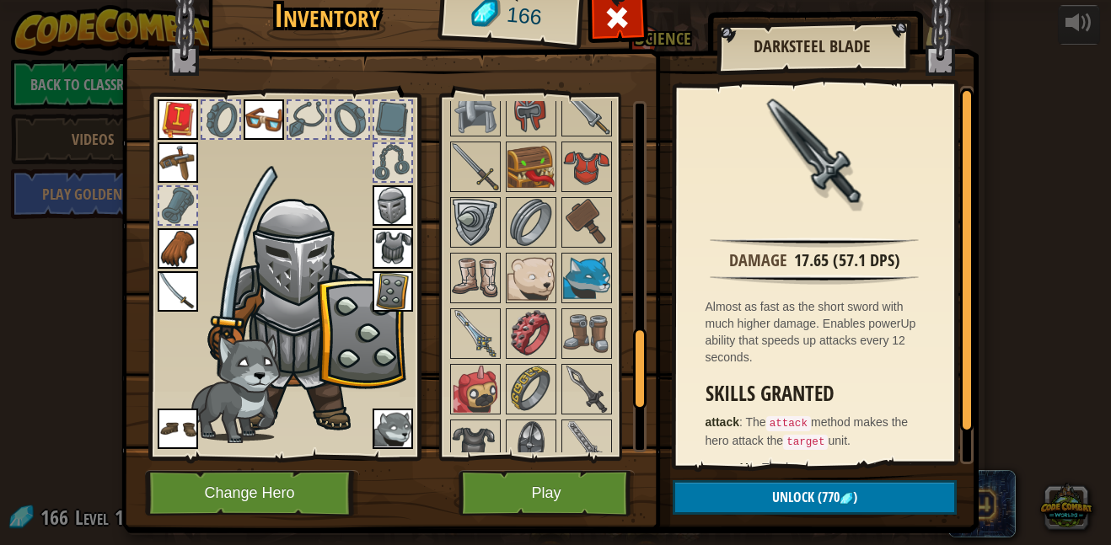
scroll to position [1035, 0]
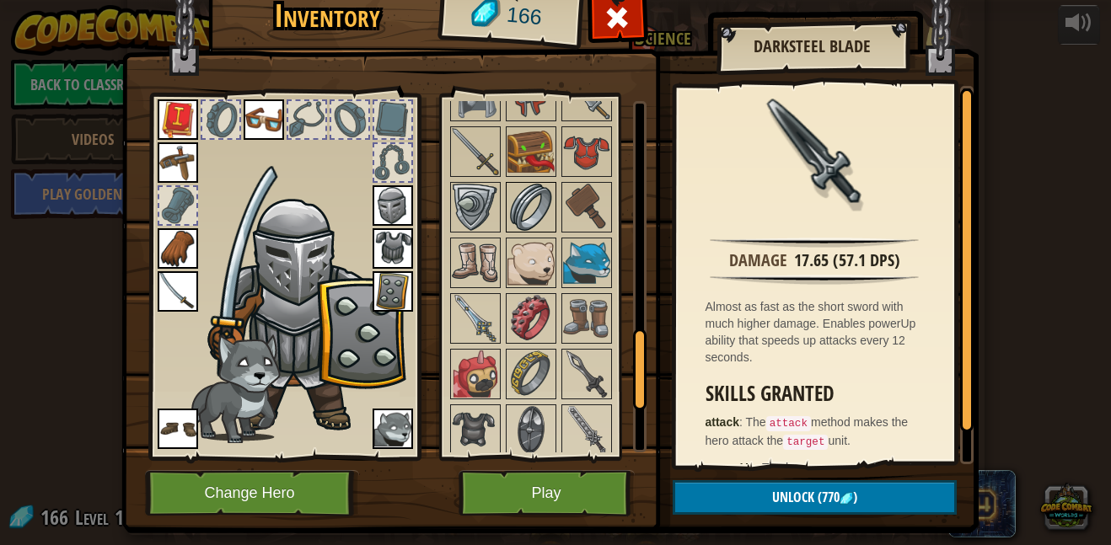
click at [535, 185] on img at bounding box center [530, 207] width 47 height 47
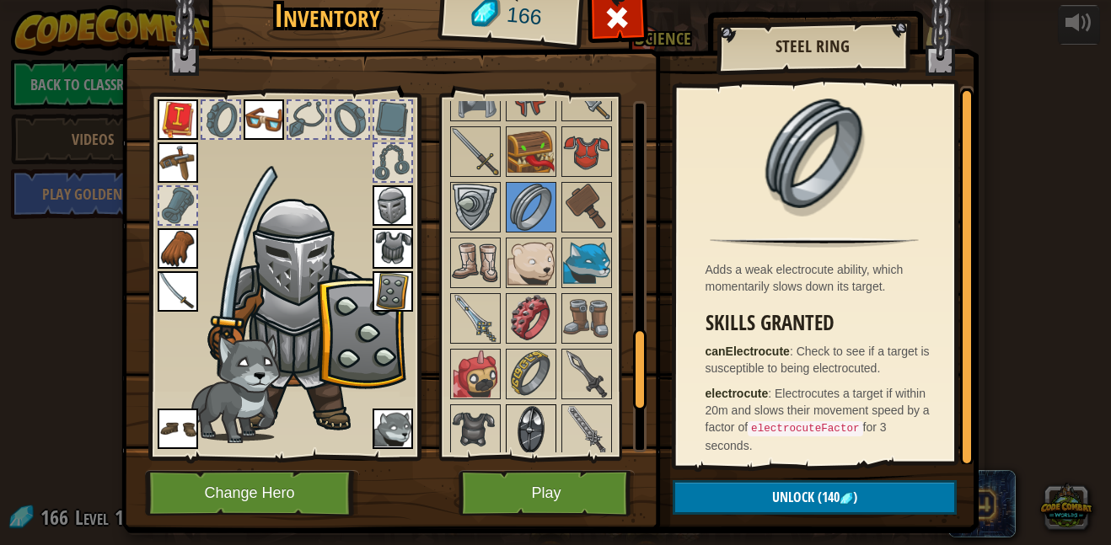
click at [533, 427] on img at bounding box center [530, 429] width 47 height 47
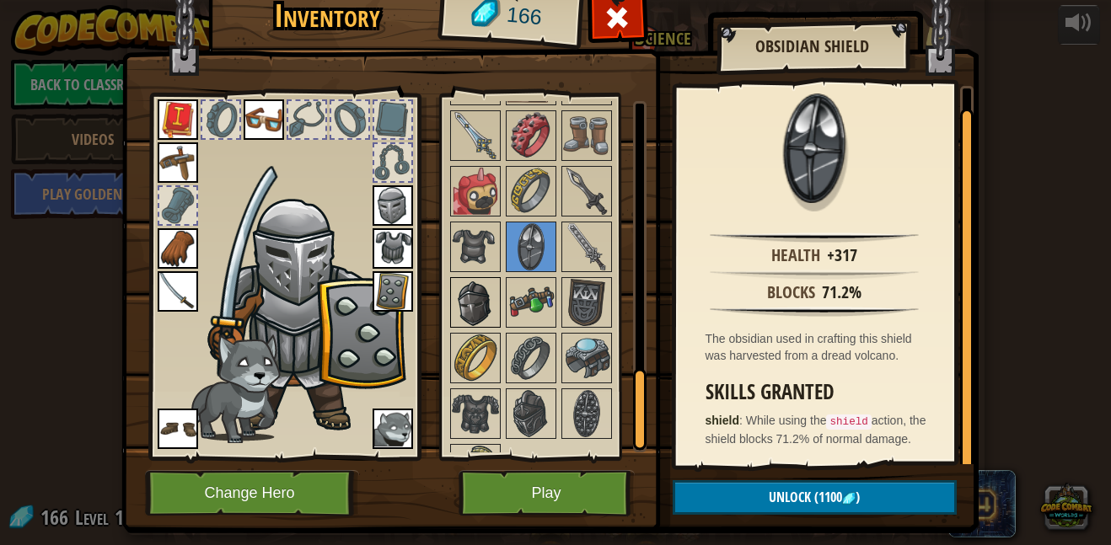
scroll to position [1222, 0]
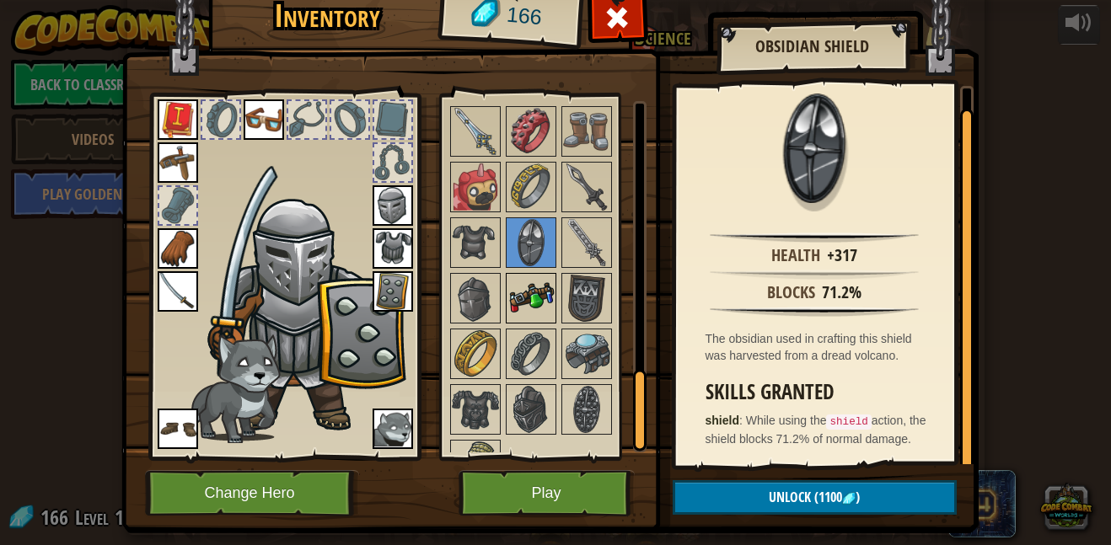
click at [512, 292] on img at bounding box center [530, 298] width 47 height 47
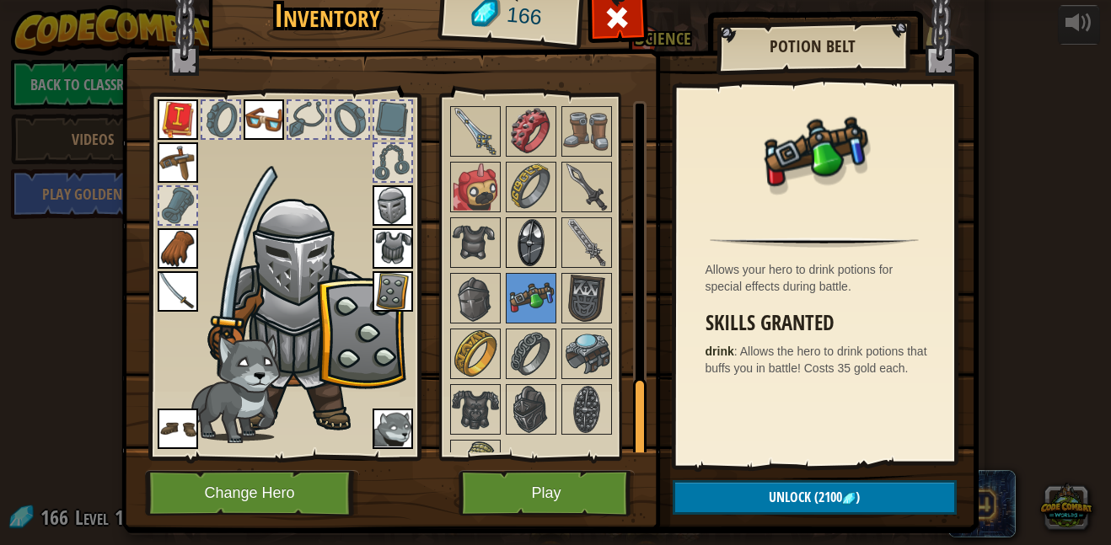
scroll to position [1262, 0]
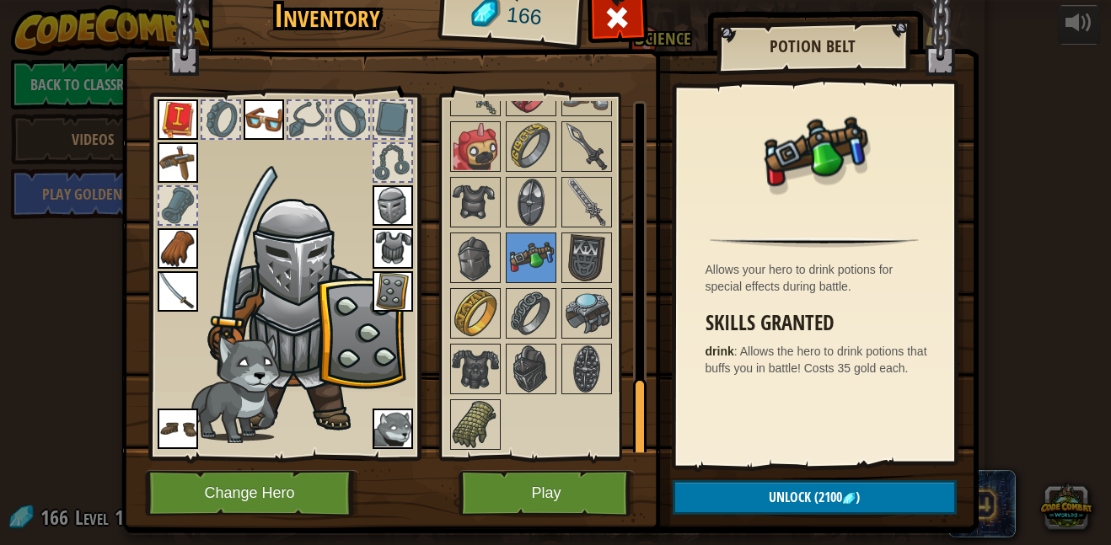
click at [531, 384] on img at bounding box center [530, 368] width 47 height 47
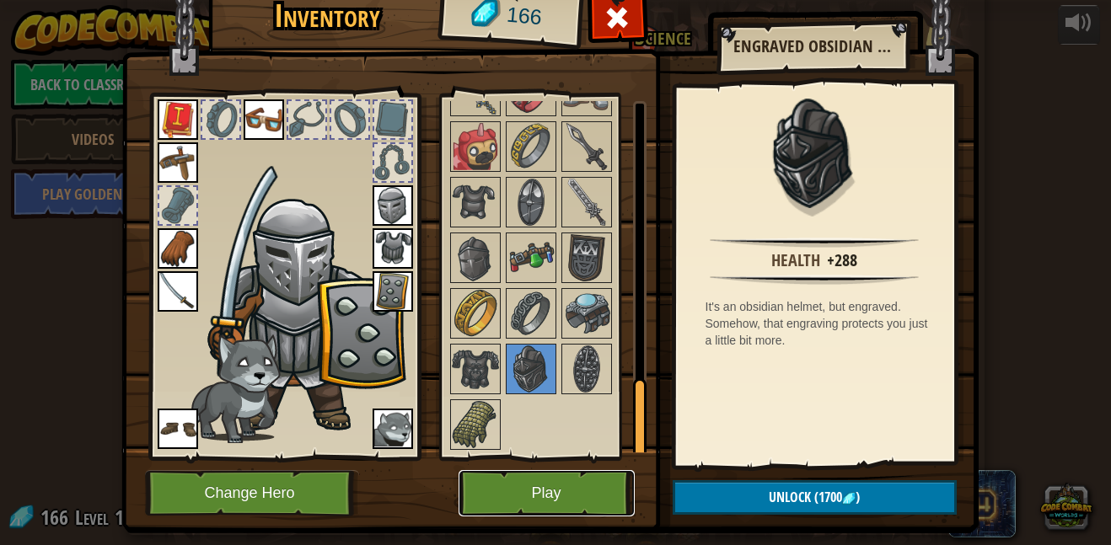
click at [586, 486] on button "Play" at bounding box center [546, 493] width 176 height 46
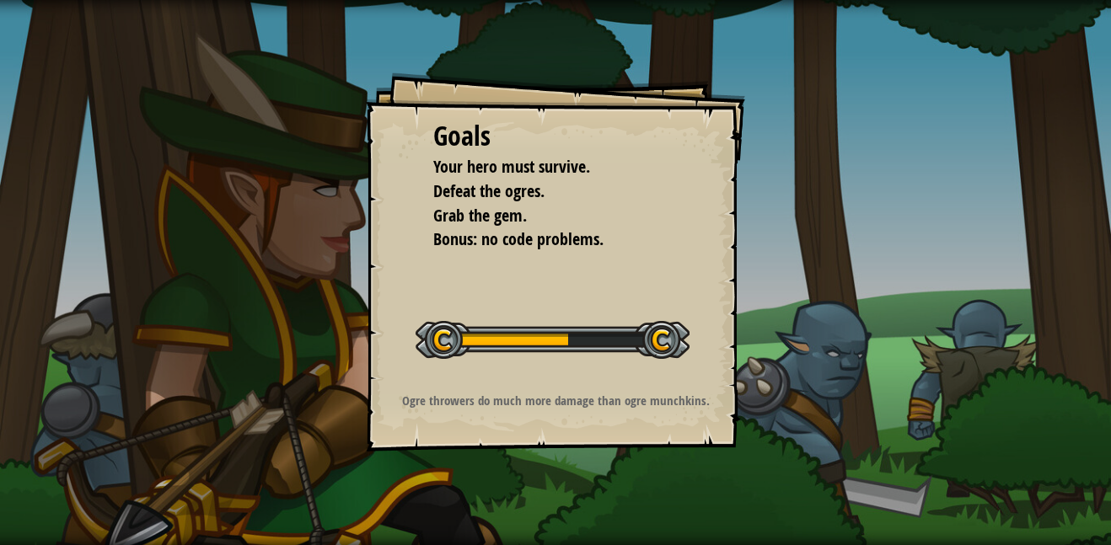
click at [778, 450] on div "Goals Your hero must survive. Defeat the ogres. Grab the gem. Bonus: no code pr…" at bounding box center [555, 272] width 1111 height 545
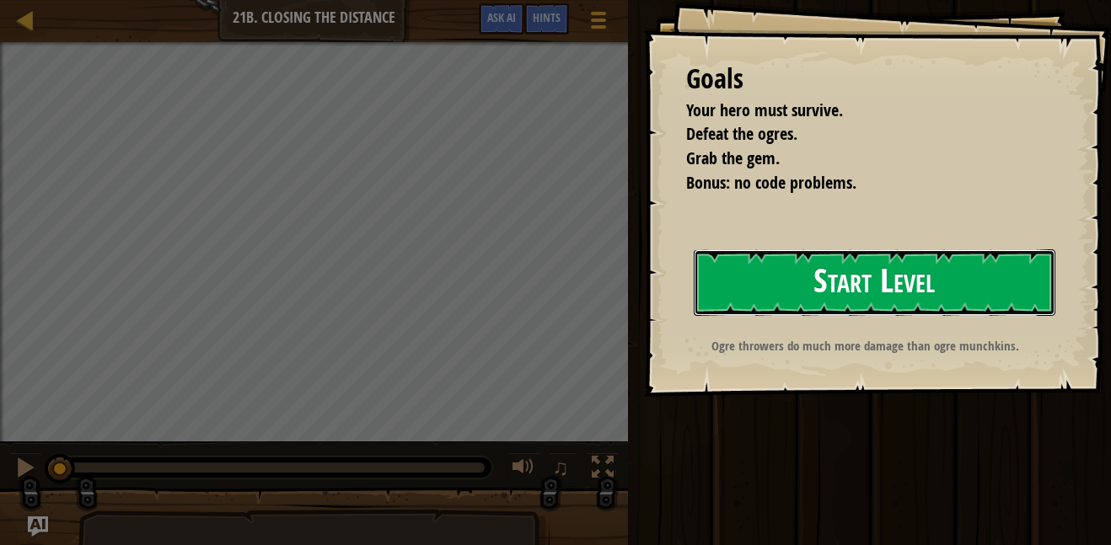
click at [834, 249] on button "Start Level" at bounding box center [875, 282] width 362 height 67
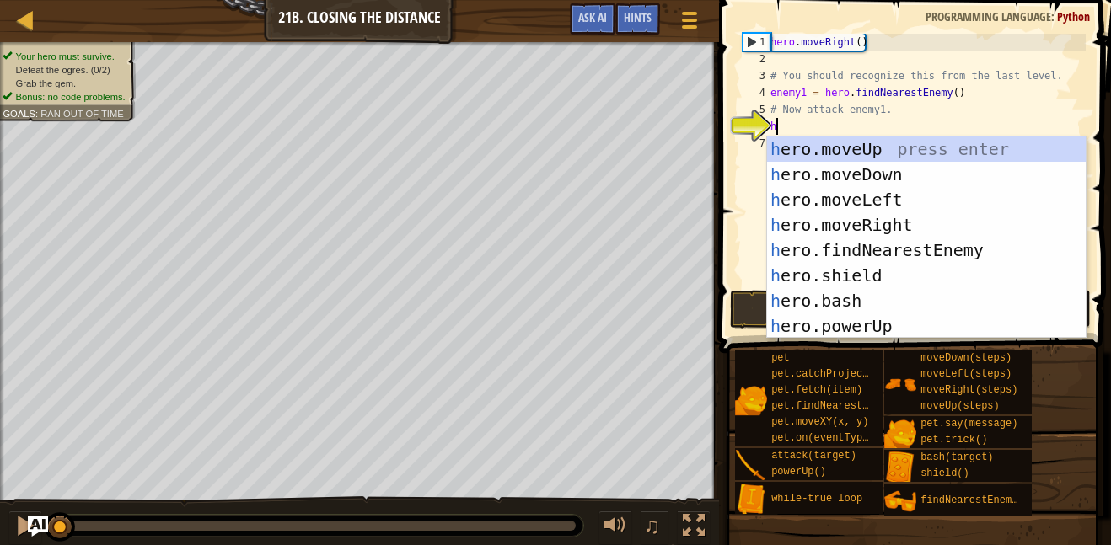
scroll to position [8, 0]
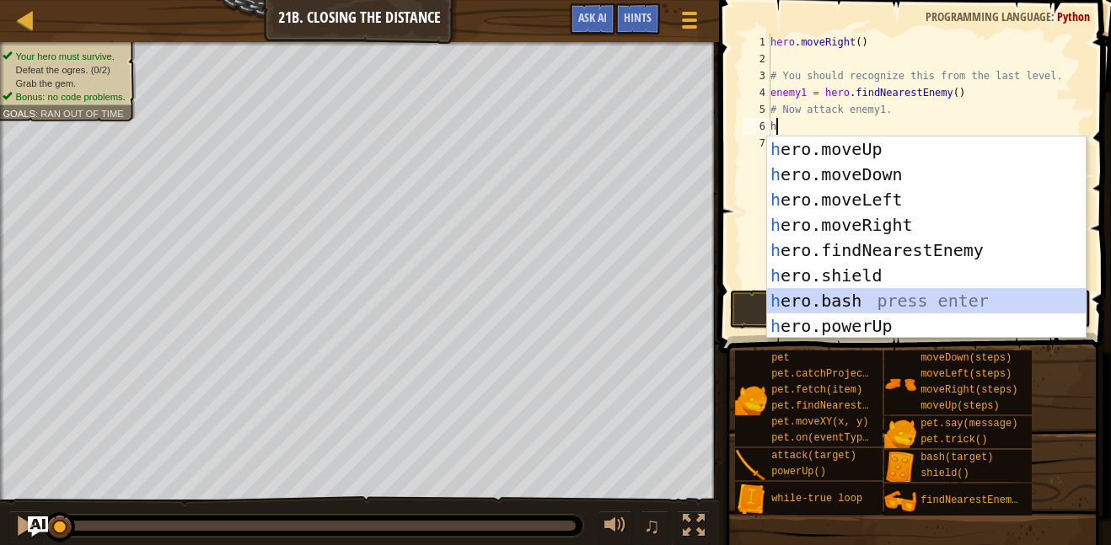
click at [919, 294] on div "h ero.moveUp press enter h ero.moveDown press enter h ero.moveLeft press enter …" at bounding box center [926, 263] width 319 height 253
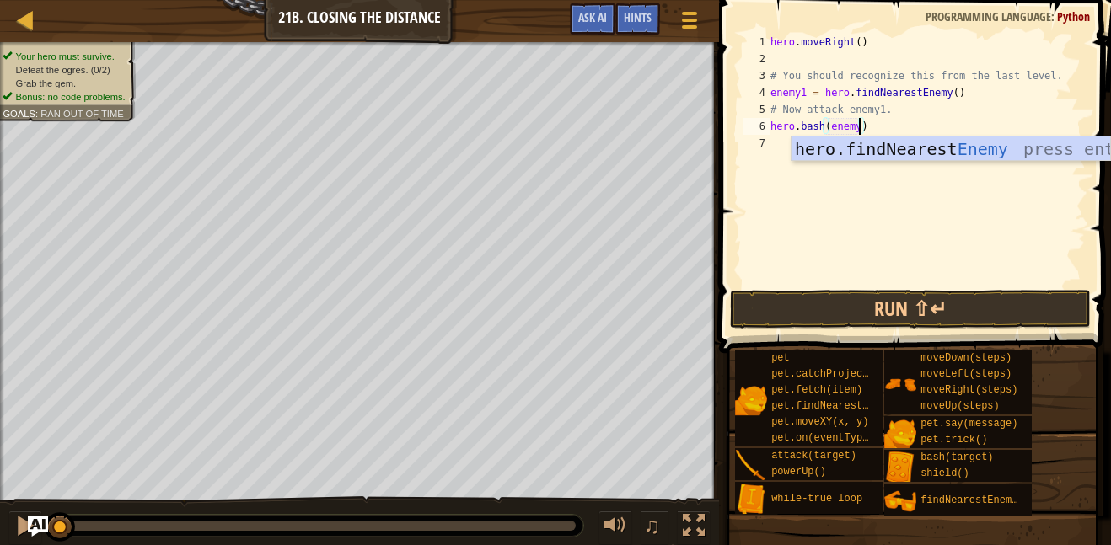
scroll to position [8, 13]
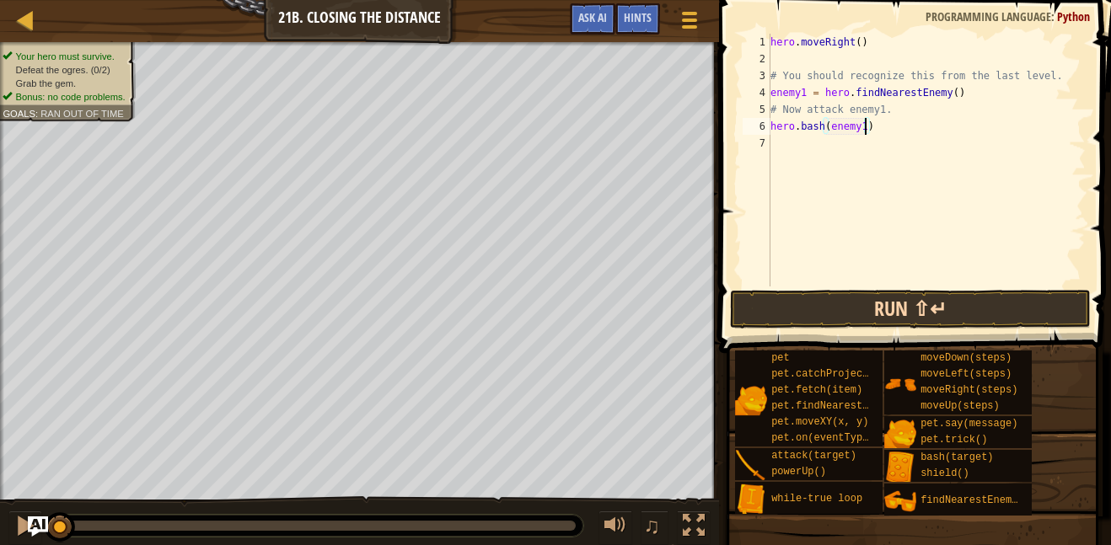
type textarea "hero.bash(enemy1)"
click at [854, 290] on button "Run ⇧↵" at bounding box center [910, 309] width 361 height 39
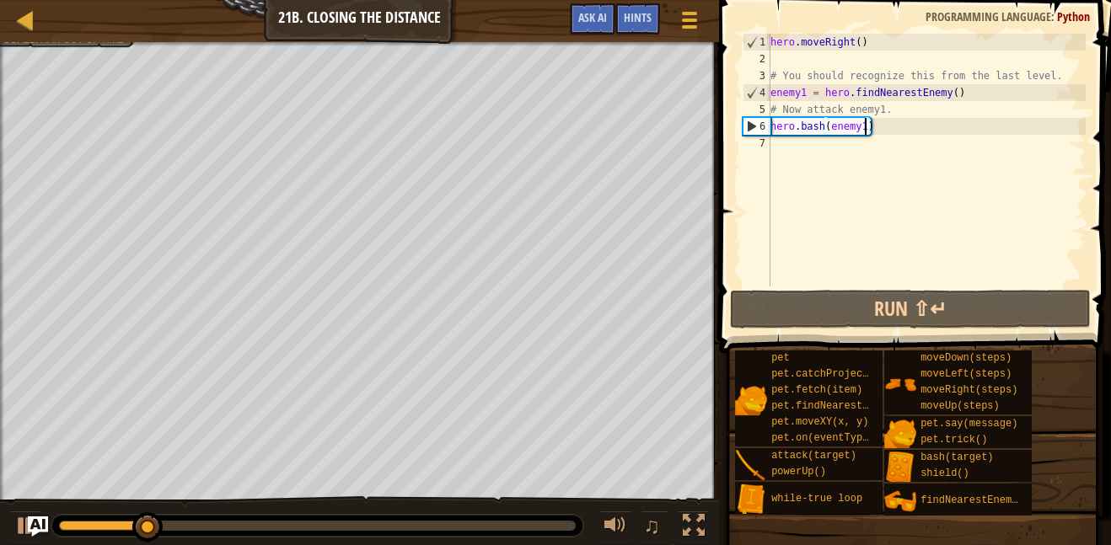
click at [843, 151] on div "hero . moveRight ( ) # You should recognize this from the last level. enemy1 = …" at bounding box center [926, 177] width 319 height 287
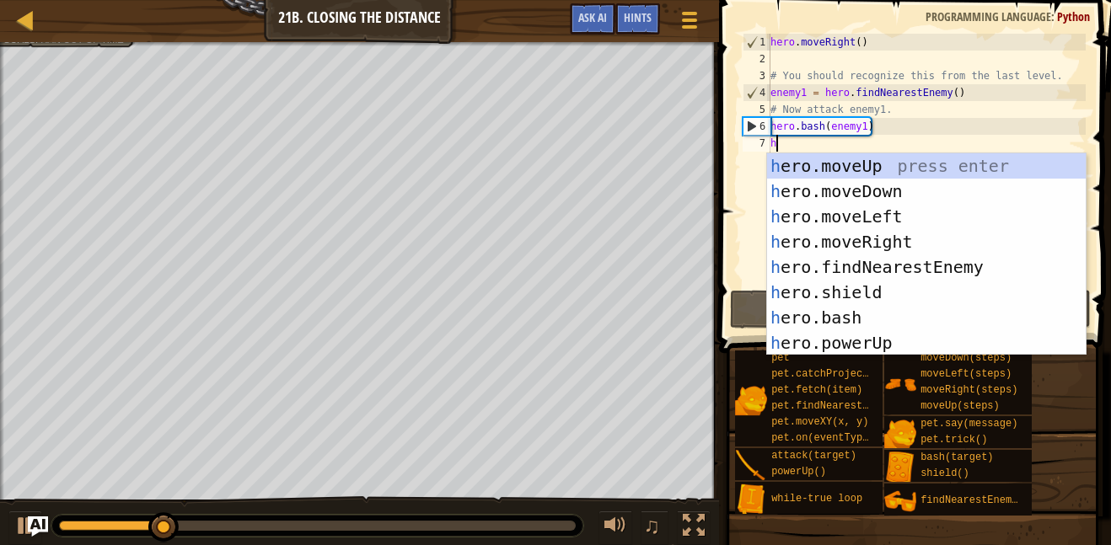
type textarea "h"
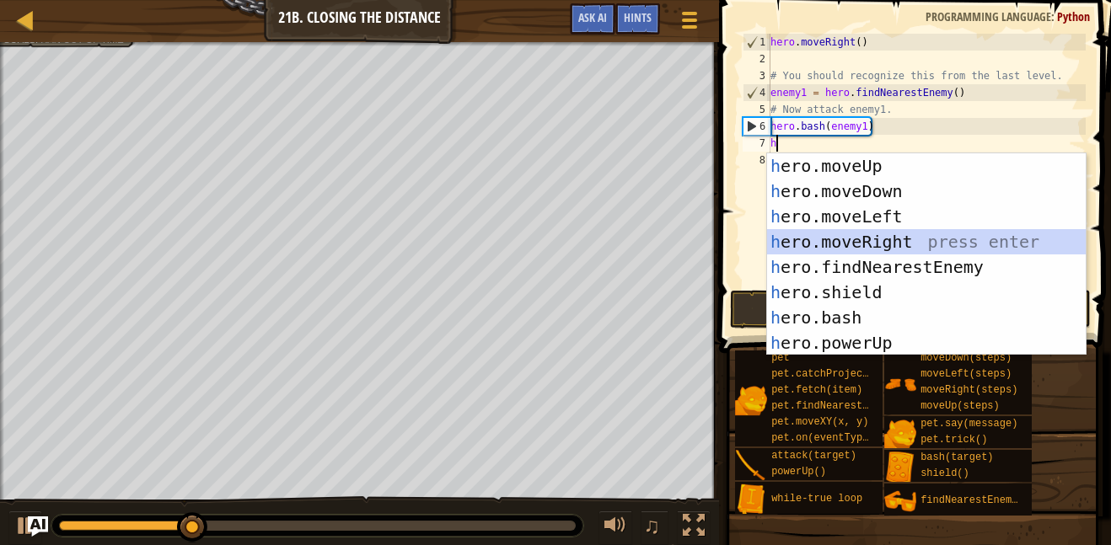
click at [911, 234] on div "h ero.moveUp press enter h ero.moveDown press enter h ero.moveLeft press enter …" at bounding box center [926, 279] width 319 height 253
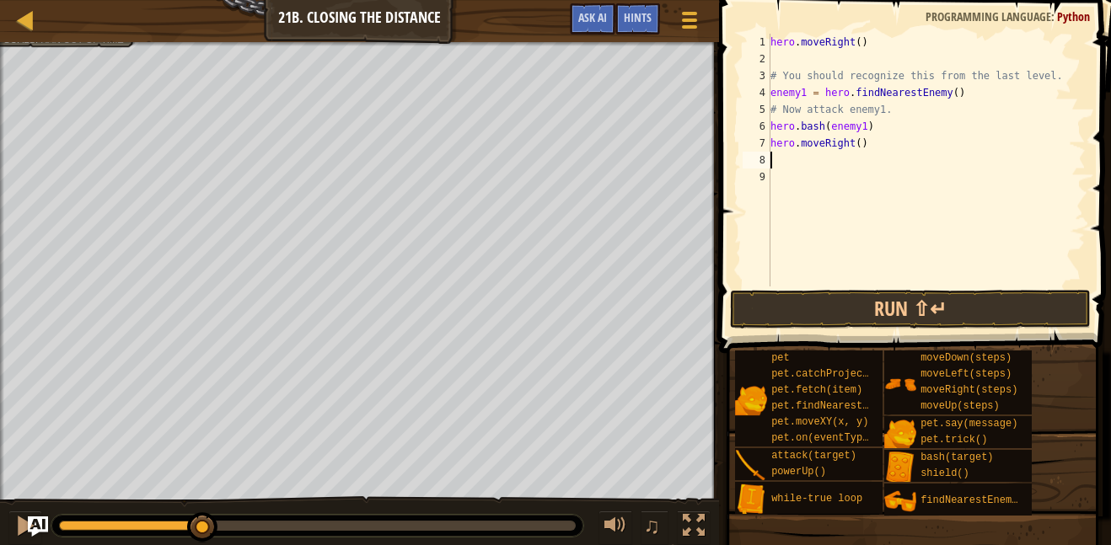
click at [856, 144] on div "hero . moveRight ( ) # You should recognize this from the last level. enemy1 = …" at bounding box center [926, 177] width 319 height 287
type textarea "hero.moveRight(2)"
click at [782, 157] on div "hero . moveRight ( ) # You should recognize this from the last level. enemy1 = …" at bounding box center [926, 177] width 319 height 287
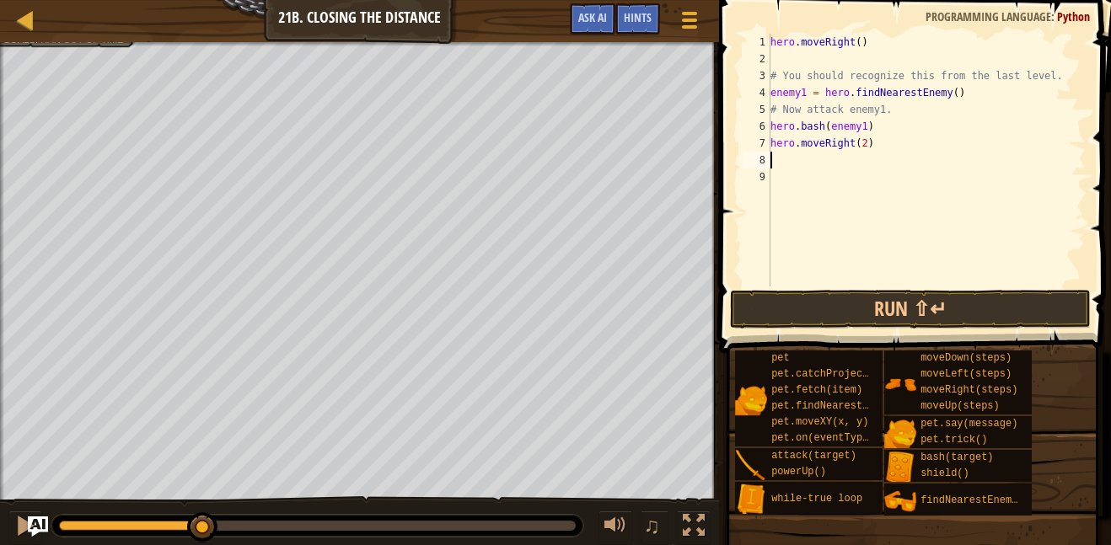
type textarea "h"
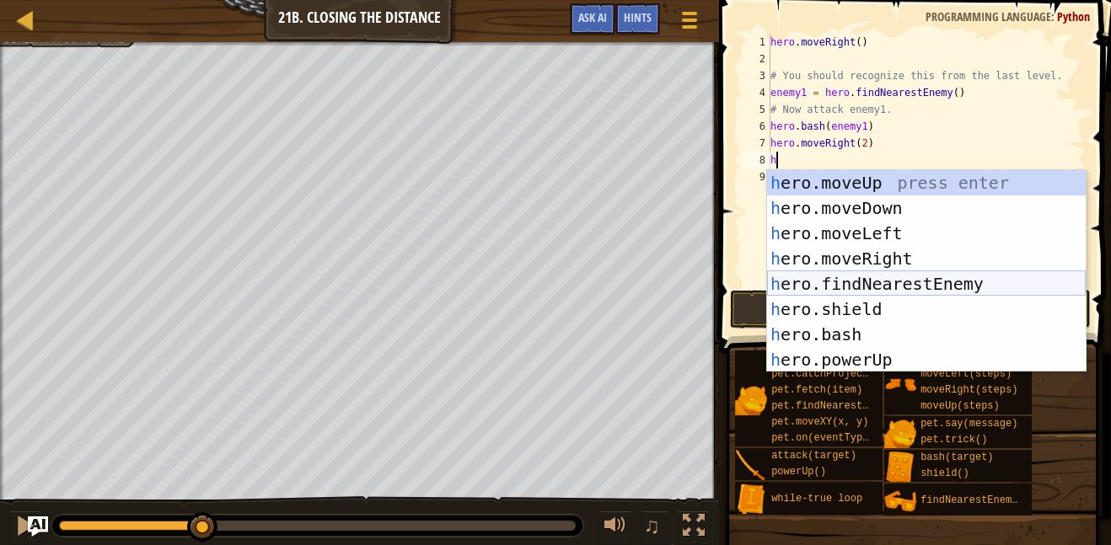
click at [897, 293] on div "h ero.moveUp press enter h ero.moveDown press enter h ero.moveLeft press enter …" at bounding box center [926, 296] width 319 height 253
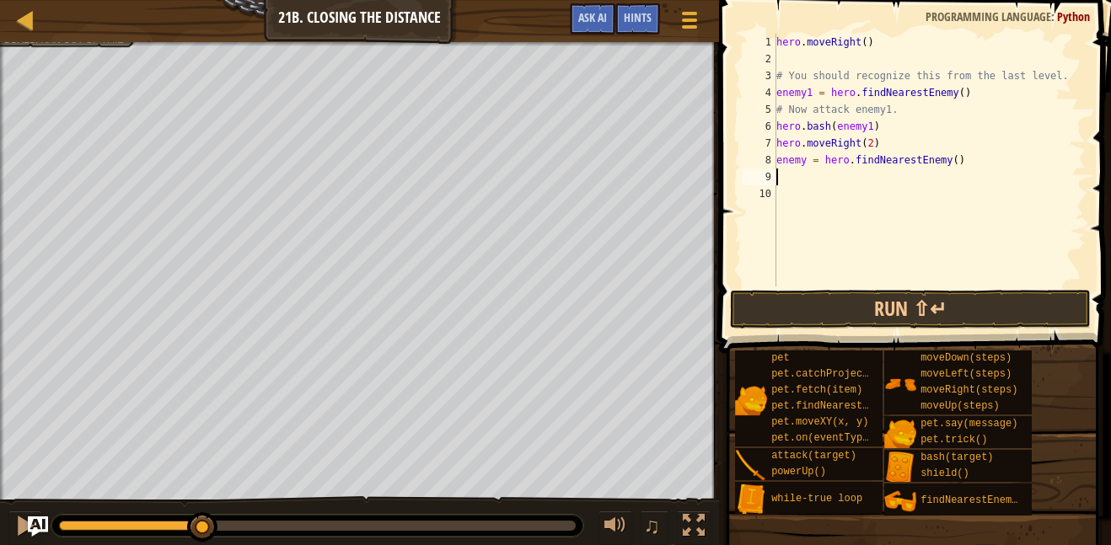
click at [803, 164] on div "hero . moveRight ( ) # You should recognize this from the last level. enemy1 = …" at bounding box center [929, 177] width 313 height 287
type textarea "enemy2 = hero.findNearestEnemy()"
click at [822, 179] on div "hero . moveRight ( ) # You should recognize this from the last level. enemy1 = …" at bounding box center [929, 177] width 313 height 287
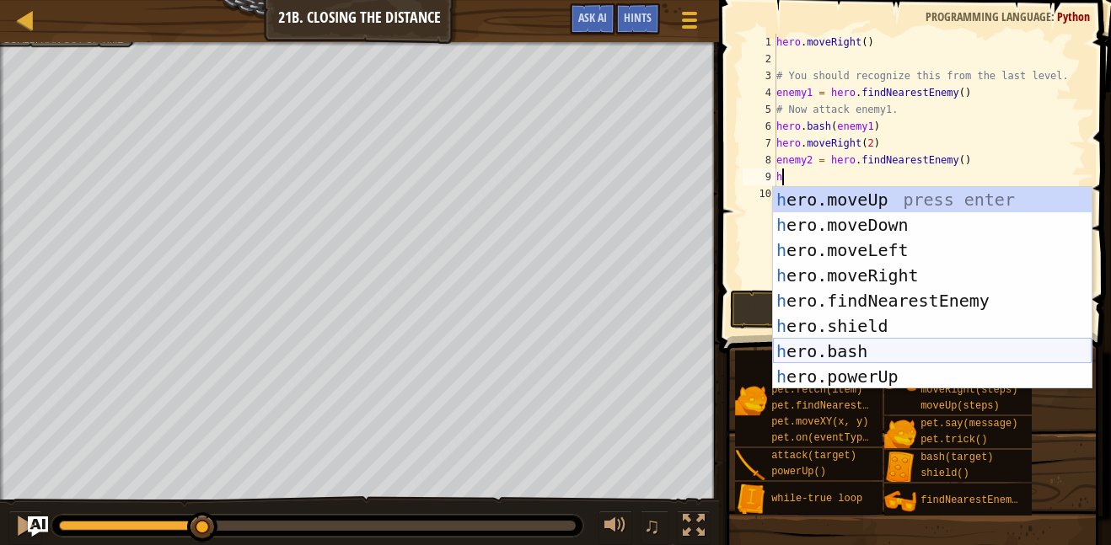
click at [935, 351] on div "h ero.moveUp press enter h ero.moveDown press enter h ero.moveLeft press enter …" at bounding box center [932, 313] width 319 height 253
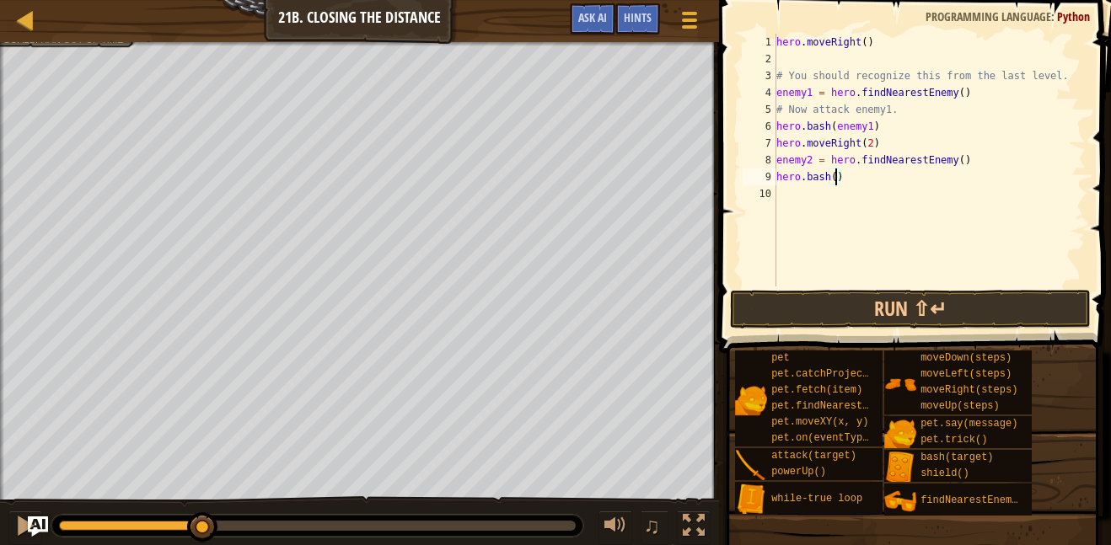
scroll to position [8, 8]
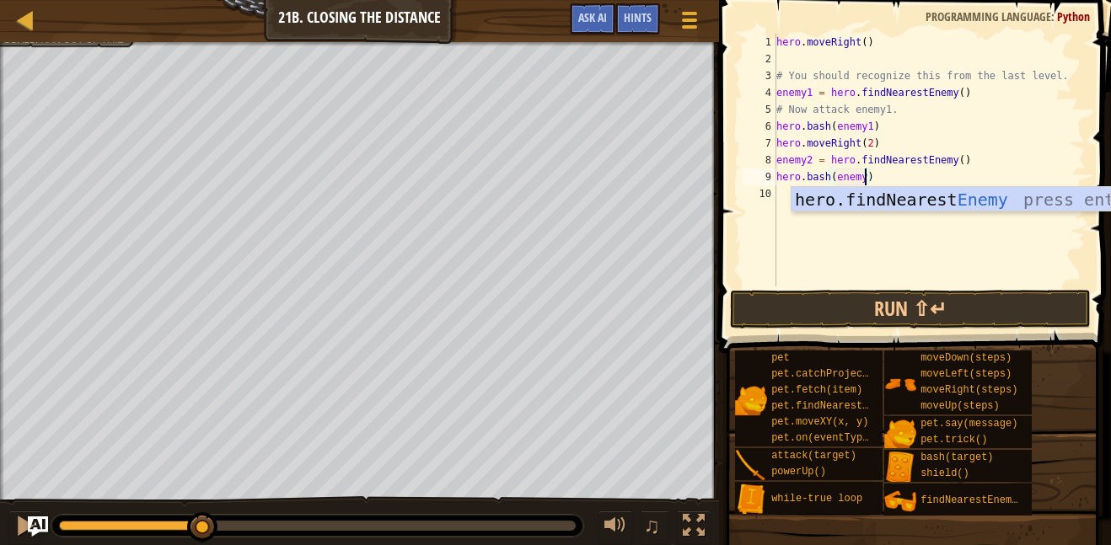
type textarea "hero.bash(enemy2)"
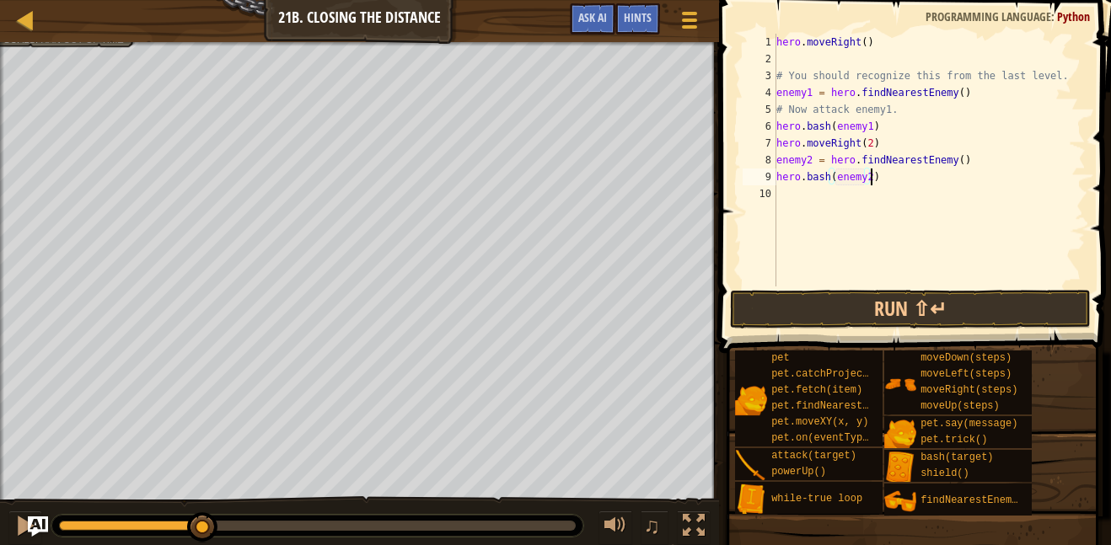
scroll to position [8, 13]
click at [828, 194] on div "hero . moveRight ( ) # You should recognize this from the last level. enemy1 = …" at bounding box center [929, 177] width 313 height 287
type textarea "h"
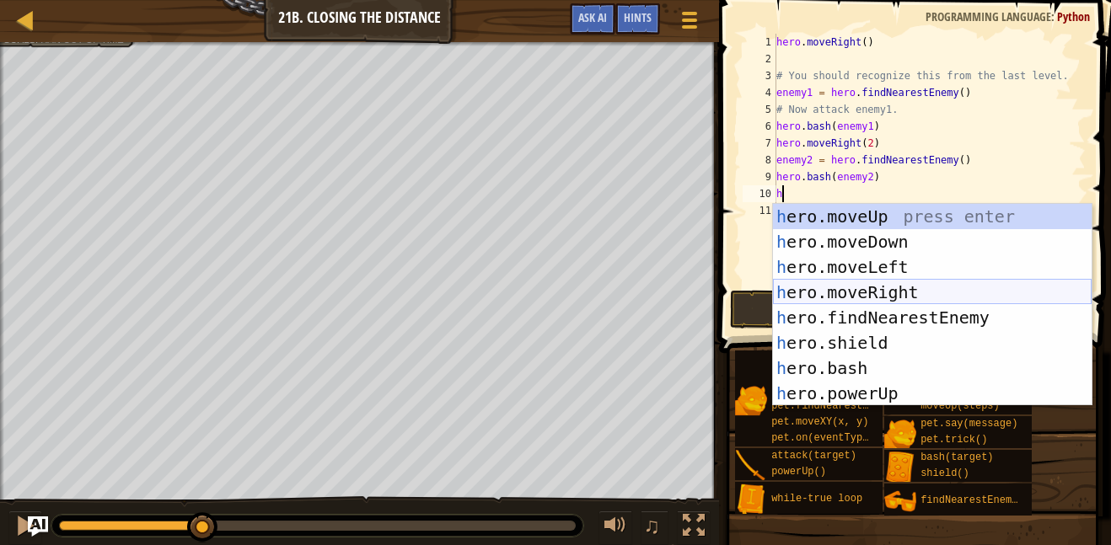
click at [904, 301] on div "h ero.moveUp press enter h ero.moveDown press enter h ero.moveLeft press enter …" at bounding box center [932, 330] width 319 height 253
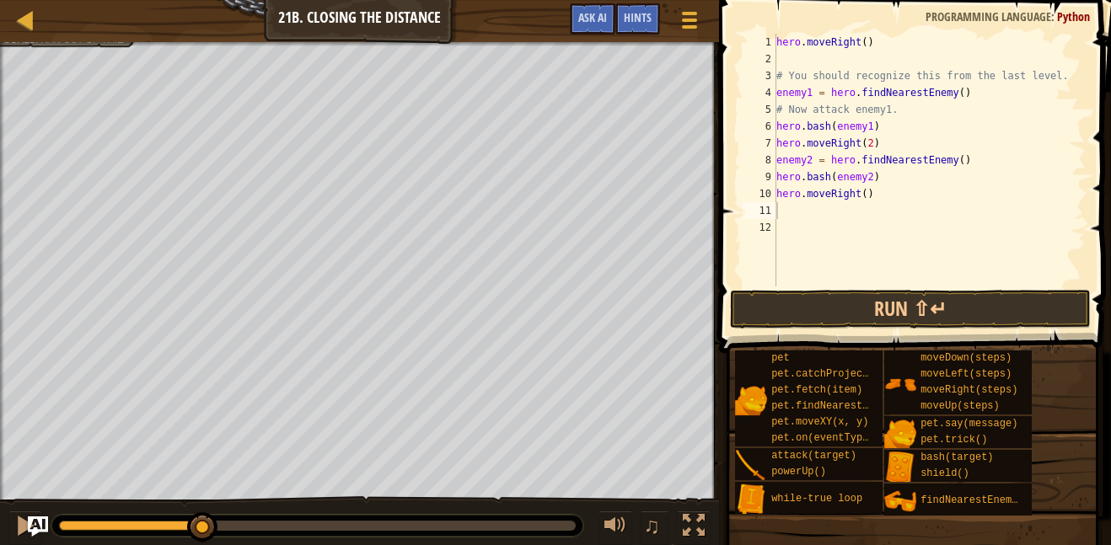
click at [929, 313] on button "Run ⇧↵" at bounding box center [910, 309] width 361 height 39
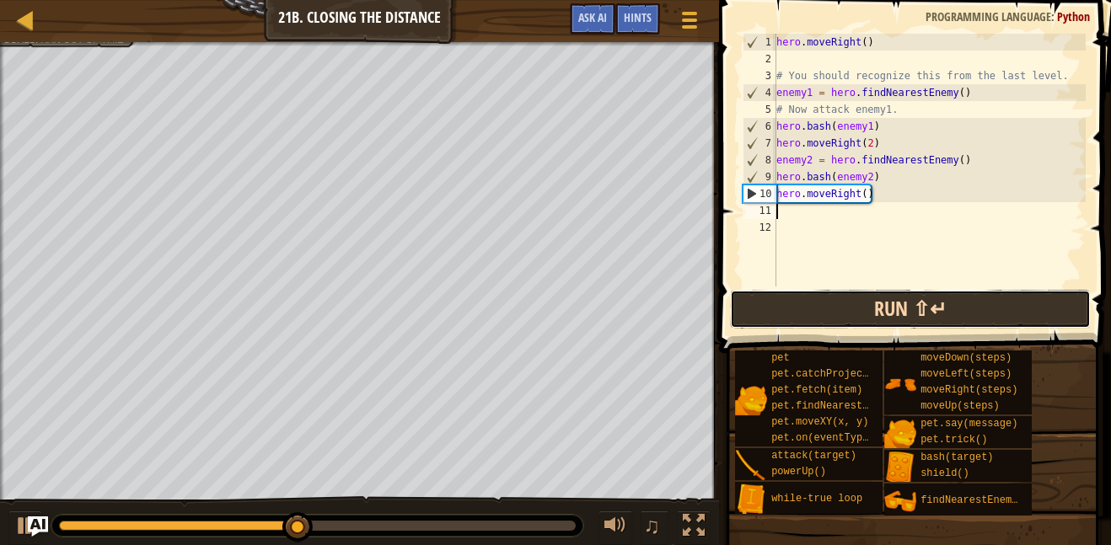
click at [931, 298] on button "Run ⇧↵" at bounding box center [910, 309] width 361 height 39
click at [965, 320] on button "Run ⇧↵" at bounding box center [910, 309] width 361 height 39
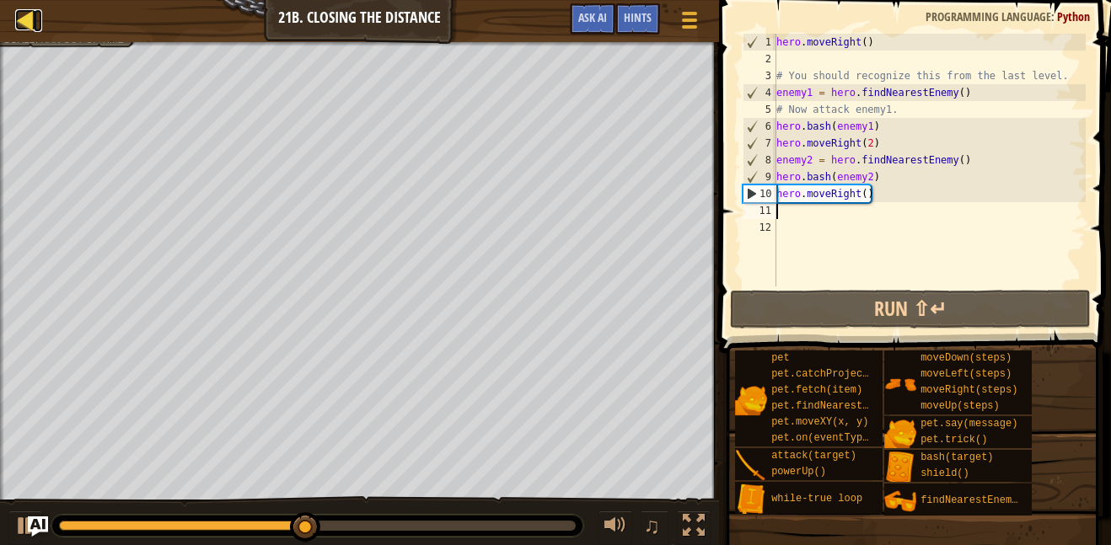
click at [22, 14] on div at bounding box center [25, 19] width 21 height 21
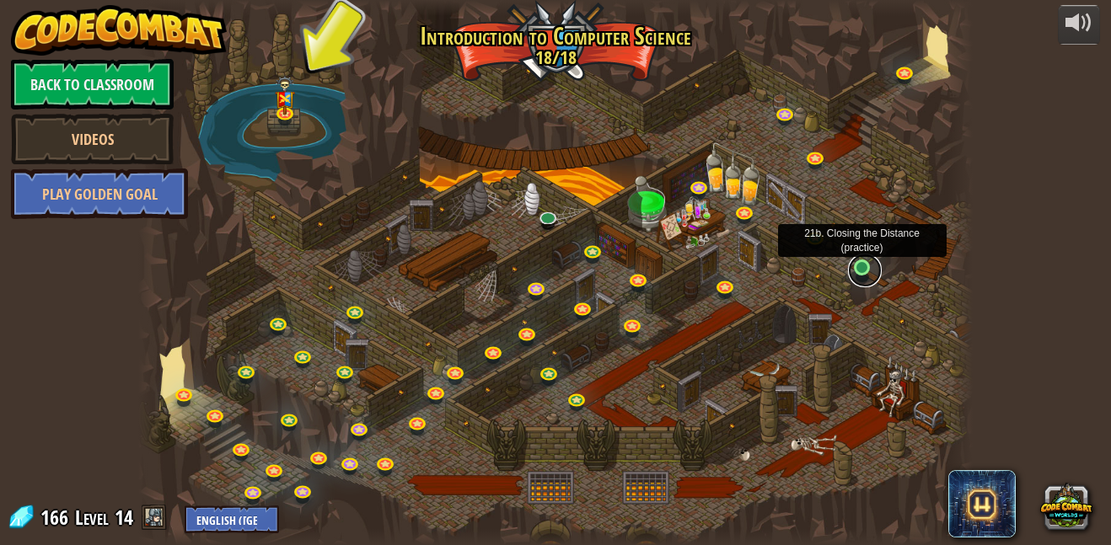
click at [855, 267] on link at bounding box center [865, 271] width 34 height 34
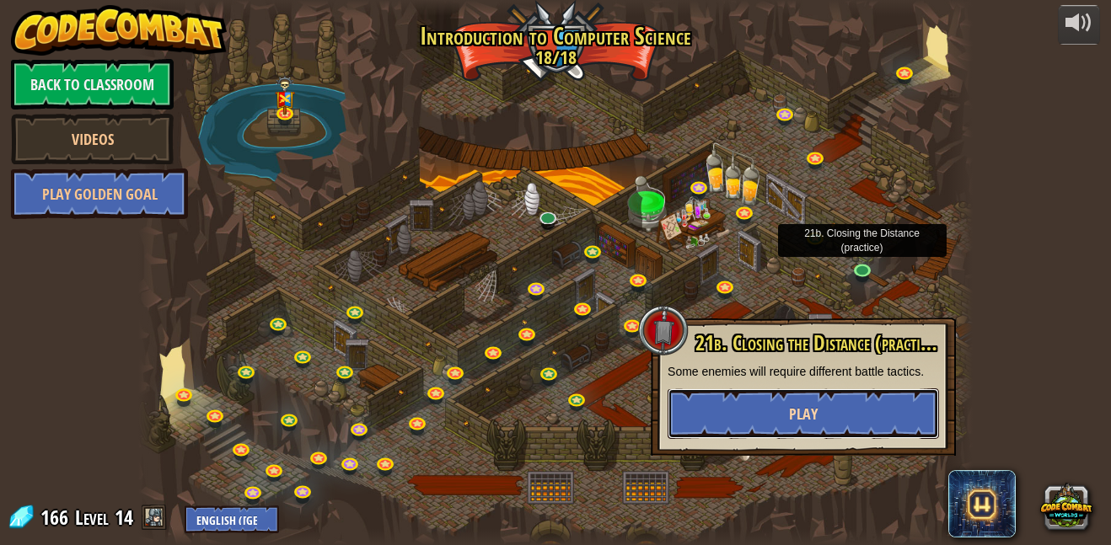
click at [781, 414] on button "Play" at bounding box center [802, 413] width 271 height 51
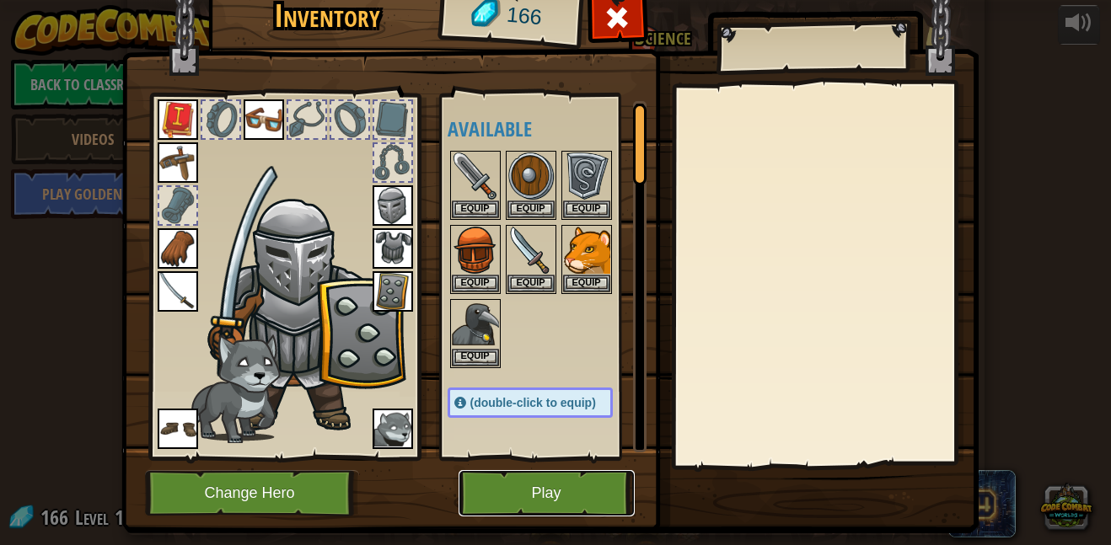
click at [560, 490] on button "Play" at bounding box center [546, 493] width 176 height 46
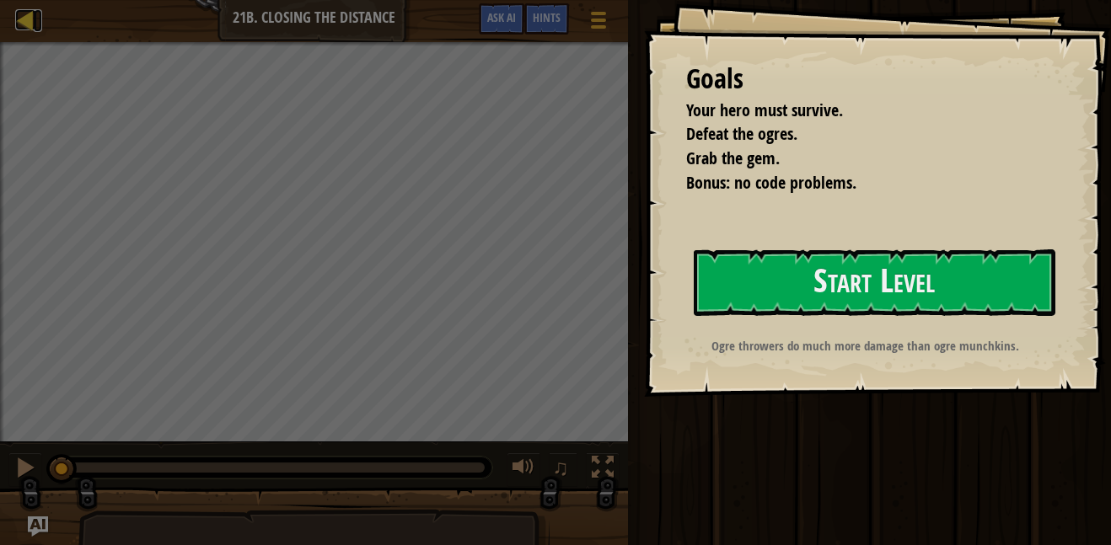
click at [22, 18] on div at bounding box center [25, 19] width 21 height 21
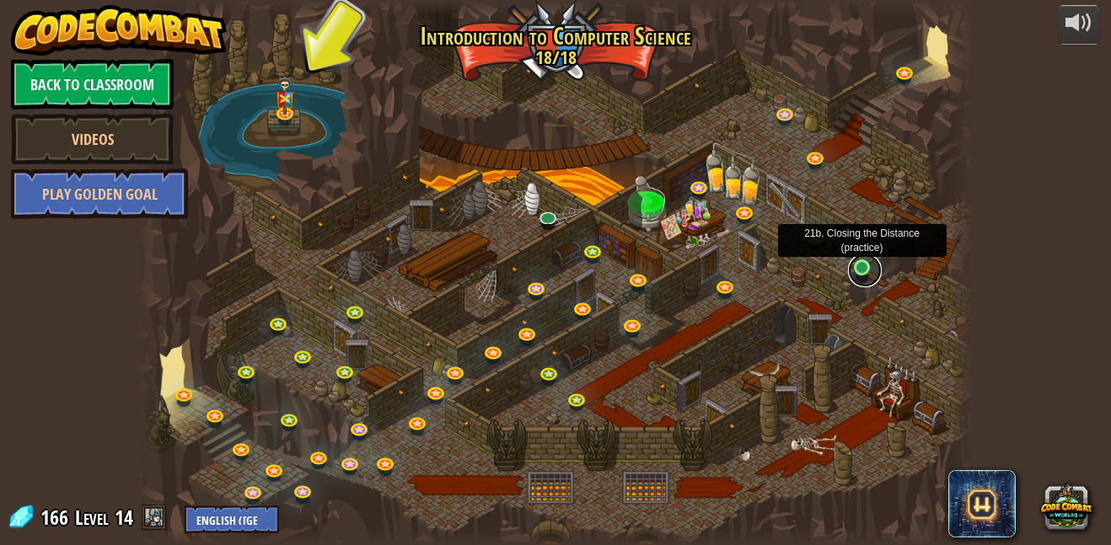
click at [860, 265] on link at bounding box center [865, 271] width 34 height 34
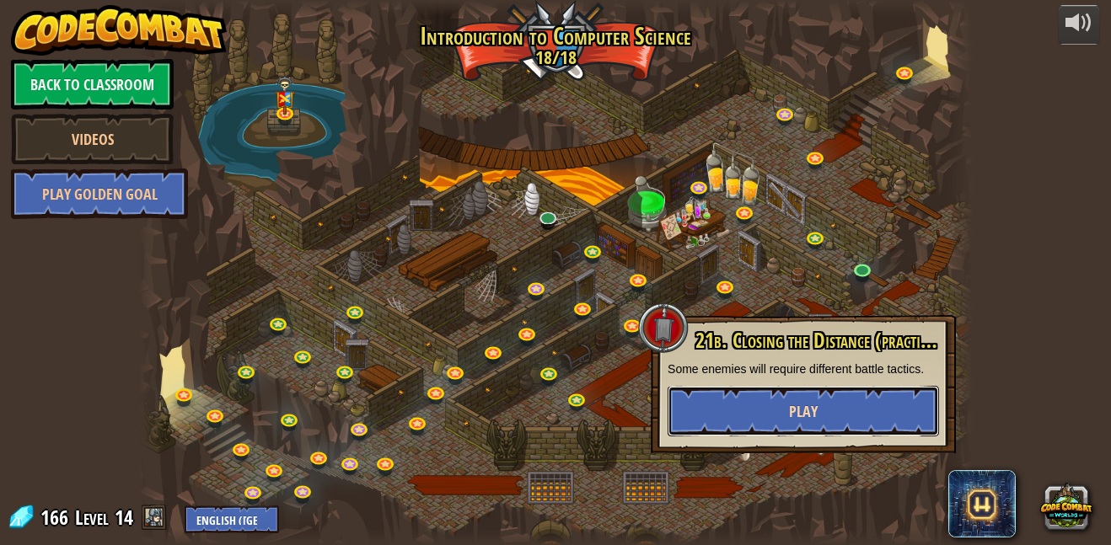
click at [857, 411] on button "Play" at bounding box center [802, 411] width 271 height 51
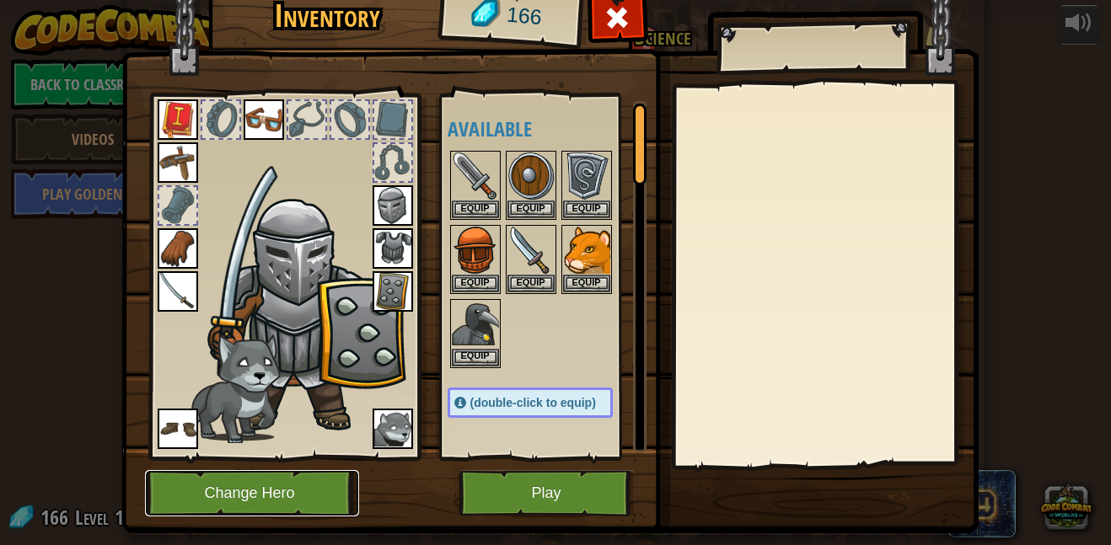
click at [185, 492] on button "Change Hero" at bounding box center [252, 493] width 214 height 46
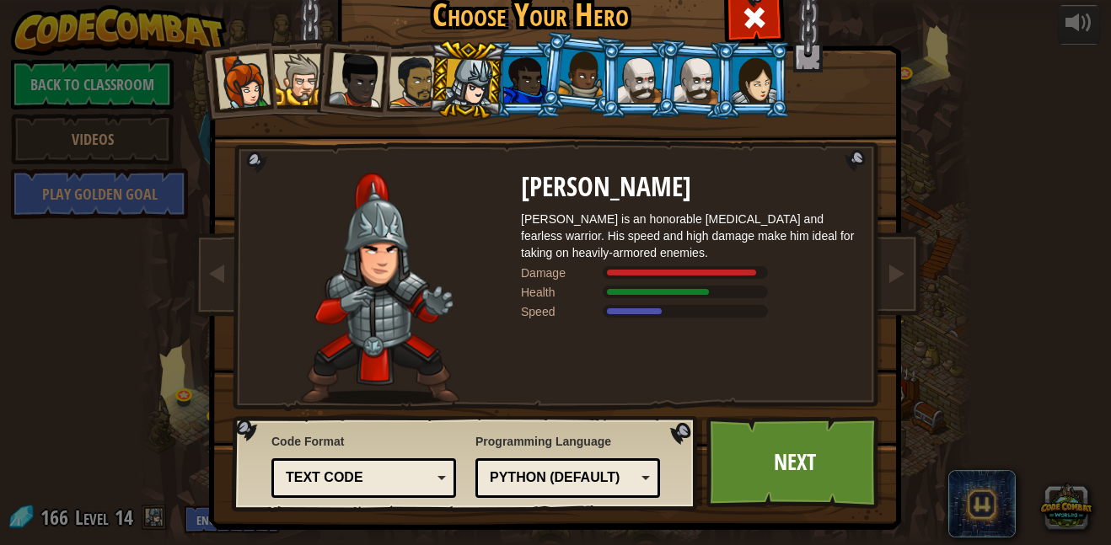
click at [583, 85] on div at bounding box center [582, 74] width 48 height 50
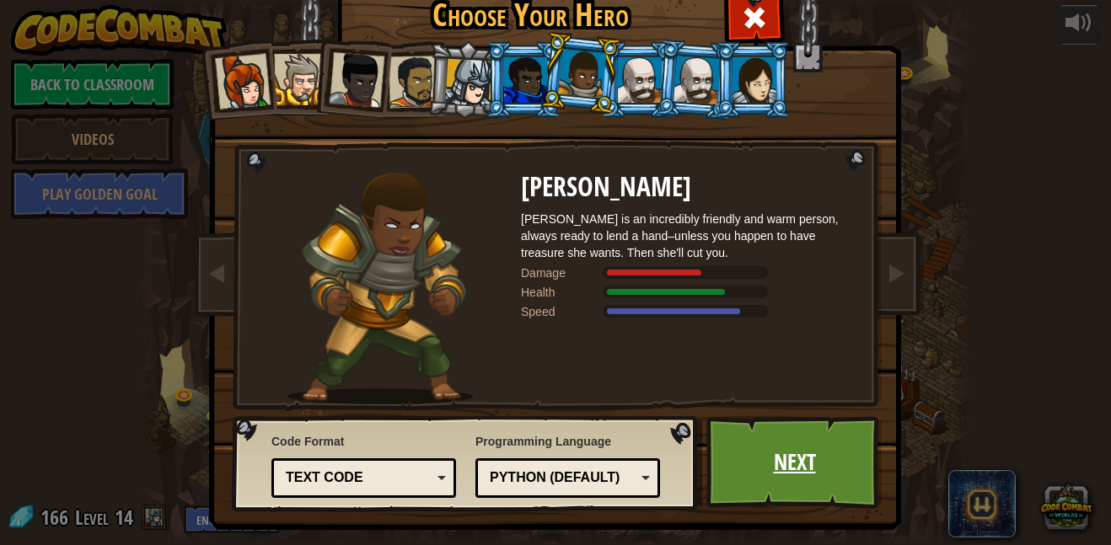
click at [847, 463] on link "Next" at bounding box center [794, 462] width 176 height 93
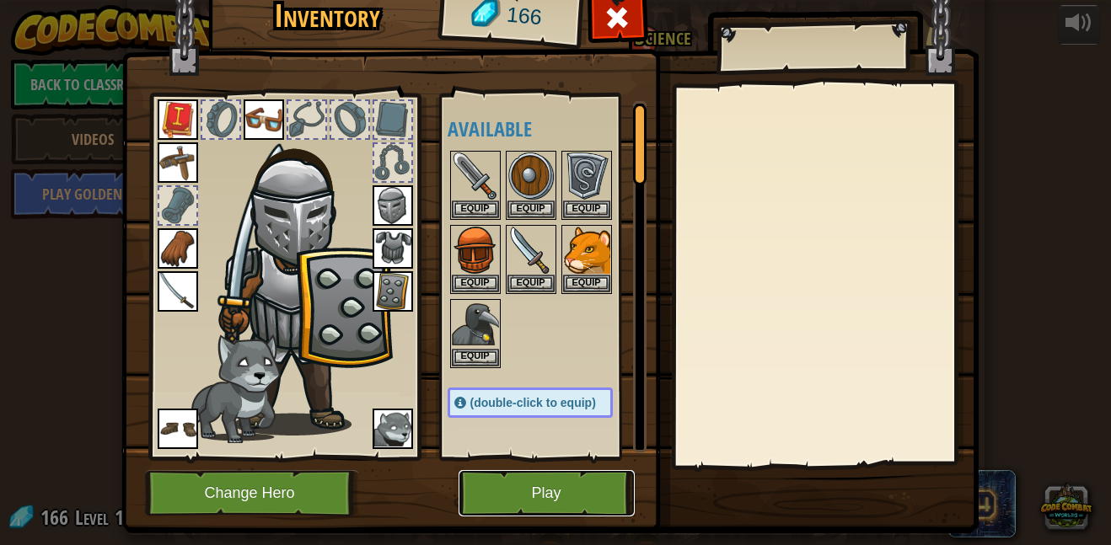
click at [548, 501] on button "Play" at bounding box center [546, 493] width 176 height 46
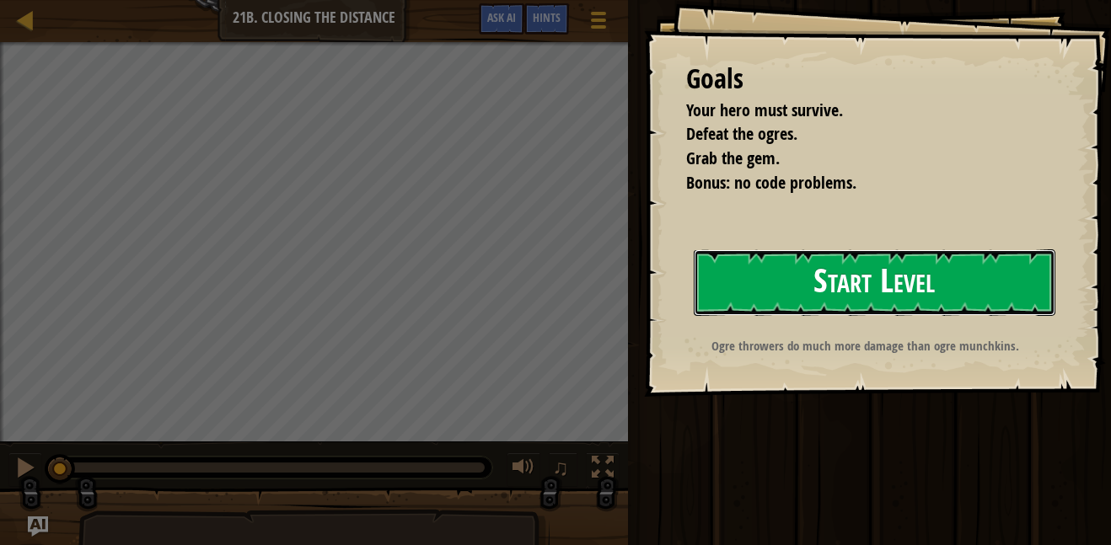
click at [719, 287] on button "Start Level" at bounding box center [875, 282] width 362 height 67
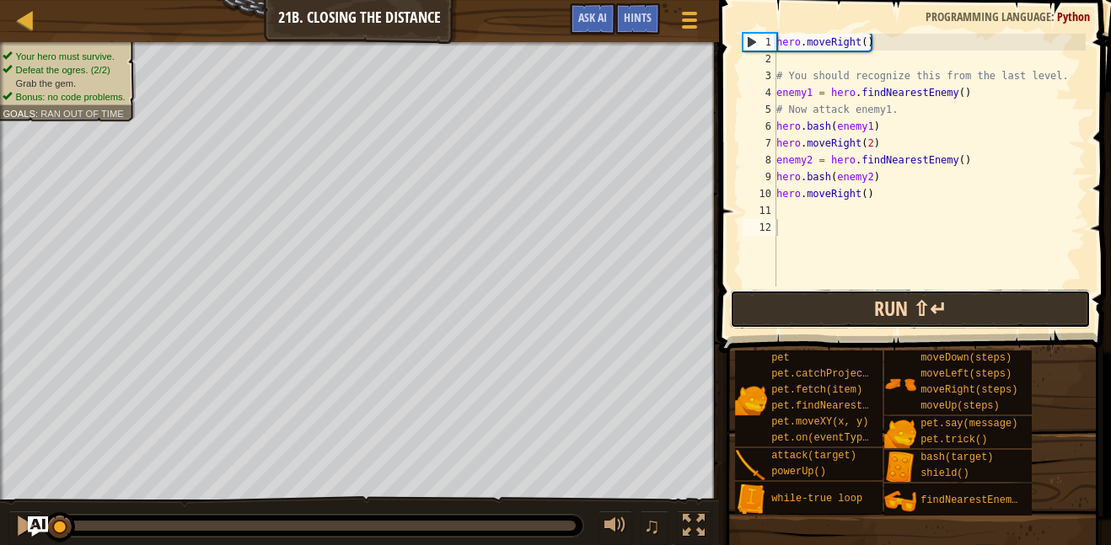
click at [745, 313] on button "Run ⇧↵" at bounding box center [910, 309] width 361 height 39
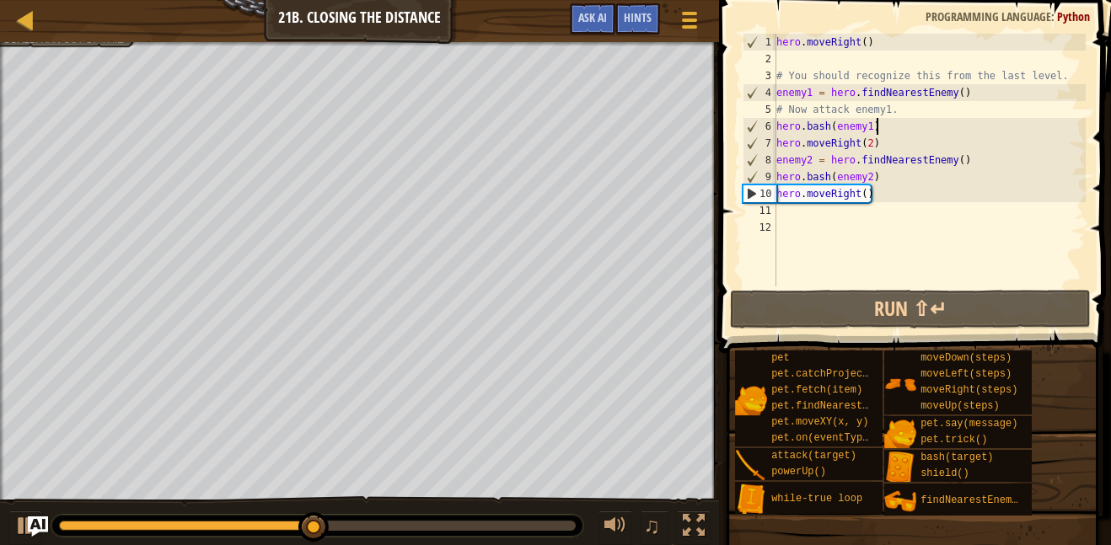
click at [879, 128] on div "hero . moveRight ( ) # You should recognize this from the last level. enemy1 = …" at bounding box center [929, 177] width 313 height 287
type textarea "hero.bash(enemy1)"
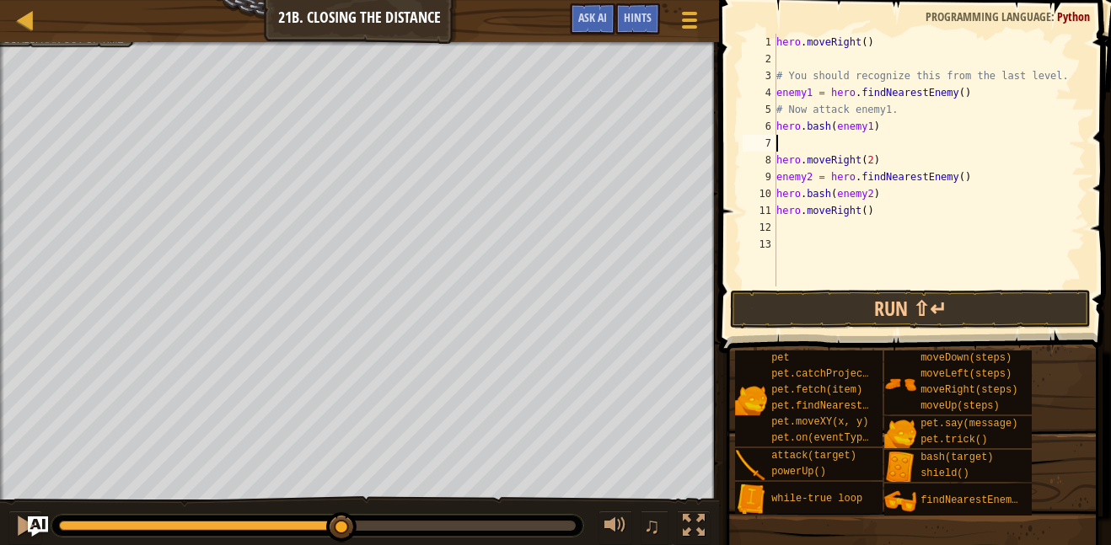
type textarea "h"
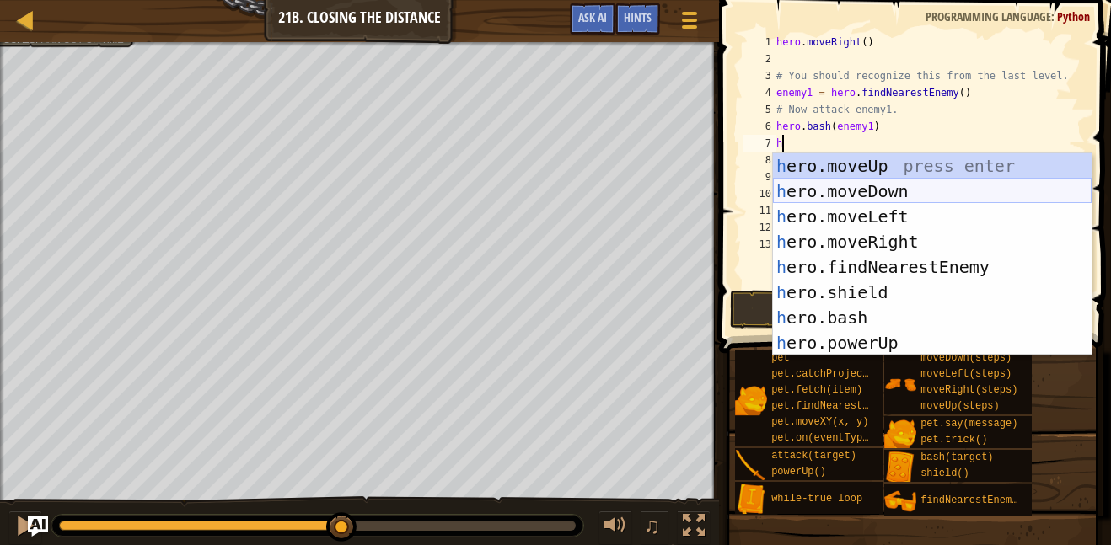
click at [891, 189] on div "h ero.moveUp press enter h ero.moveDown press enter h ero.moveLeft press enter …" at bounding box center [932, 279] width 319 height 253
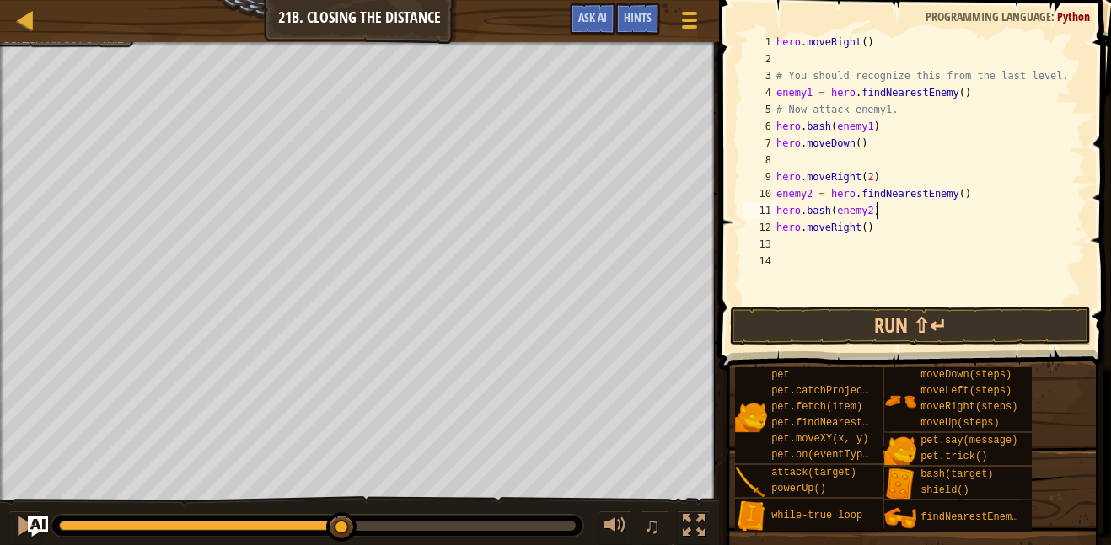
click at [881, 215] on div "hero . moveRight ( ) # You should recognize this from the last level. enemy1 = …" at bounding box center [929, 185] width 313 height 303
type textarea "hero.bash(enemy2)"
type textarea "h"
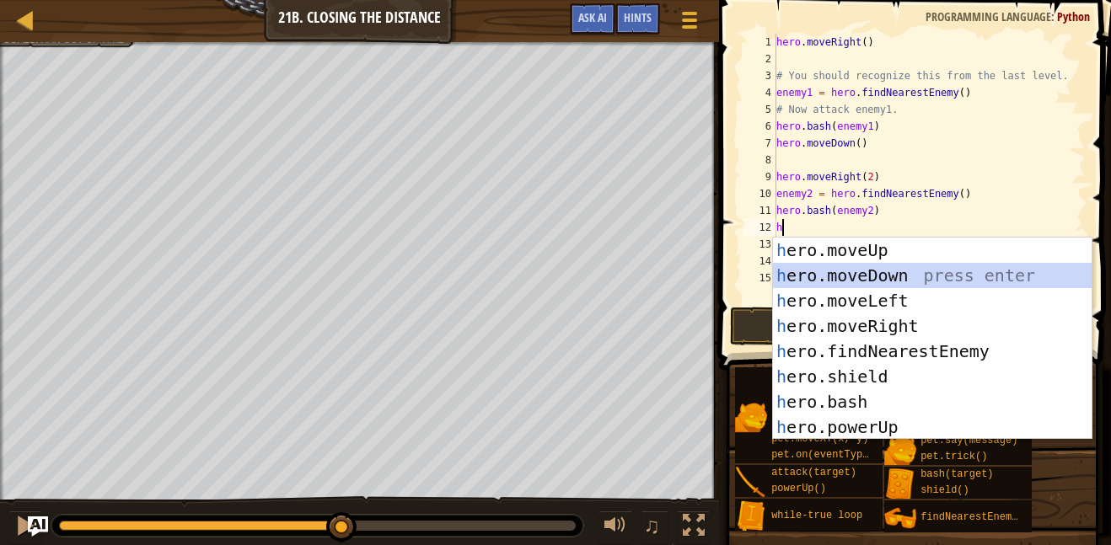
click at [1005, 264] on div "h ero.moveUp press enter h ero.moveDown press enter h ero.moveLeft press enter …" at bounding box center [932, 364] width 319 height 253
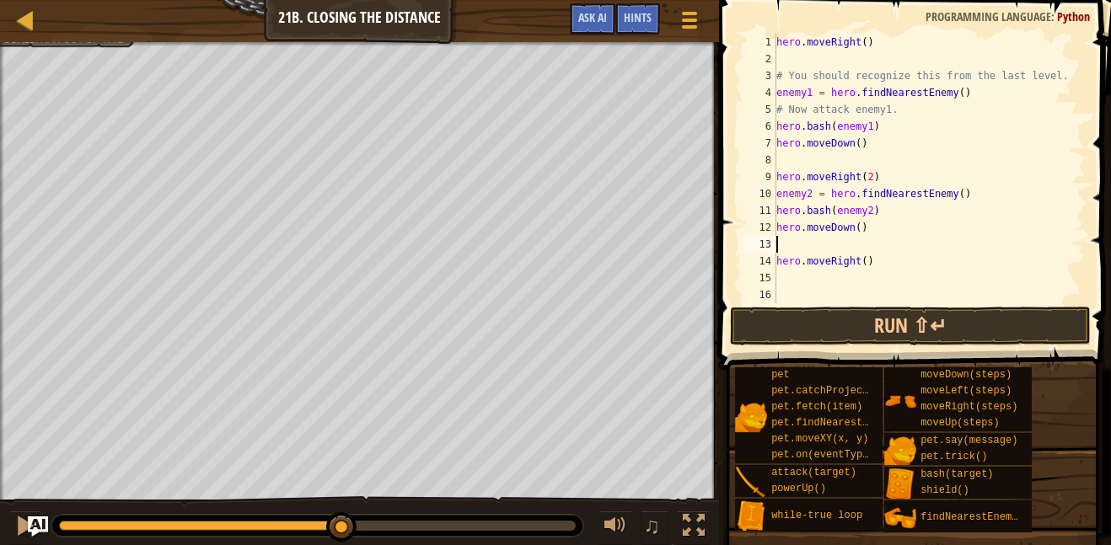
click at [858, 222] on div "hero . moveRight ( ) # You should recognize this from the last level. enemy1 = …" at bounding box center [929, 185] width 313 height 303
click at [1012, 320] on button "Run ⇧↵" at bounding box center [910, 326] width 361 height 39
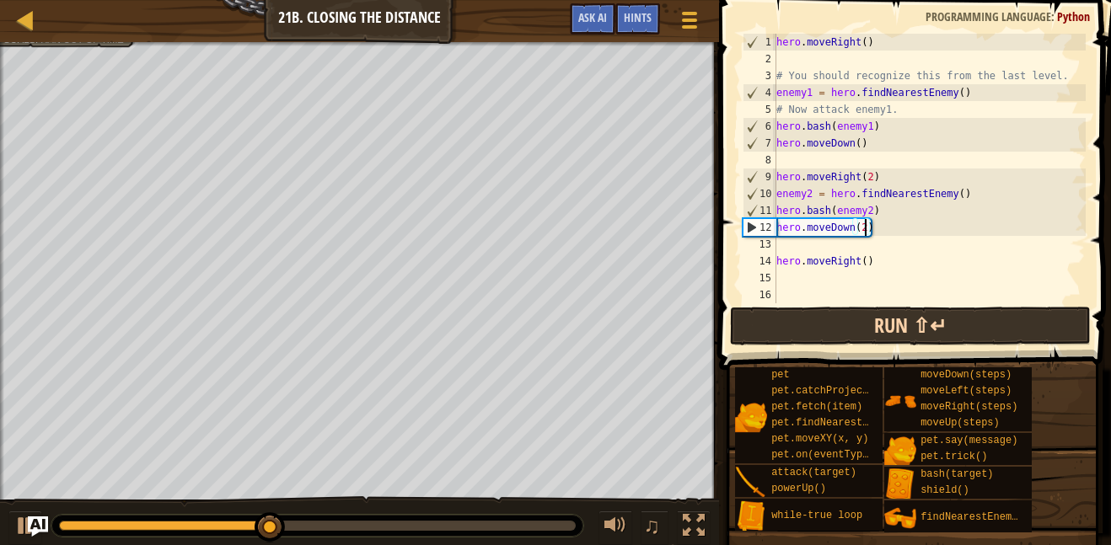
type textarea "hero.moveDown()"
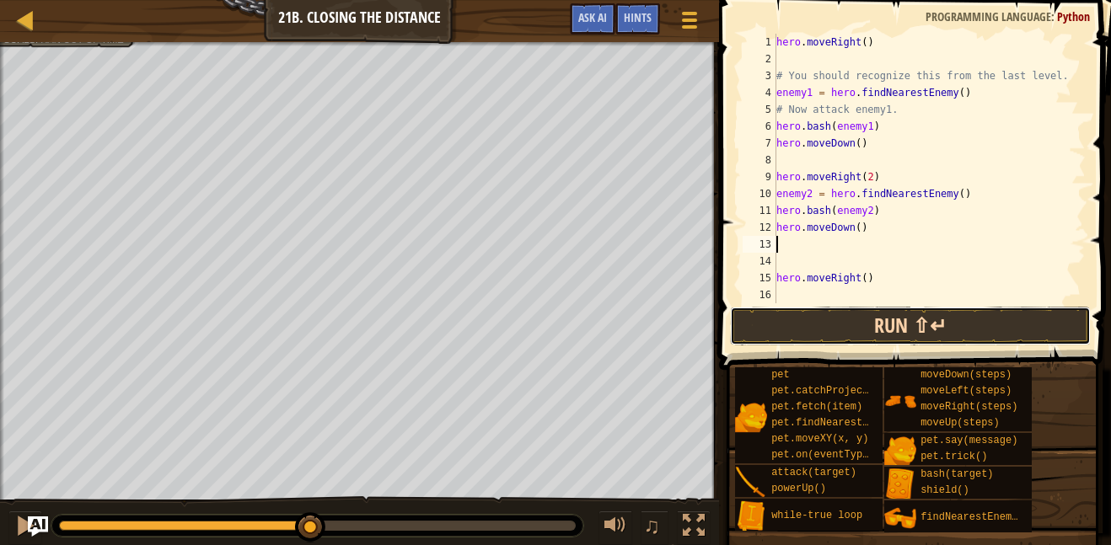
click at [984, 319] on button "Run ⇧↵" at bounding box center [910, 326] width 361 height 39
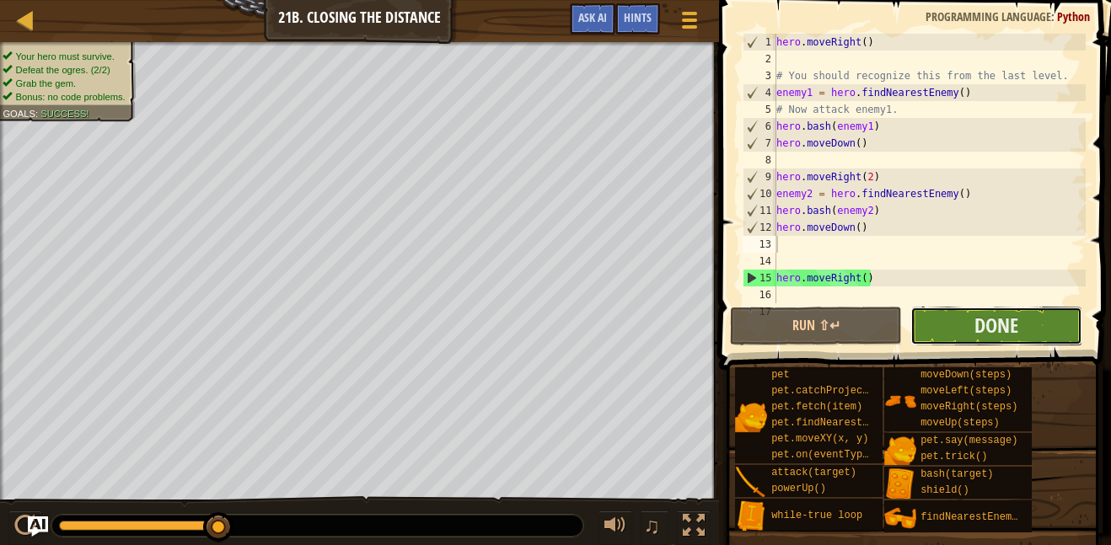
click at [1043, 310] on button "Done" at bounding box center [996, 326] width 172 height 39
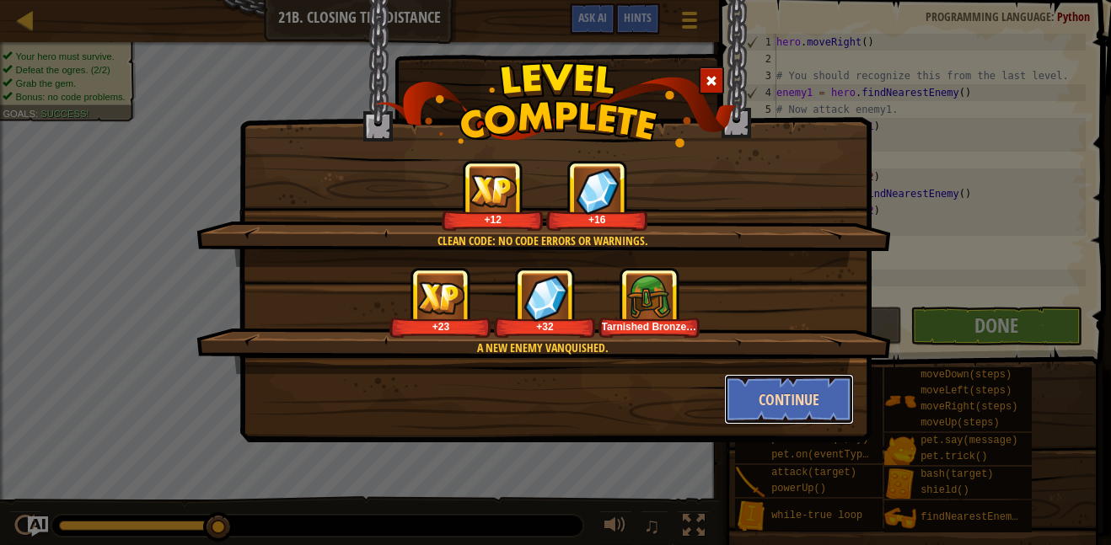
click at [798, 396] on button "Continue" at bounding box center [789, 399] width 131 height 51
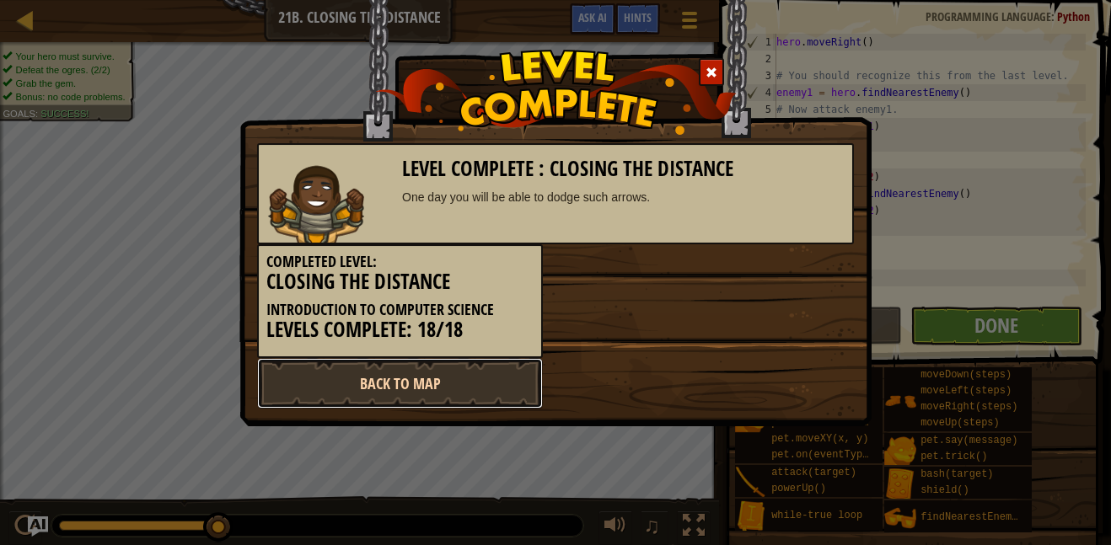
click at [375, 385] on link "Back to Map" at bounding box center [400, 383] width 286 height 51
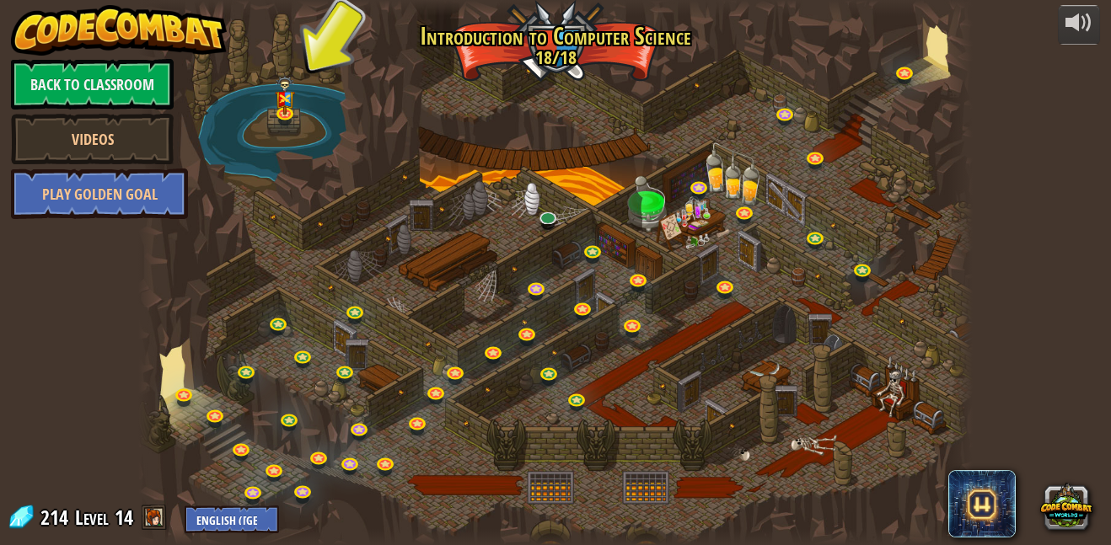
click at [545, 206] on div at bounding box center [555, 272] width 834 height 545
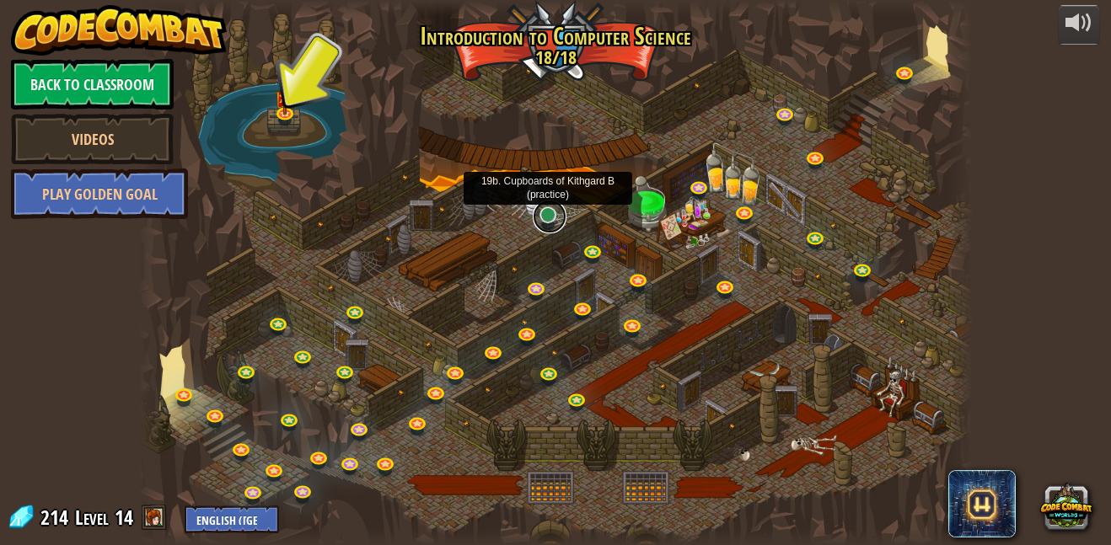
click at [545, 217] on link at bounding box center [550, 217] width 34 height 34
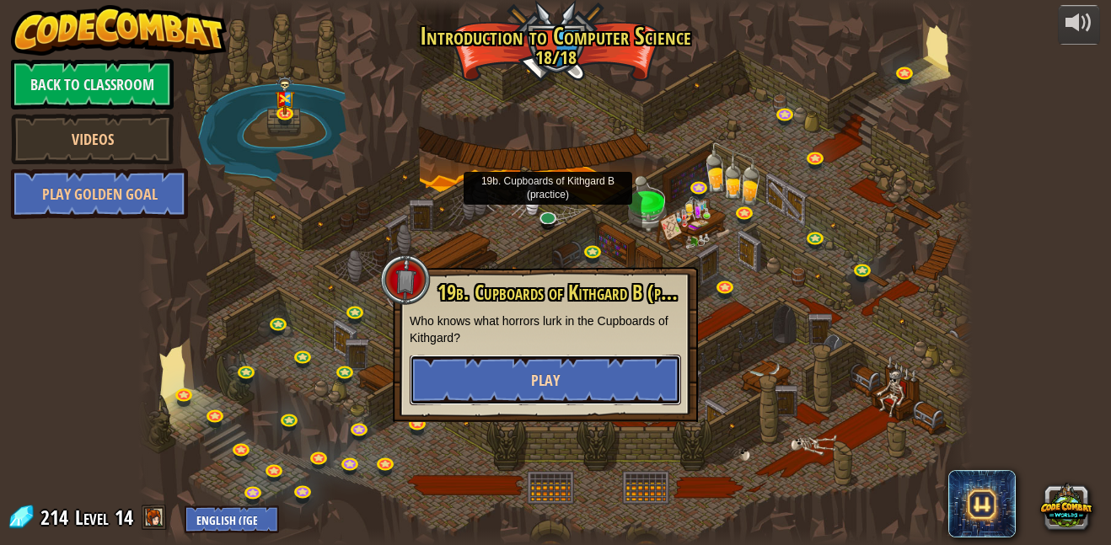
click at [626, 368] on button "Play" at bounding box center [545, 380] width 271 height 51
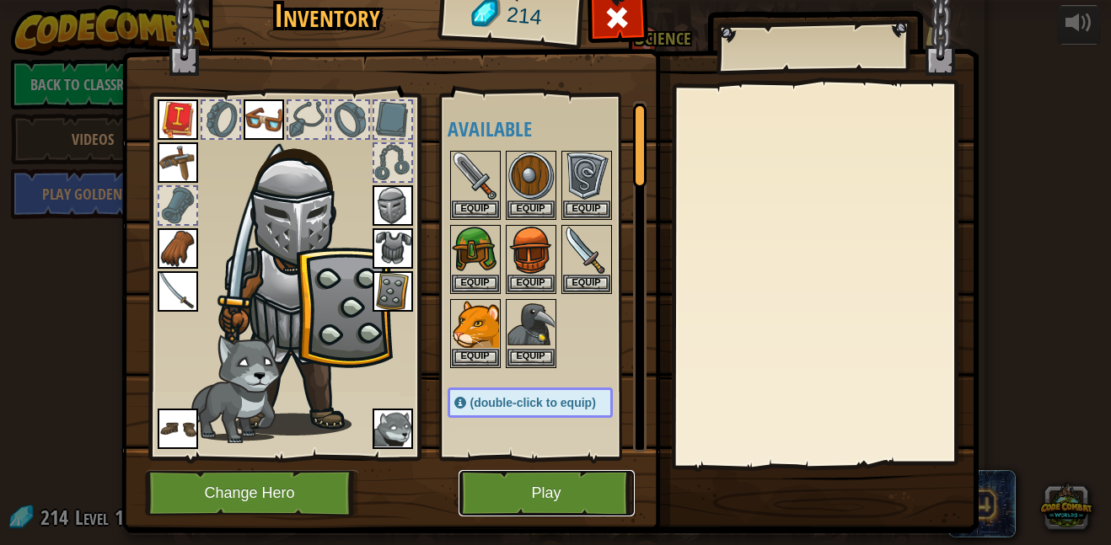
click at [551, 511] on button "Play" at bounding box center [546, 493] width 176 height 46
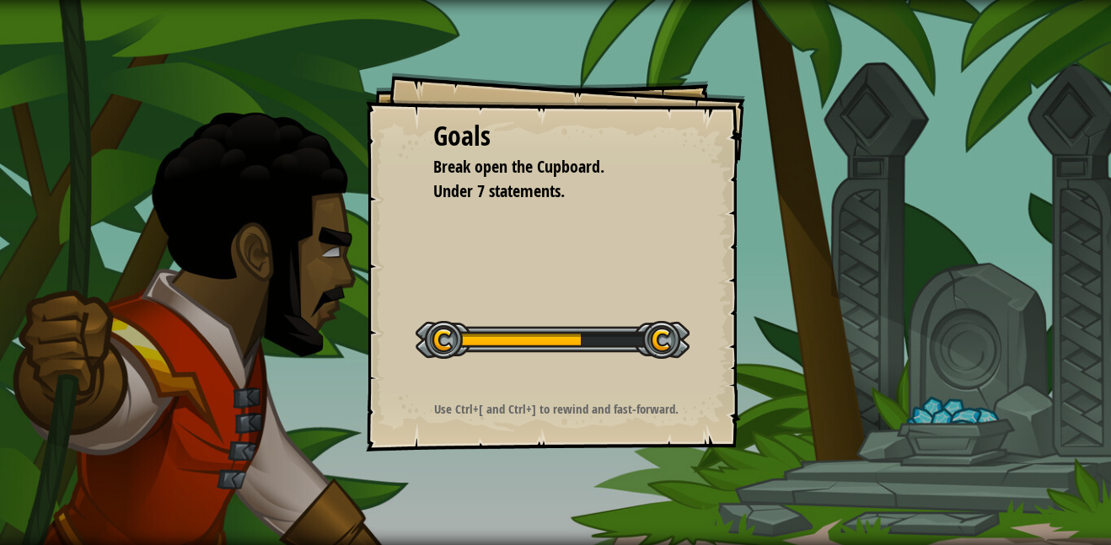
click at [654, 370] on div "Start Level" at bounding box center [552, 337] width 274 height 67
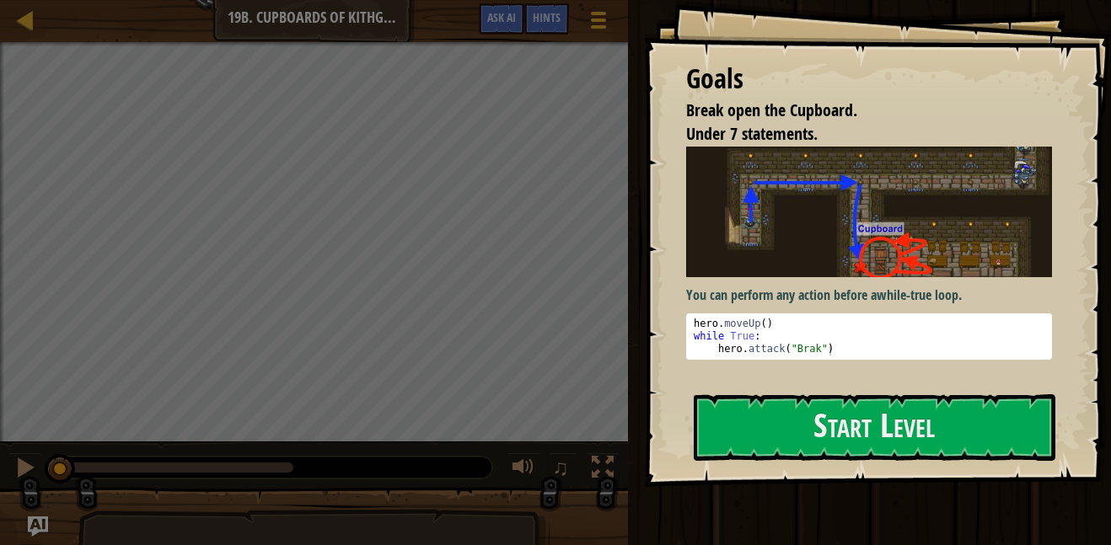
click at [769, 327] on div "hero . moveUp ( ) while True : hero . attack ( "Brak" )" at bounding box center [868, 349] width 357 height 63
type textarea "hero.moveUp()"
click at [763, 392] on div "Goals Break open the Cupboard. Under 7 statements. You can perform any action b…" at bounding box center [877, 243] width 467 height 487
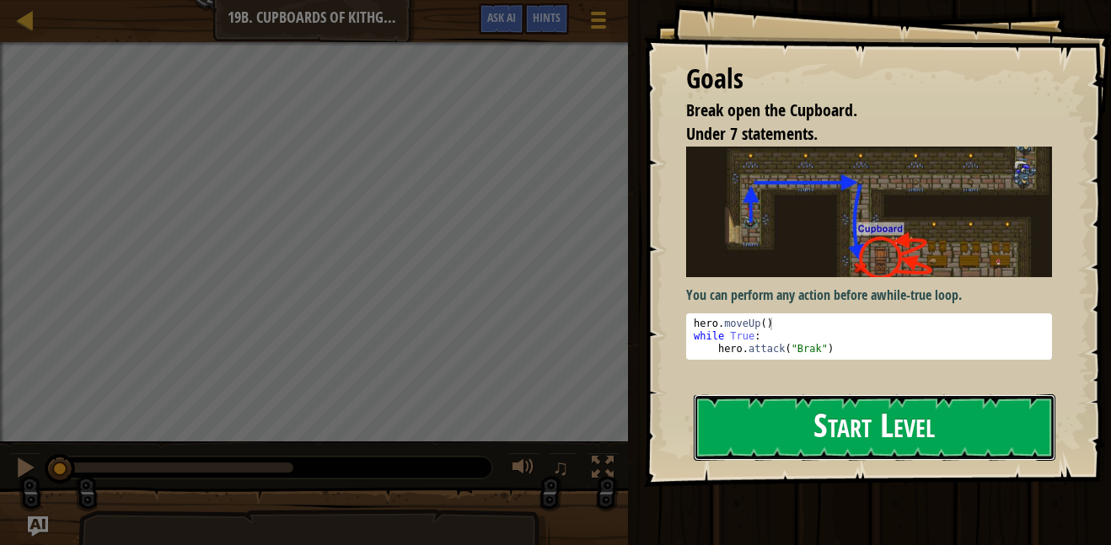
click at [763, 412] on button "Start Level" at bounding box center [875, 427] width 362 height 67
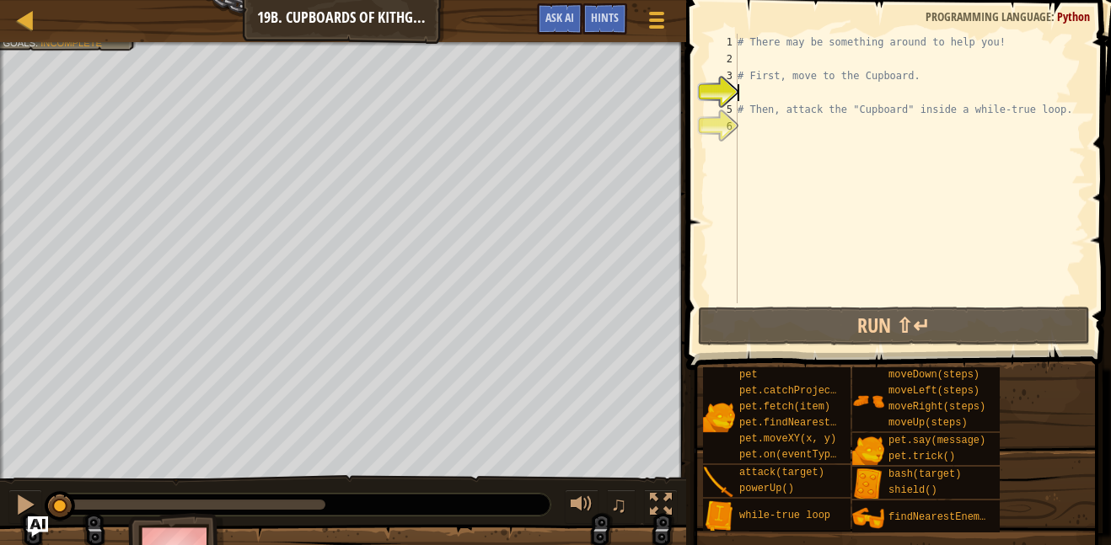
type textarea "h"
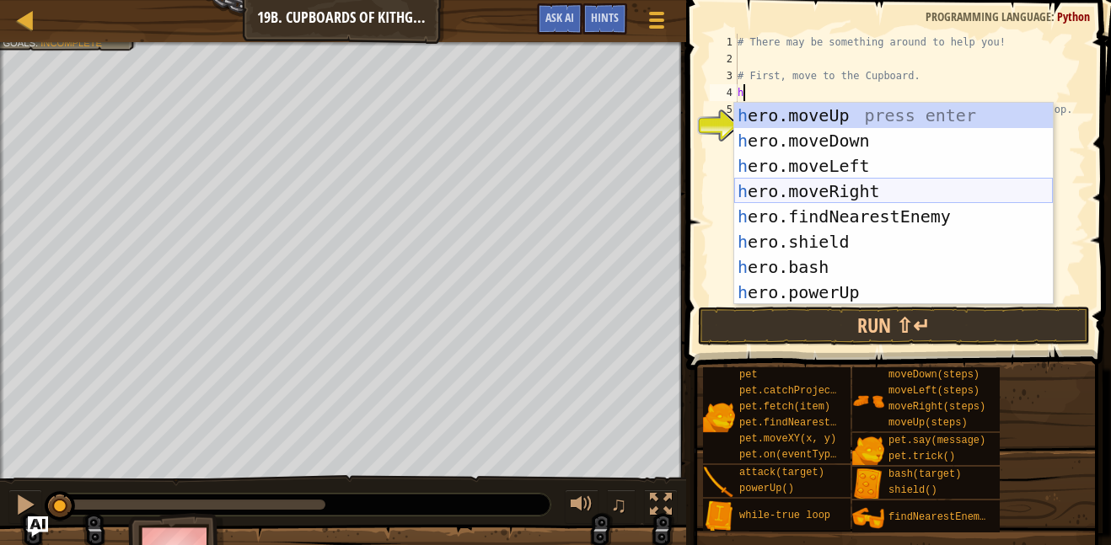
click at [860, 190] on div "h ero.moveUp press enter h ero.moveDown press enter h ero.moveLeft press enter …" at bounding box center [893, 229] width 319 height 253
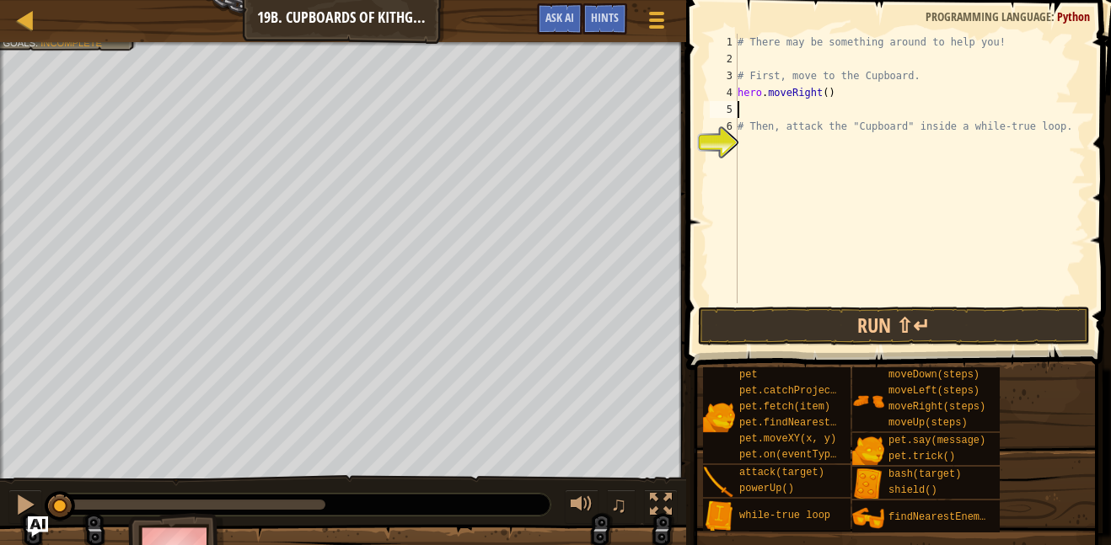
type textarea "h"
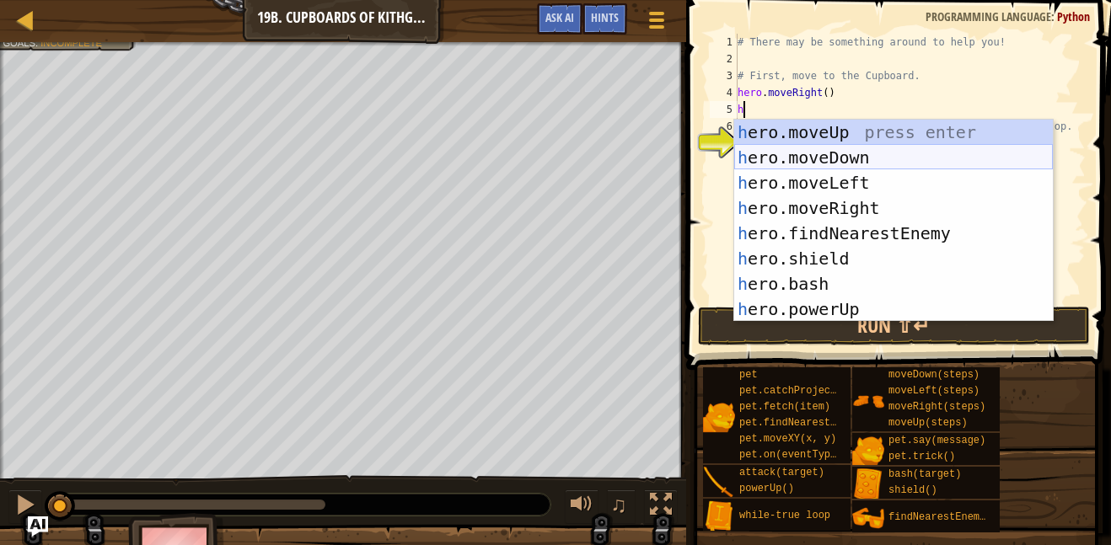
click at [915, 160] on div "h ero.moveUp press enter h ero.moveDown press enter h ero.moveLeft press enter …" at bounding box center [893, 246] width 319 height 253
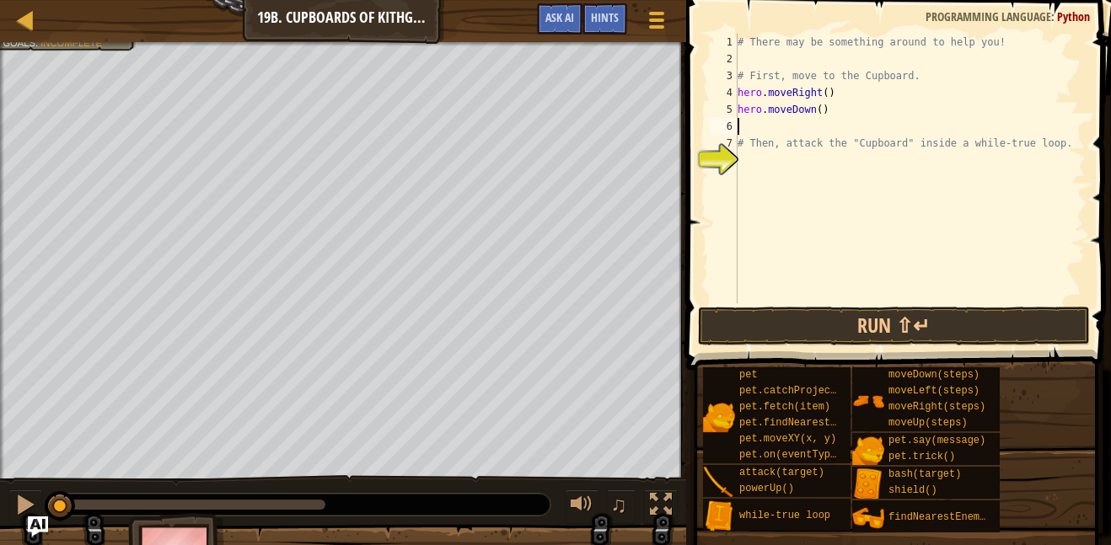
type textarea "j"
type textarea "h"
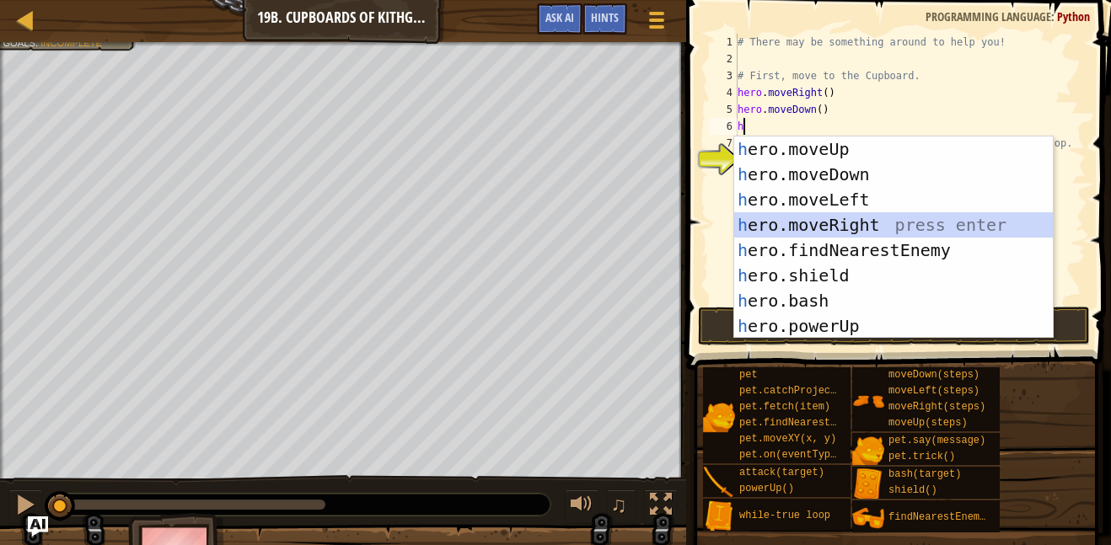
click at [856, 220] on div "h ero.moveUp press enter h ero.moveDown press enter h ero.moveLeft press enter …" at bounding box center [893, 263] width 319 height 253
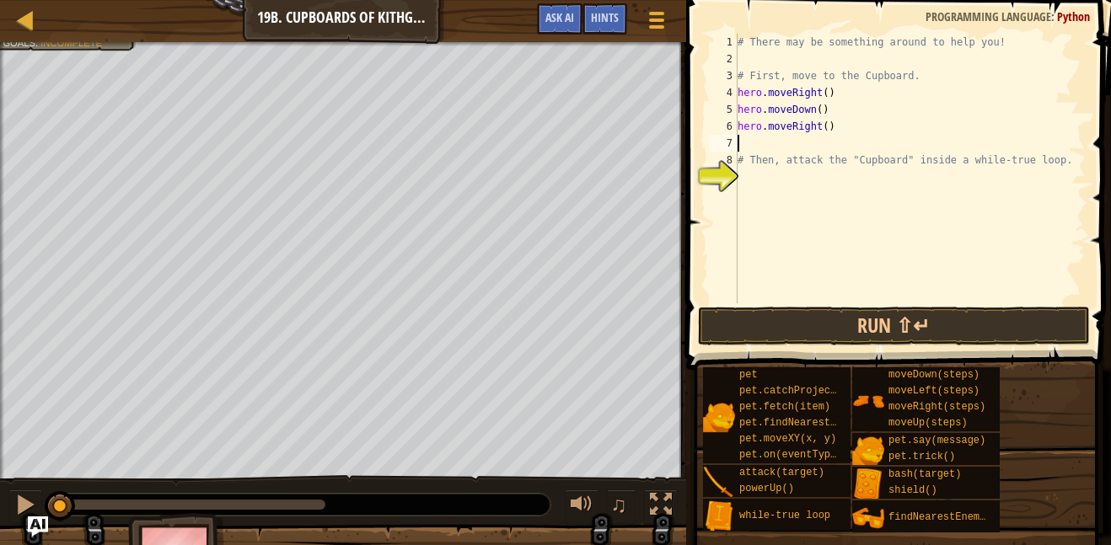
type textarea "h"
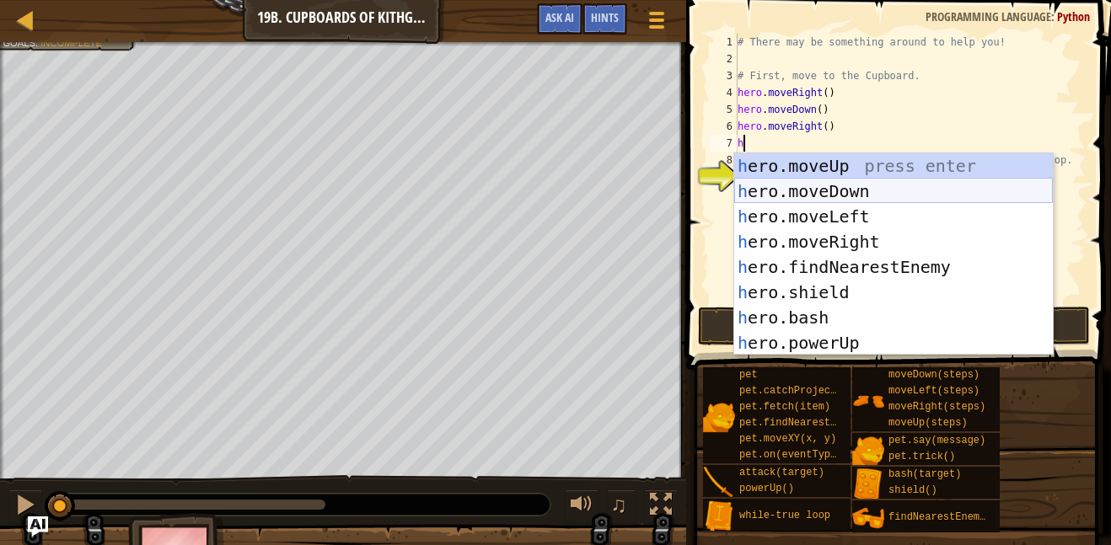
click at [860, 187] on div "h ero.moveUp press enter h ero.moveDown press enter h ero.moveLeft press enter …" at bounding box center [893, 279] width 319 height 253
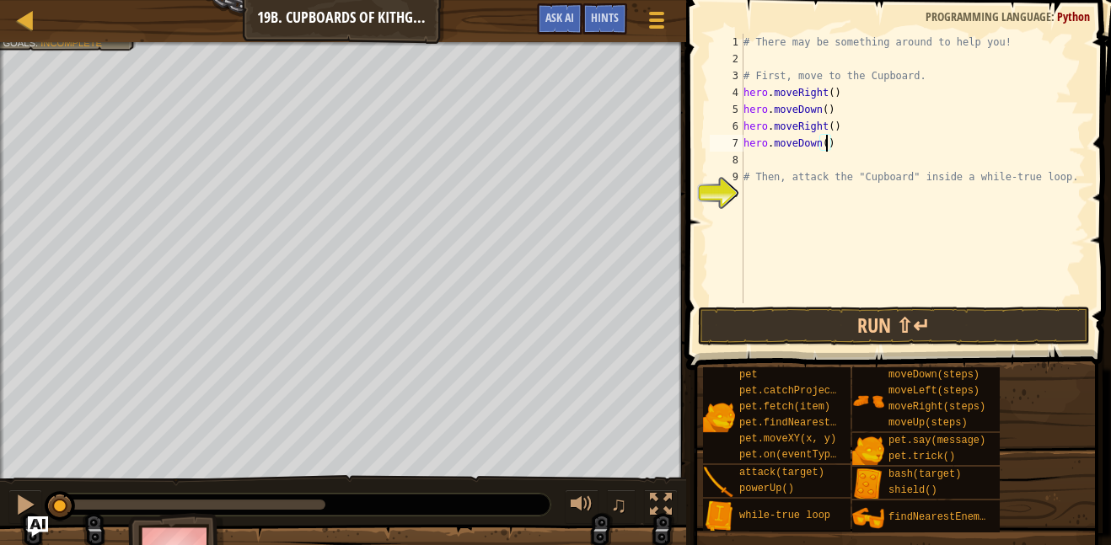
click at [823, 138] on div "# There may be something around to help you! # First, move to the Cupboard. her…" at bounding box center [912, 185] width 345 height 303
type textarea "hero.moveDown(2)"
click at [800, 158] on div "# There may be something around to help you! # First, move to the Cupboard. her…" at bounding box center [912, 185] width 345 height 303
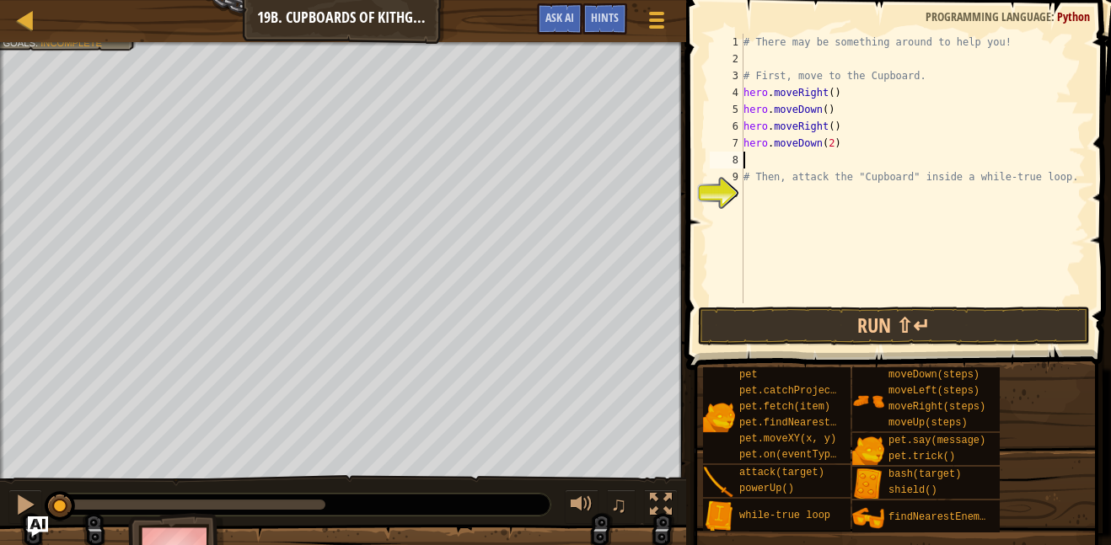
type textarea "w"
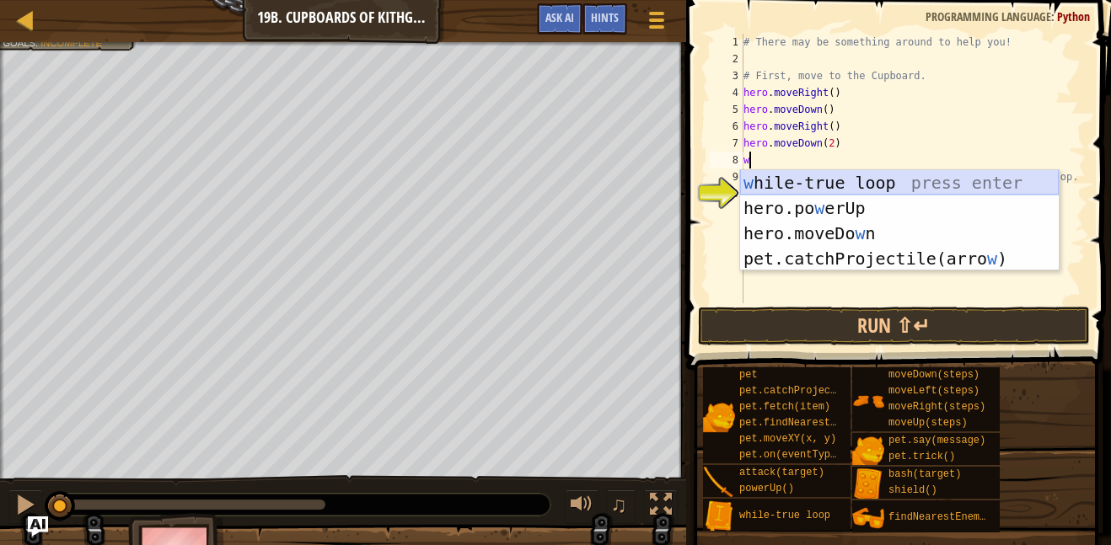
click at [850, 185] on div "w [PERSON_NAME]-true loop press enter hero.po w erUp press enter hero.moveDo w …" at bounding box center [899, 246] width 319 height 152
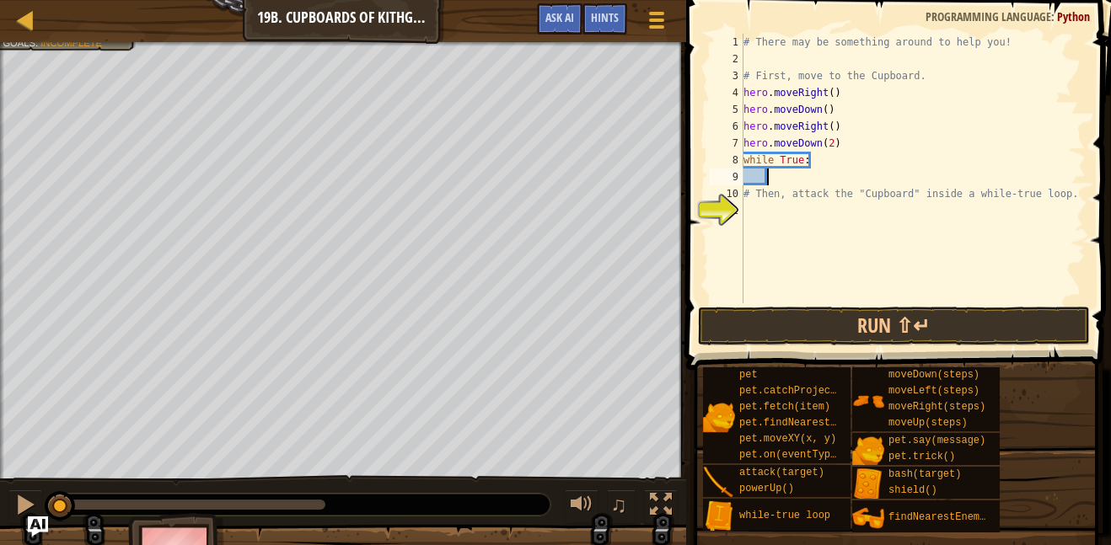
scroll to position [8, 3]
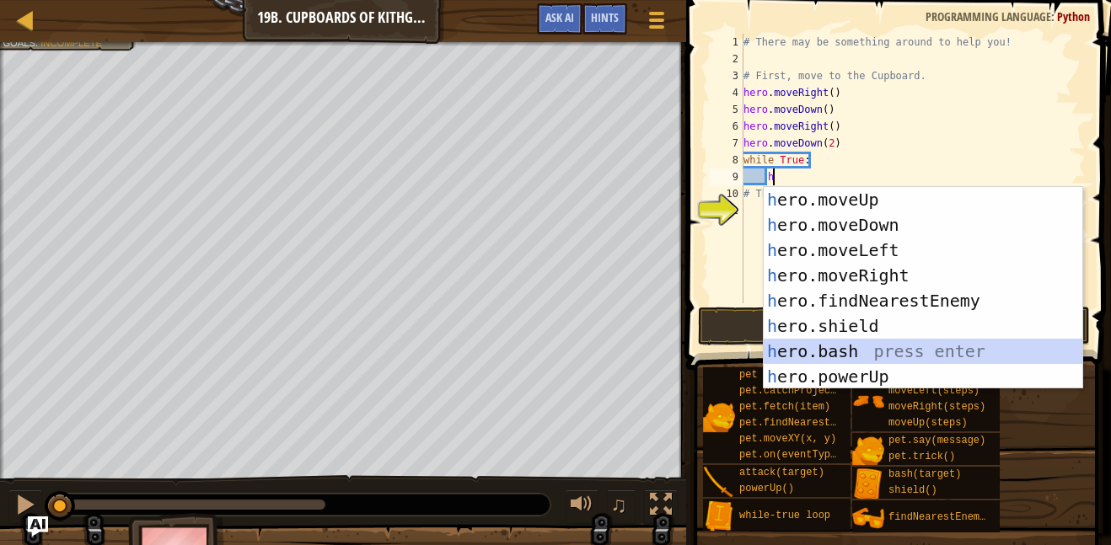
click at [929, 342] on div "h ero.moveUp press enter h ero.moveDown press enter h ero.moveLeft press enter …" at bounding box center [922, 313] width 319 height 253
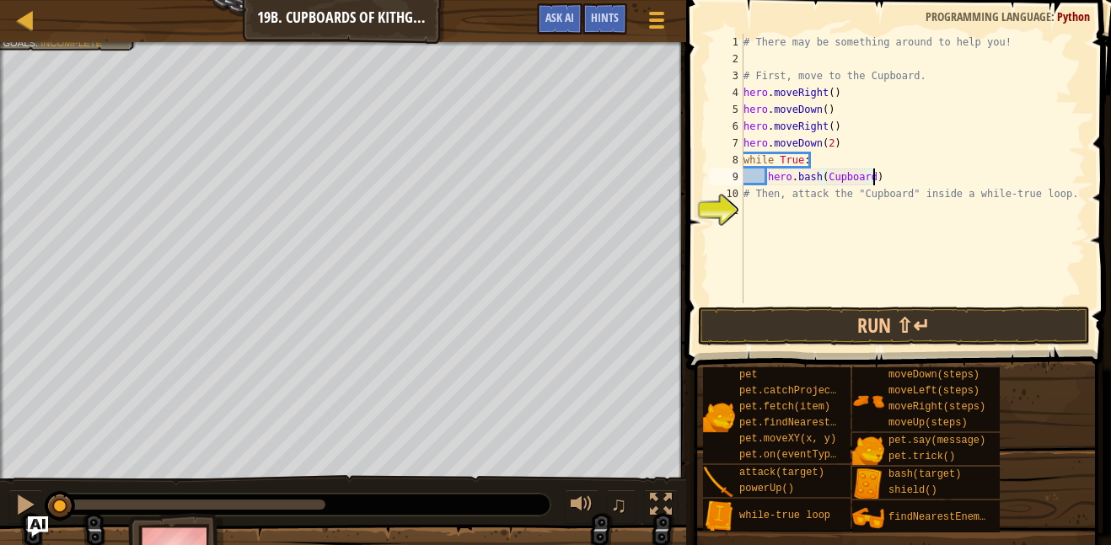
scroll to position [8, 19]
click at [948, 318] on button "Run ⇧↵" at bounding box center [894, 326] width 393 height 39
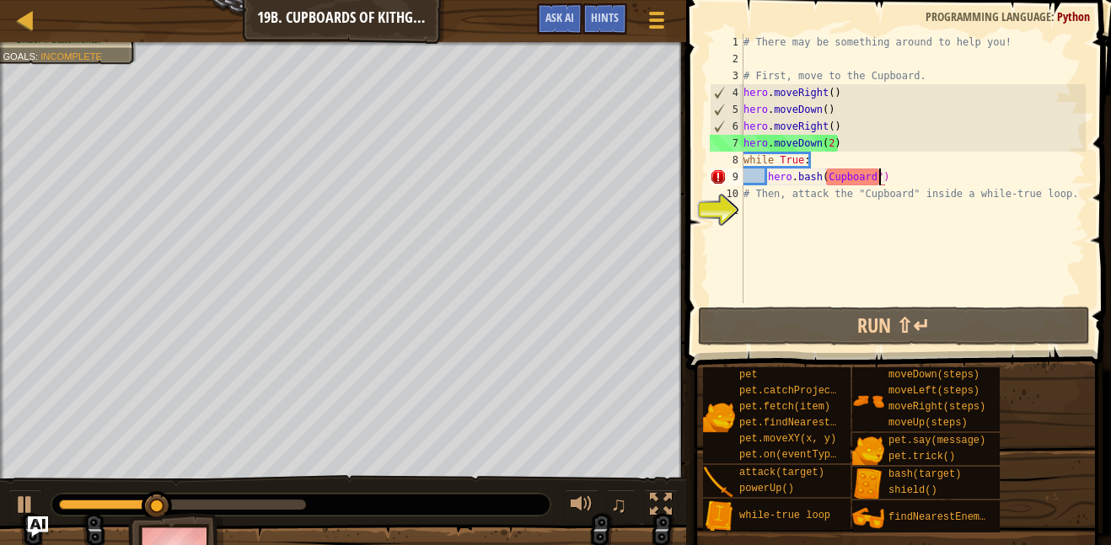
scroll to position [8, 19]
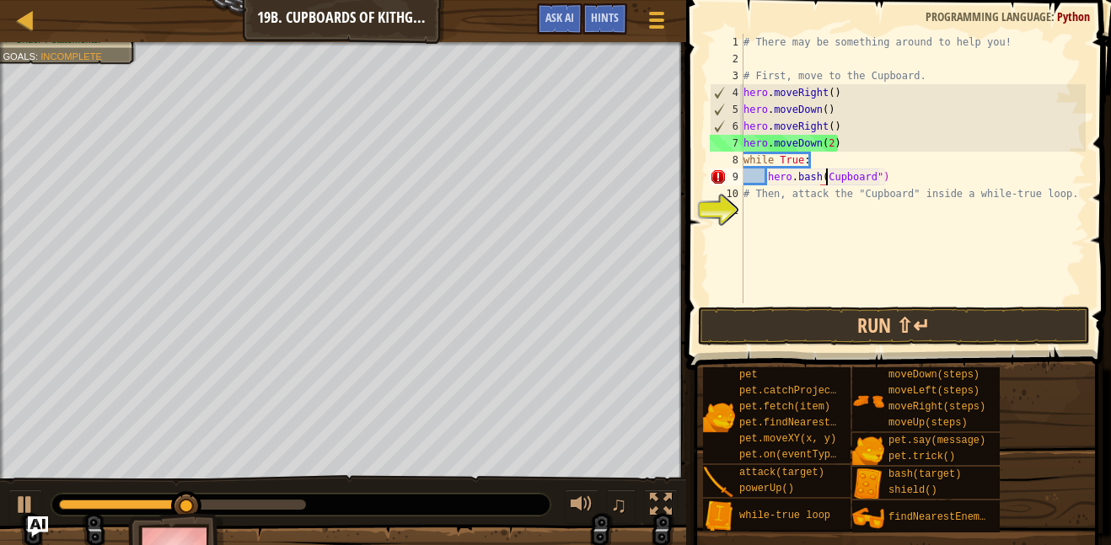
click at [828, 178] on div "# There may be something around to help you! # First, move to the Cupboard. her…" at bounding box center [912, 185] width 345 height 303
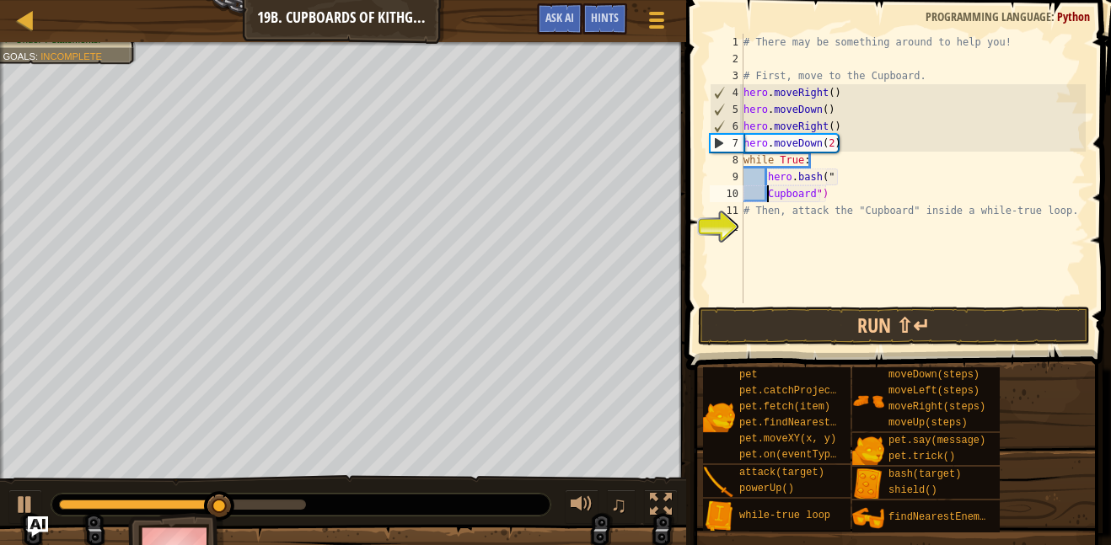
scroll to position [8, 11]
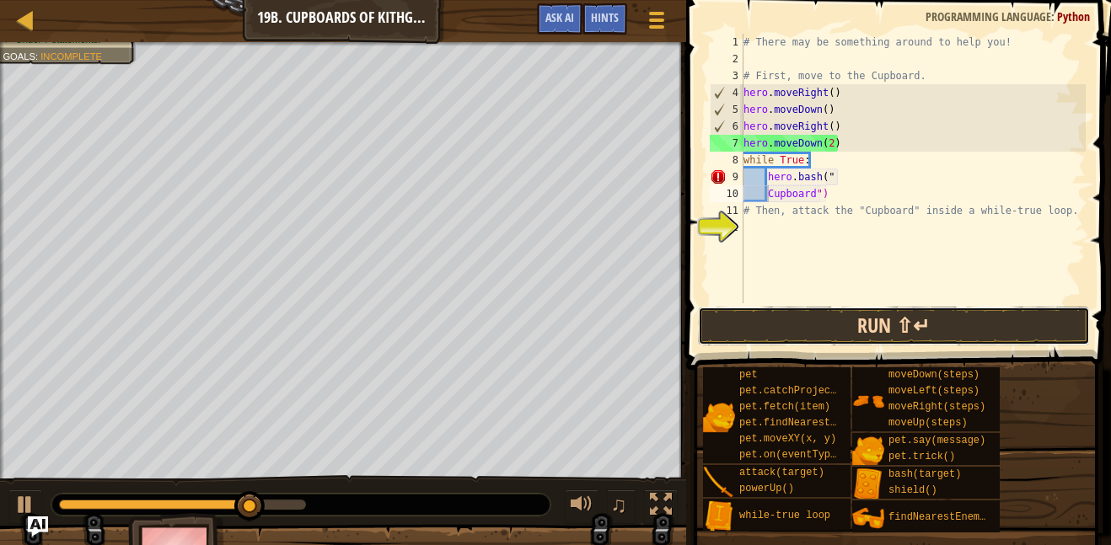
click at [885, 315] on button "Run ⇧↵" at bounding box center [894, 326] width 393 height 39
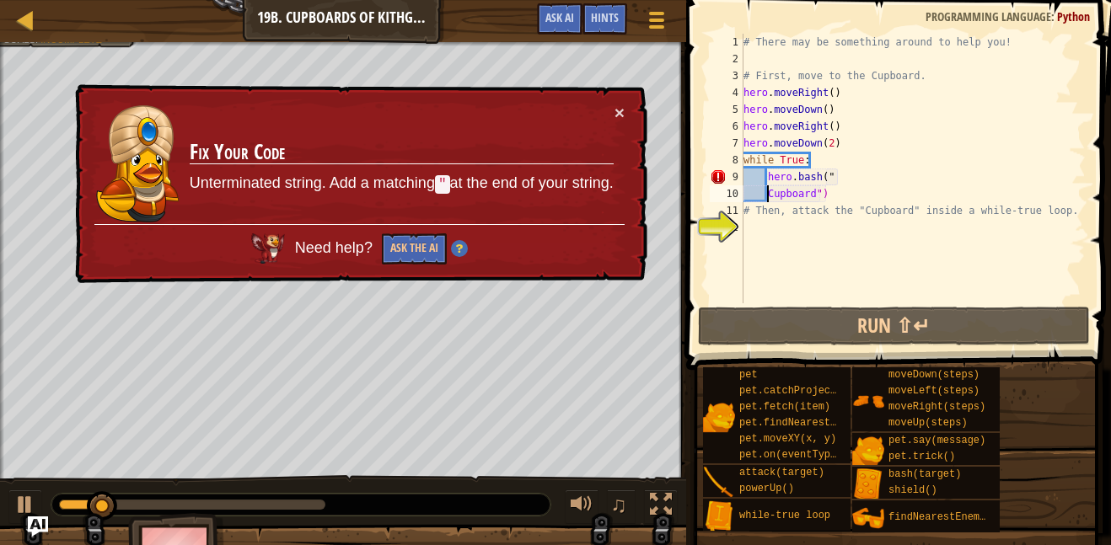
click at [598, 106] on td "Fix Your Code Unterminated string. Add a matching " at the end of your string." at bounding box center [402, 164] width 426 height 121
click at [614, 107] on button "×" at bounding box center [619, 113] width 10 height 18
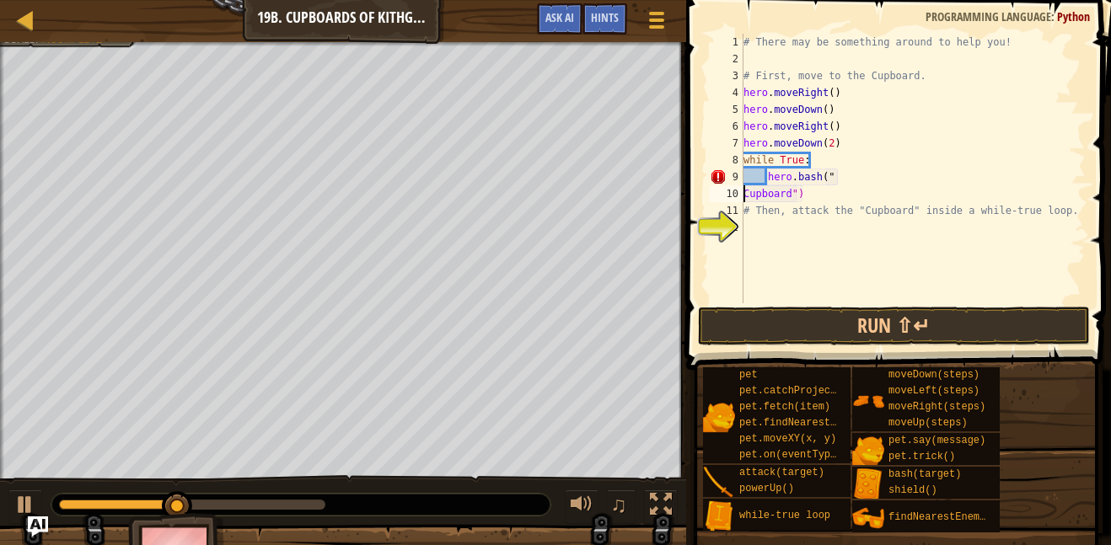
scroll to position [8, 8]
type textarea "hero.bash("Cupboard")"
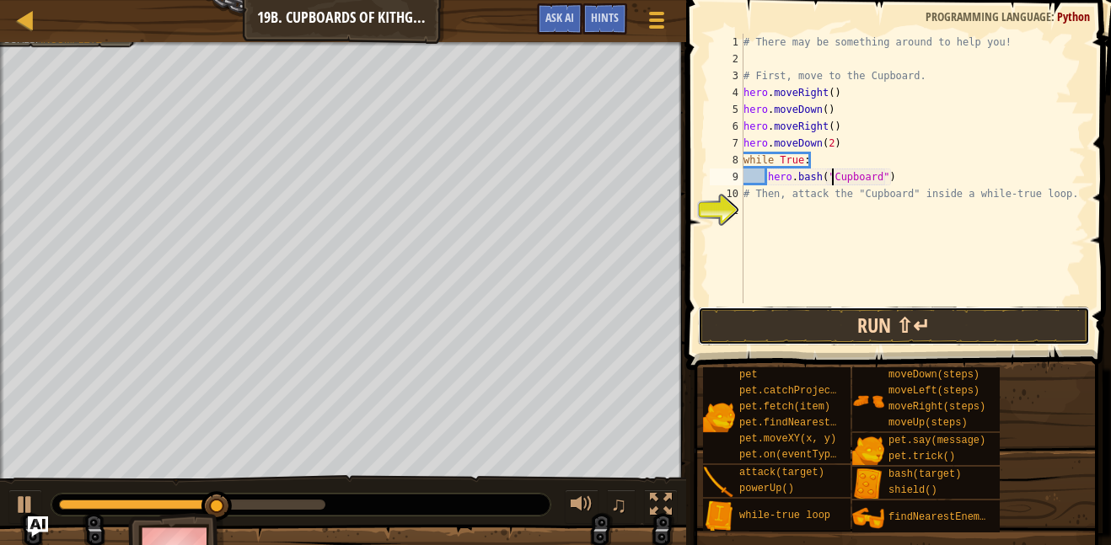
click at [810, 324] on button "Run ⇧↵" at bounding box center [894, 326] width 393 height 39
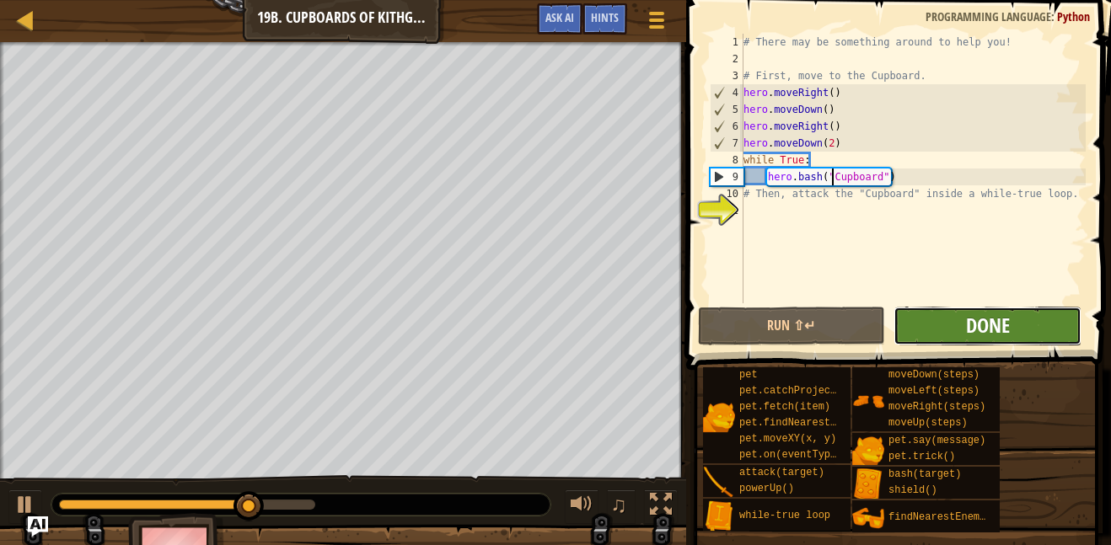
click at [968, 320] on span "Done" at bounding box center [988, 325] width 44 height 27
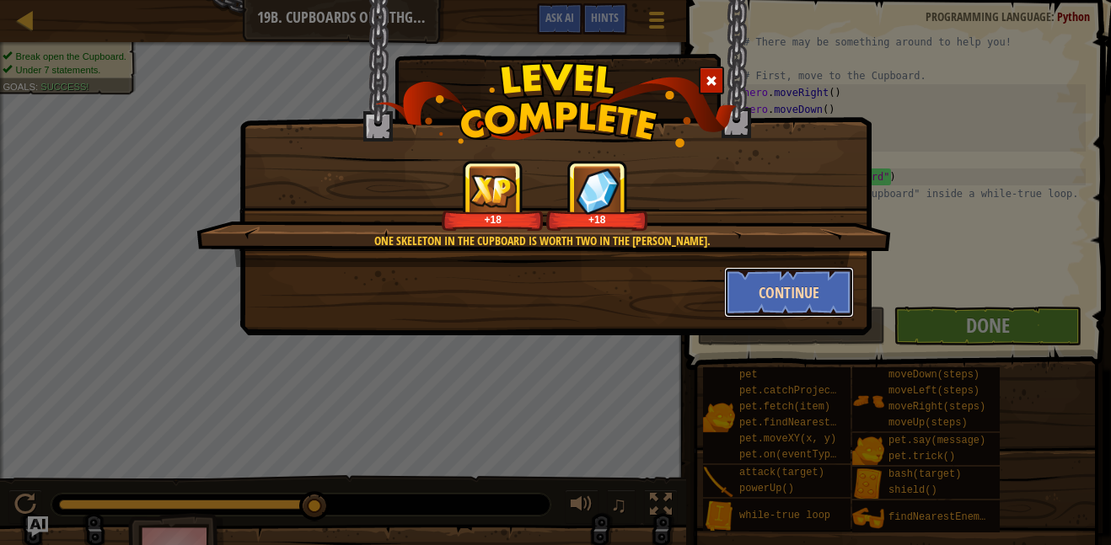
click at [840, 280] on button "Continue" at bounding box center [789, 292] width 131 height 51
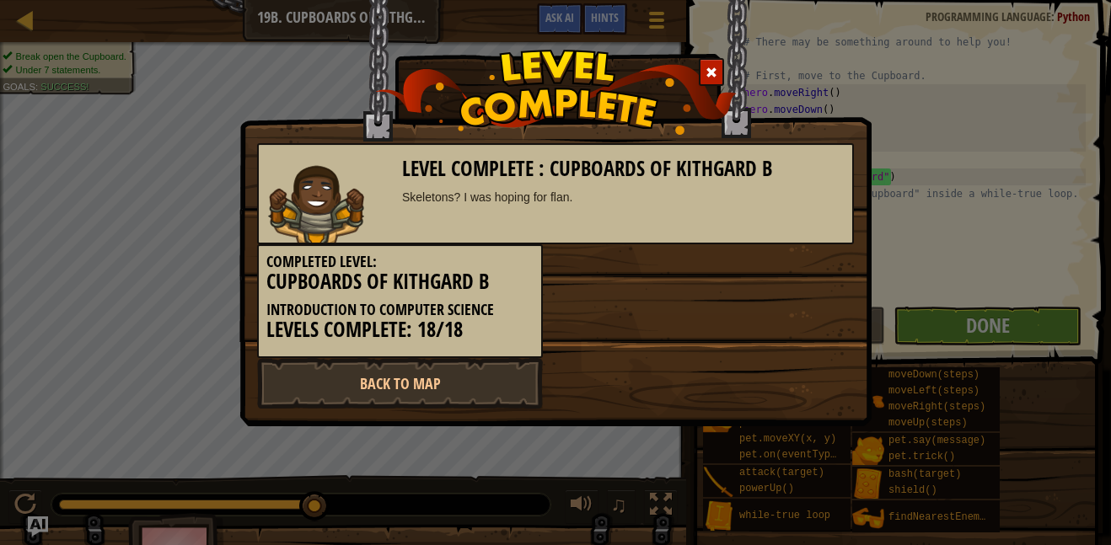
click at [841, 281] on div "Completed Level: Cupboards of Kithgard B Introduction to Computer Science Level…" at bounding box center [555, 301] width 622 height 114
click at [462, 391] on link "Back to Map" at bounding box center [400, 383] width 286 height 51
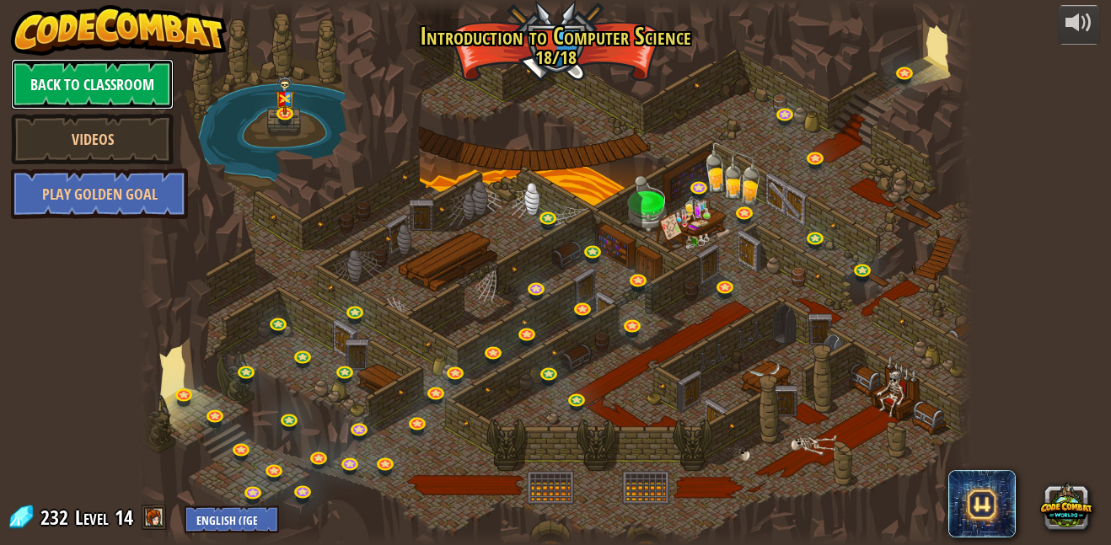
click at [121, 77] on link "Back to Classroom" at bounding box center [92, 84] width 163 height 51
